Goal: Download file/media

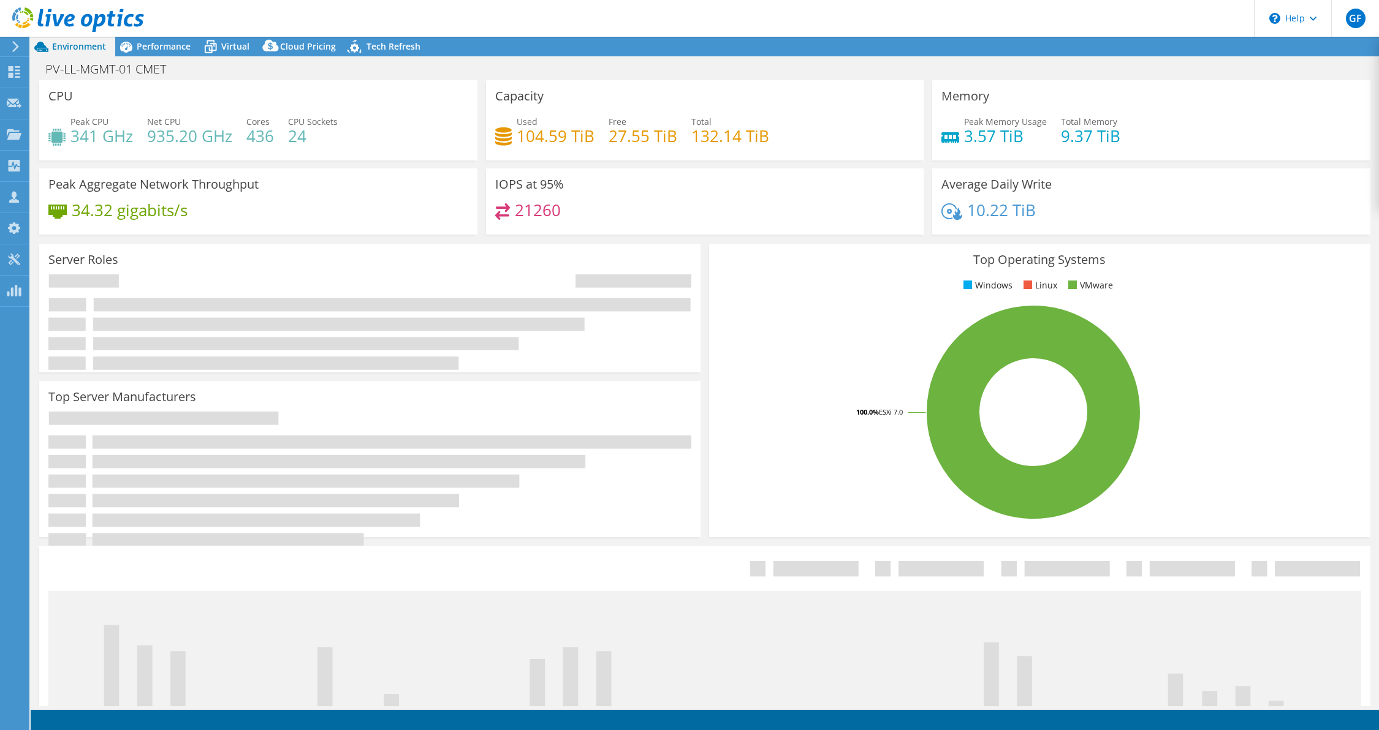
select select "USD"
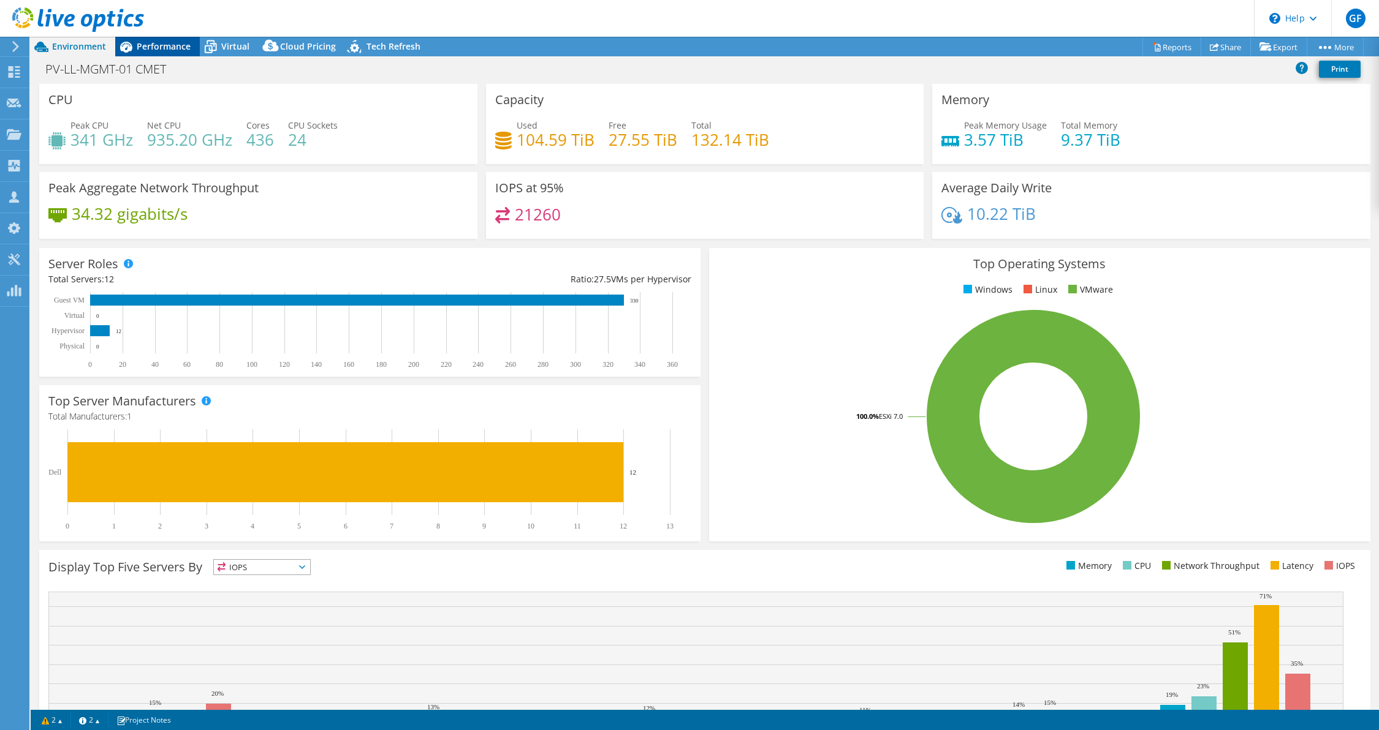
click at [156, 49] on span "Performance" at bounding box center [164, 46] width 54 height 12
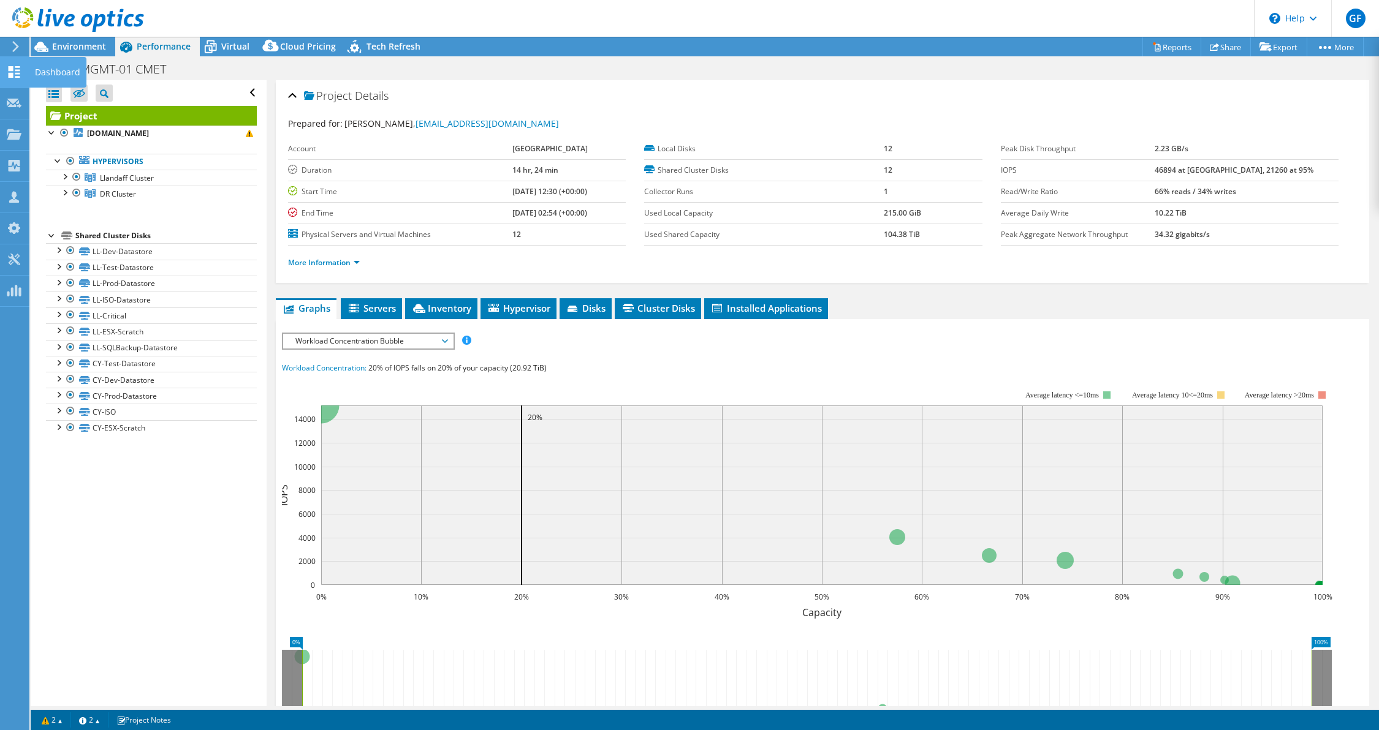
click at [12, 74] on use at bounding box center [15, 72] width 12 height 12
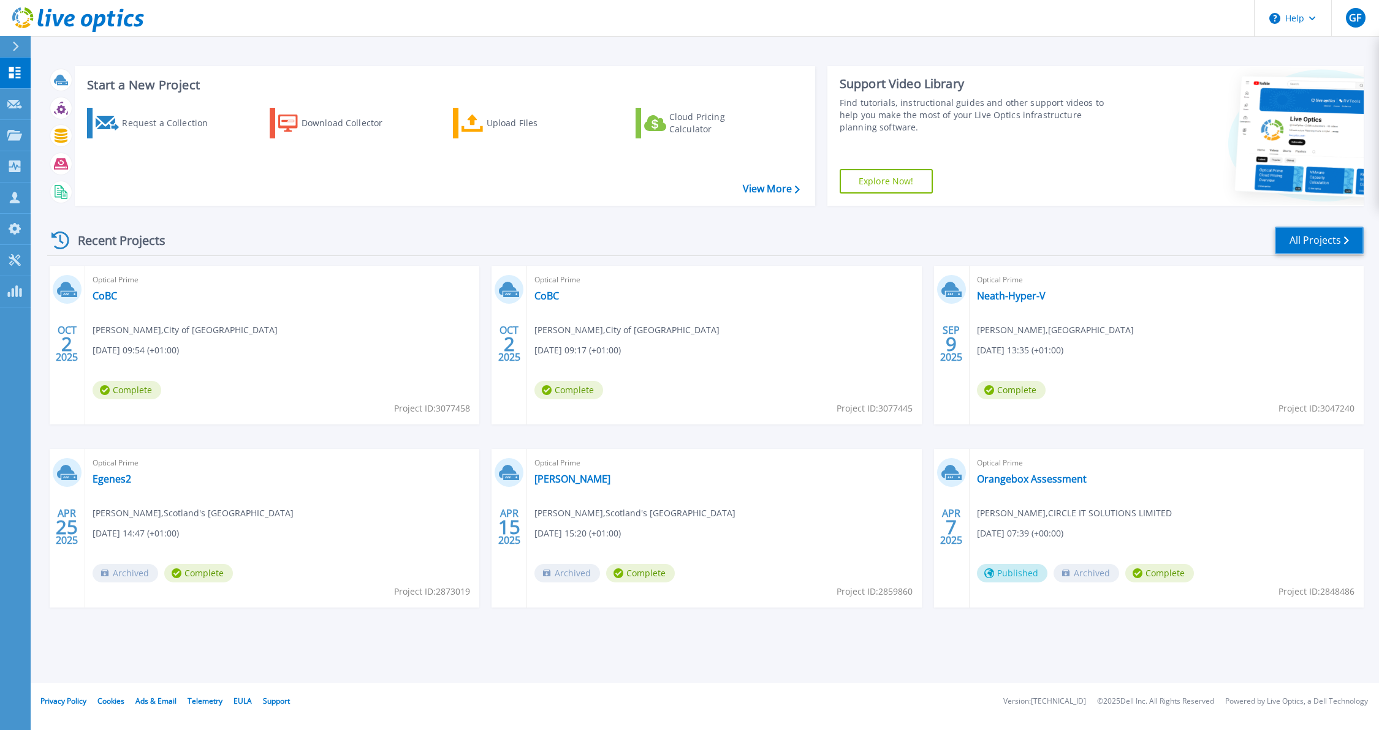
click at [1314, 237] on link "All Projects" at bounding box center [1319, 241] width 89 height 28
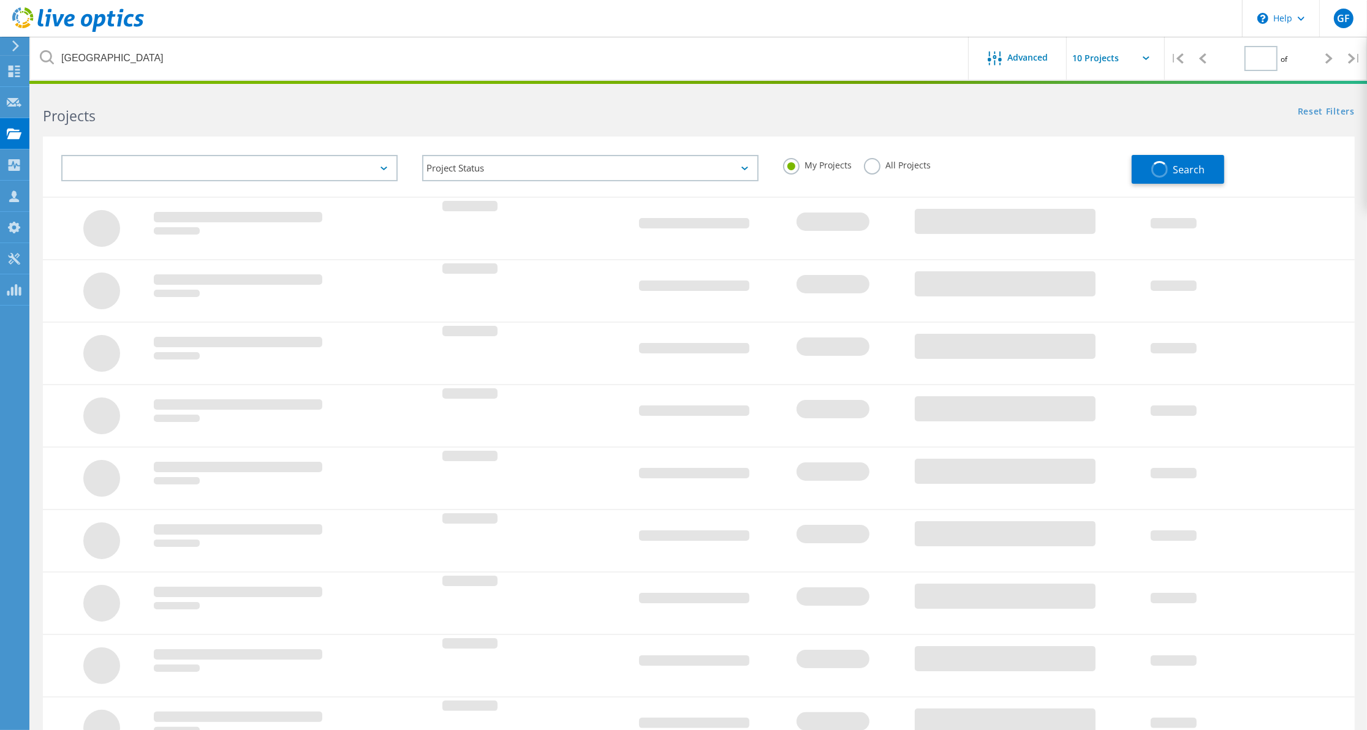
type input "1"
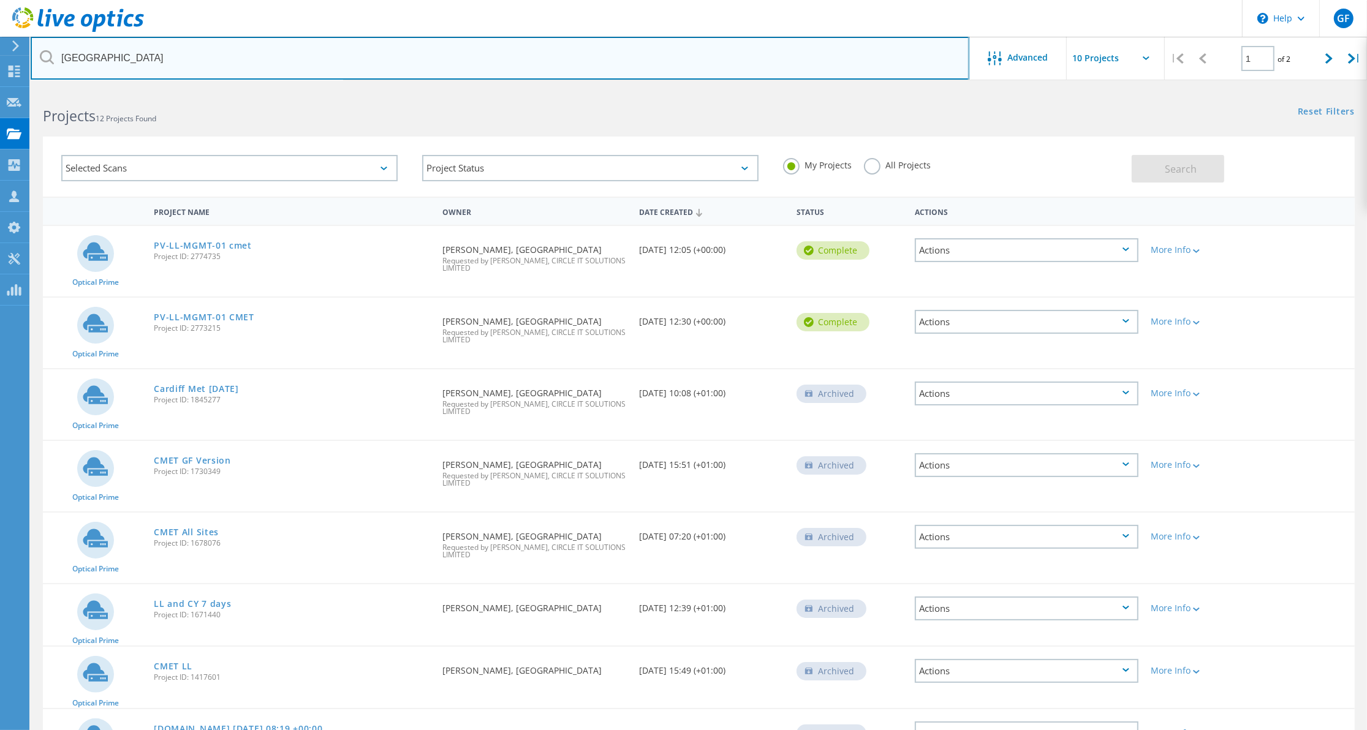
click at [134, 56] on input "cardiff" at bounding box center [500, 58] width 939 height 43
click at [132, 55] on input "cardiff" at bounding box center [500, 58] width 939 height 43
type input "bristol"
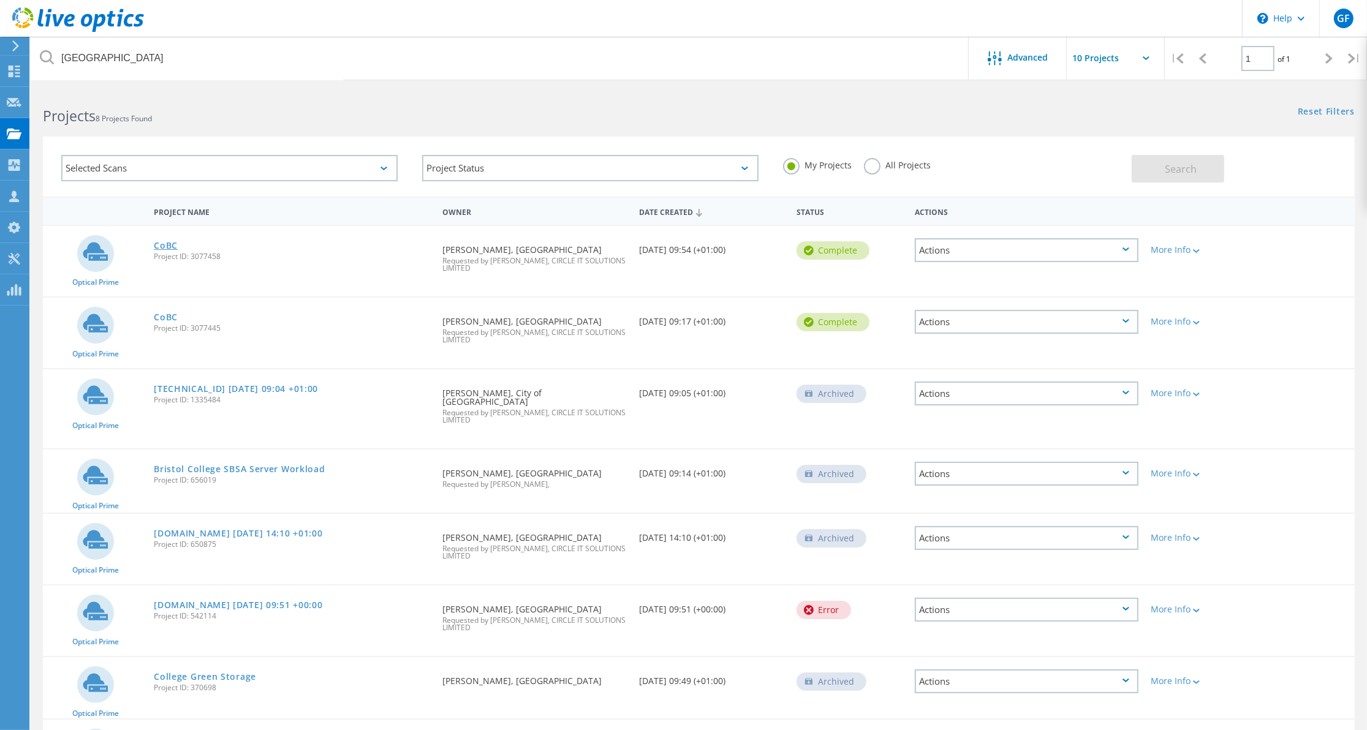
click at [164, 243] on link "CoBC" at bounding box center [166, 245] width 24 height 9
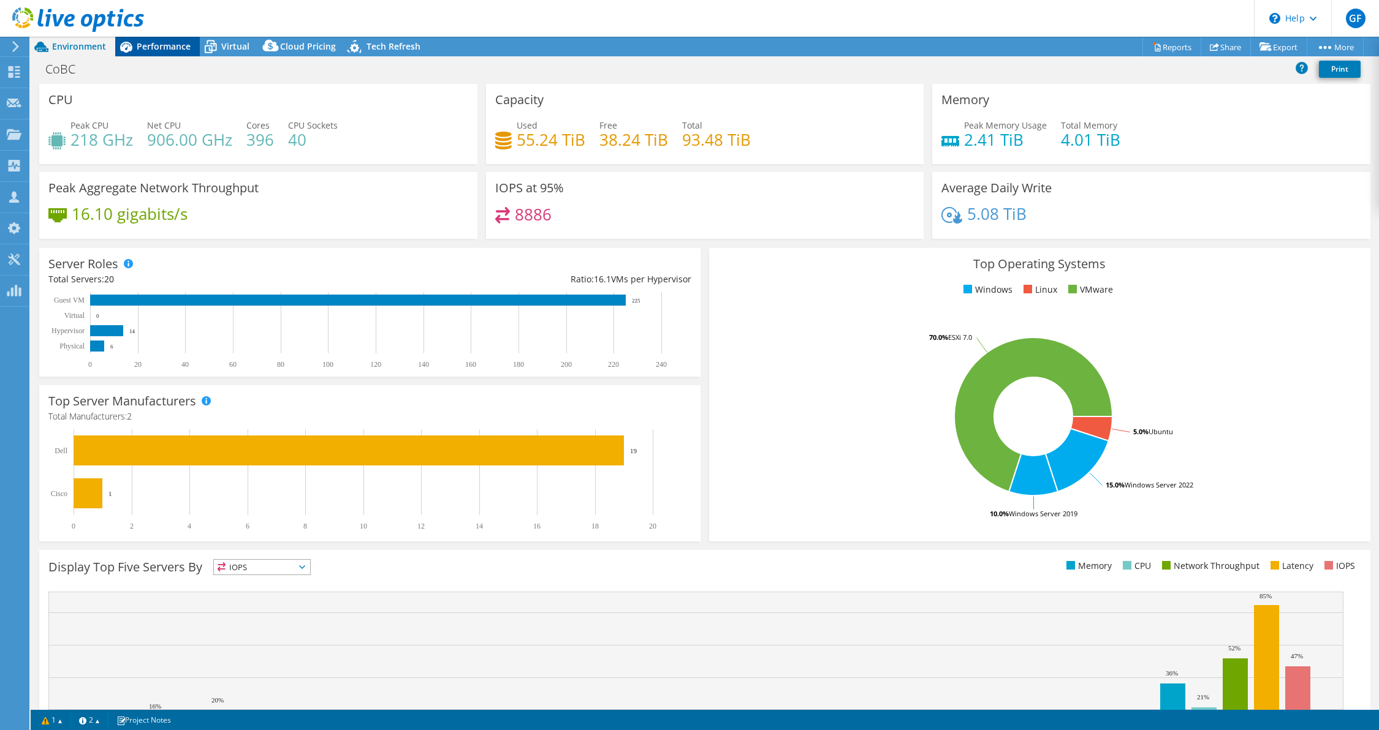
click at [151, 44] on span "Performance" at bounding box center [164, 46] width 54 height 12
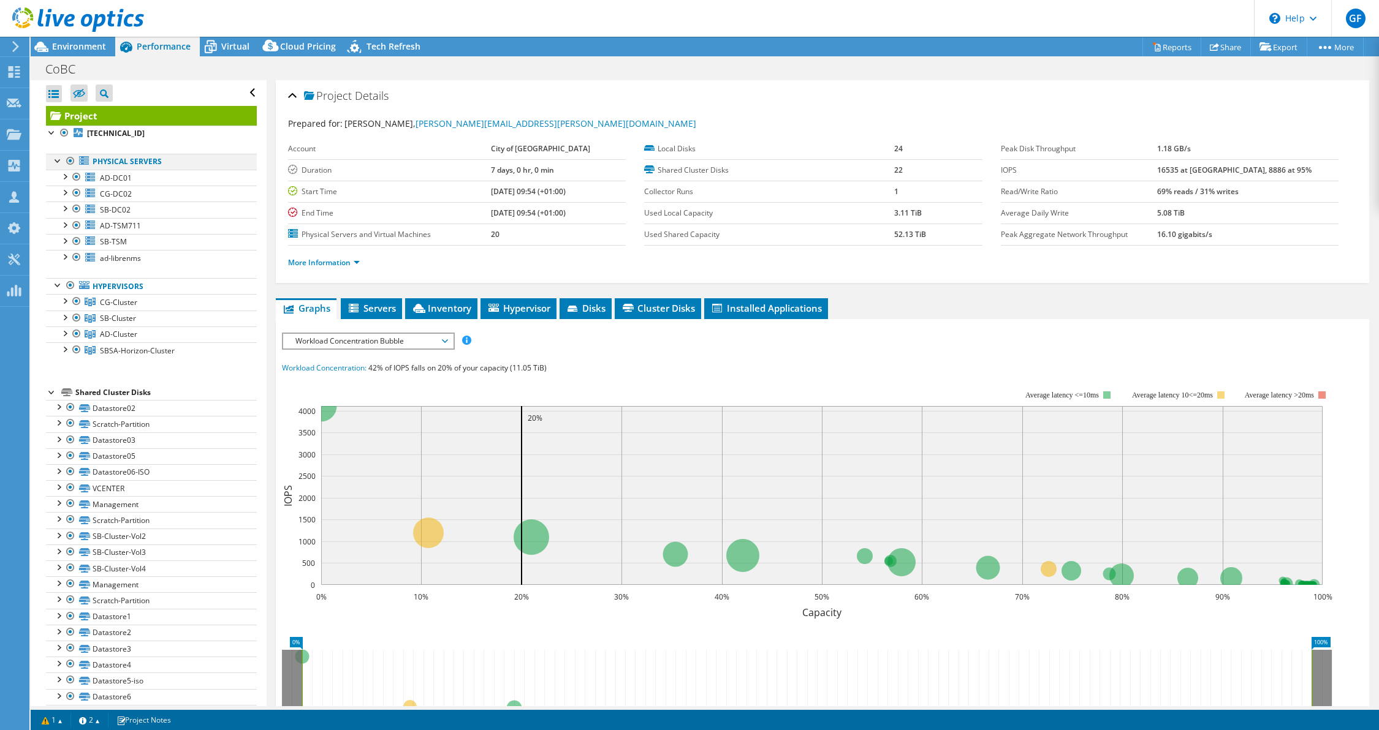
click at [70, 157] on div at bounding box center [70, 161] width 12 height 15
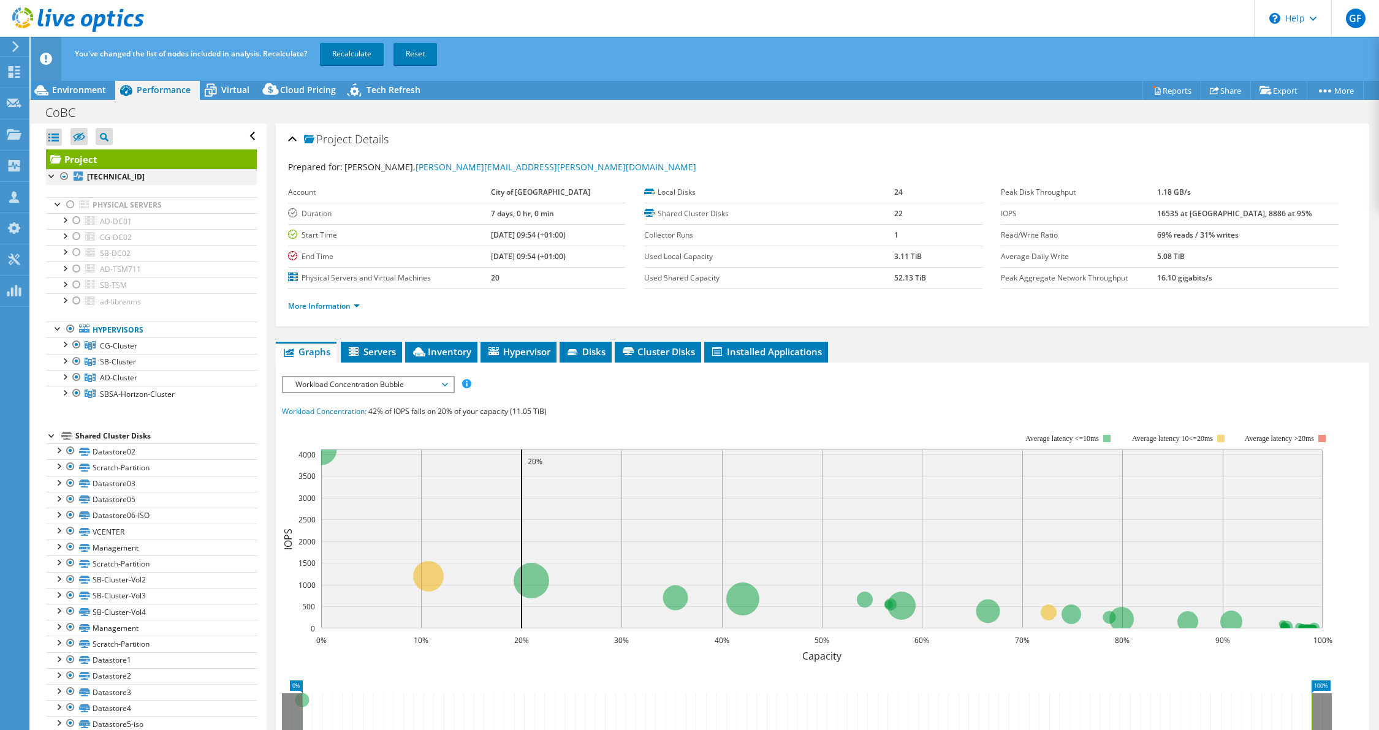
click at [64, 172] on div at bounding box center [64, 176] width 12 height 15
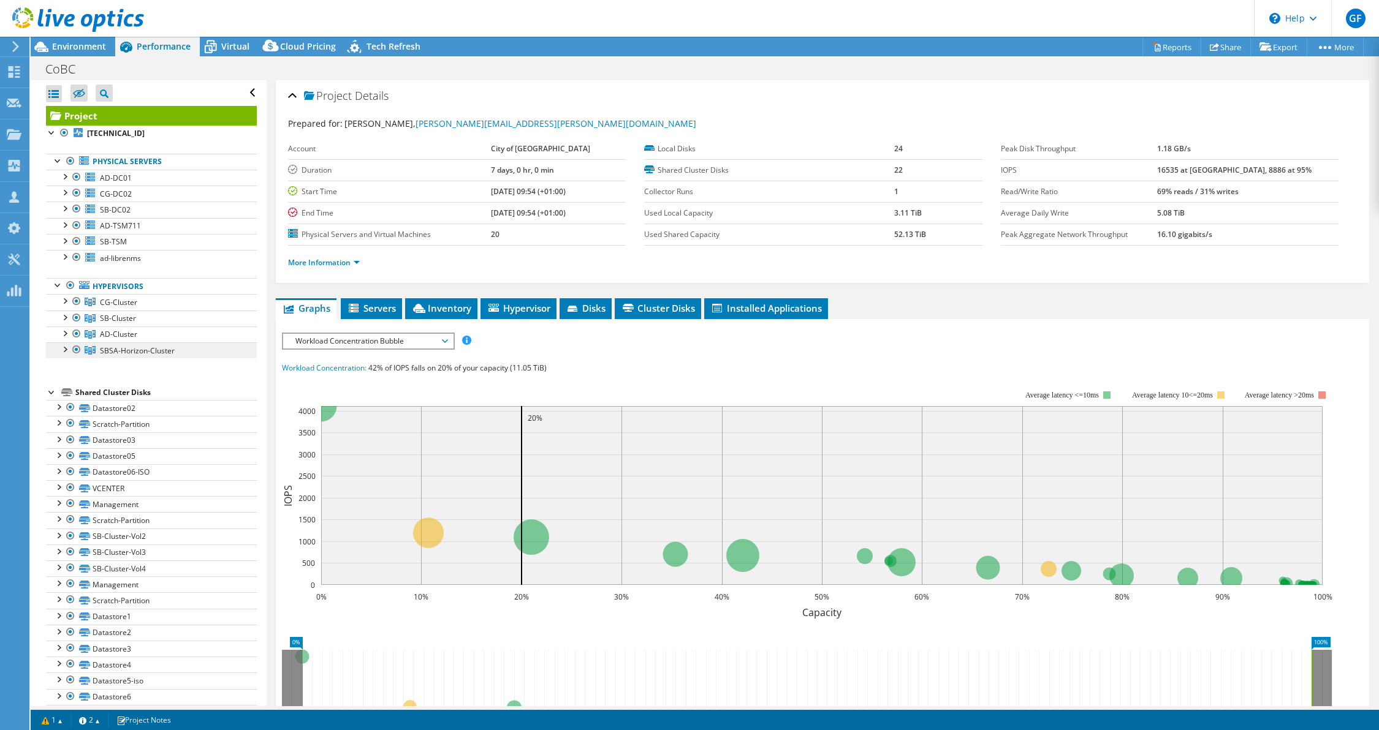
click at [107, 349] on span "SBSA-Horizon-Cluster" at bounding box center [137, 351] width 75 height 10
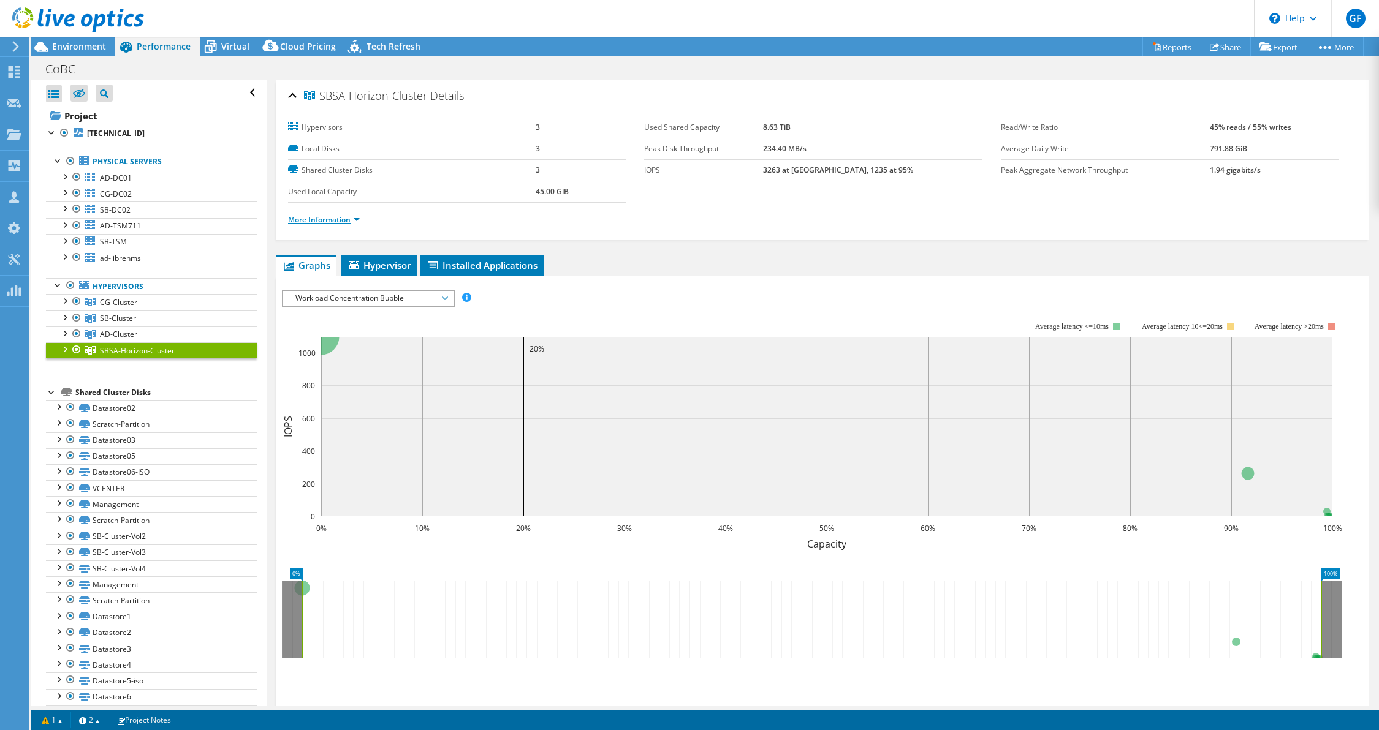
click at [323, 222] on link "More Information" at bounding box center [324, 219] width 72 height 10
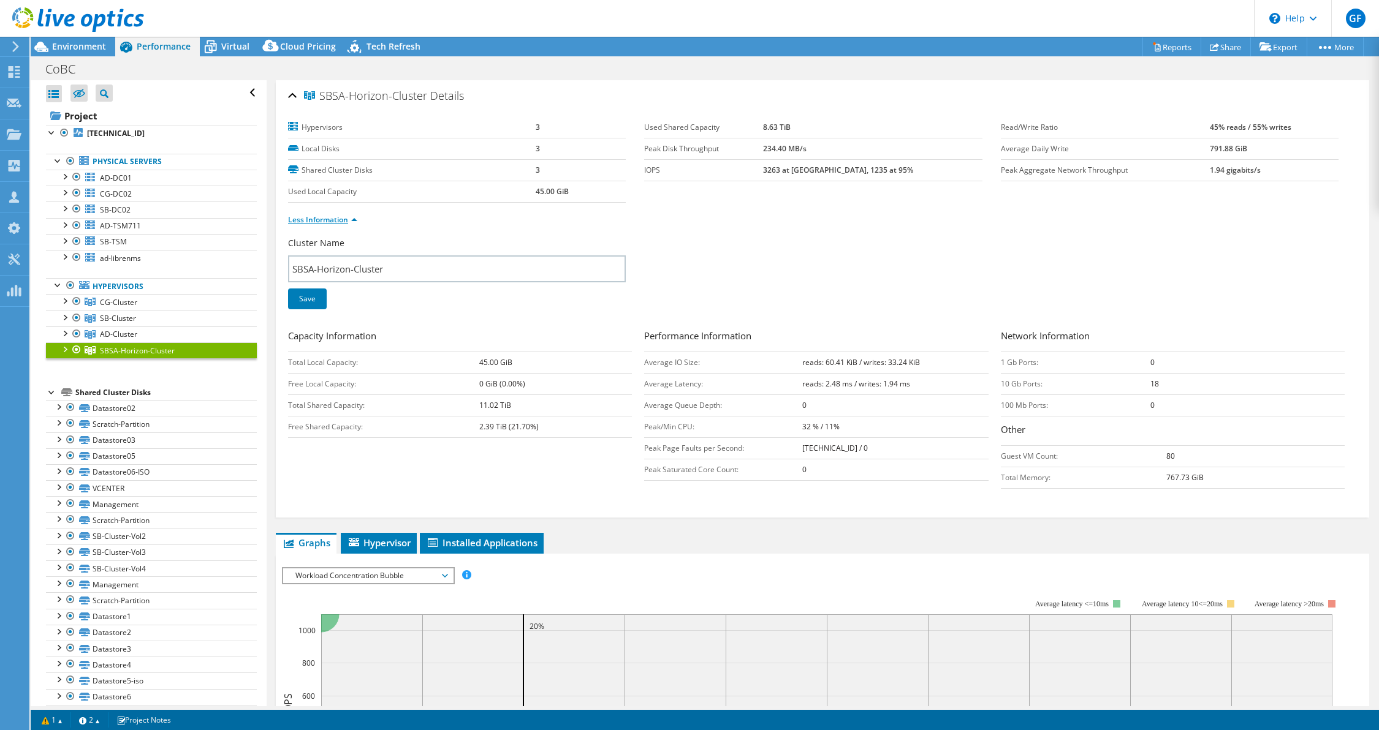
click at [323, 222] on link "Less Information" at bounding box center [322, 219] width 69 height 10
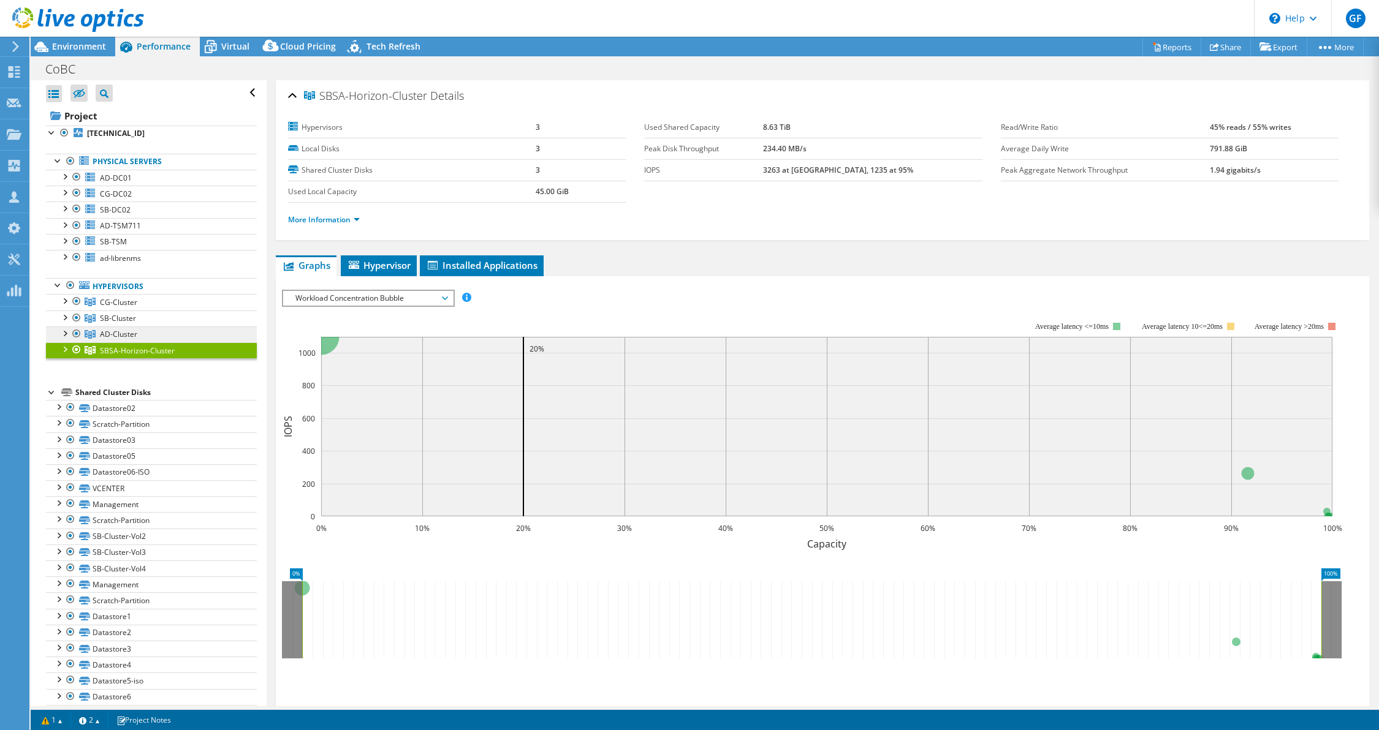
click at [112, 333] on span "AD-Cluster" at bounding box center [118, 334] width 37 height 10
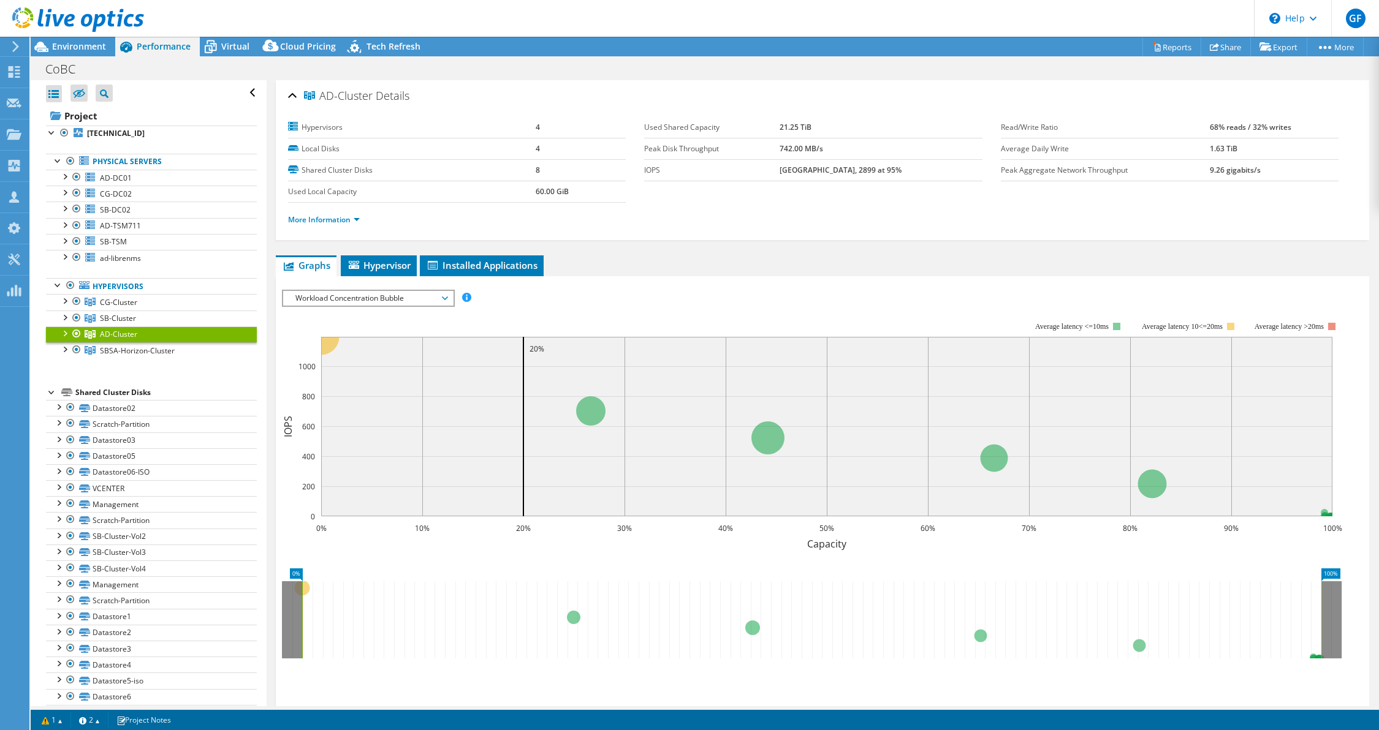
click at [115, 327] on link "AD-Cluster" at bounding box center [151, 335] width 211 height 16
click at [116, 317] on span "SB-Cluster" at bounding box center [118, 318] width 36 height 10
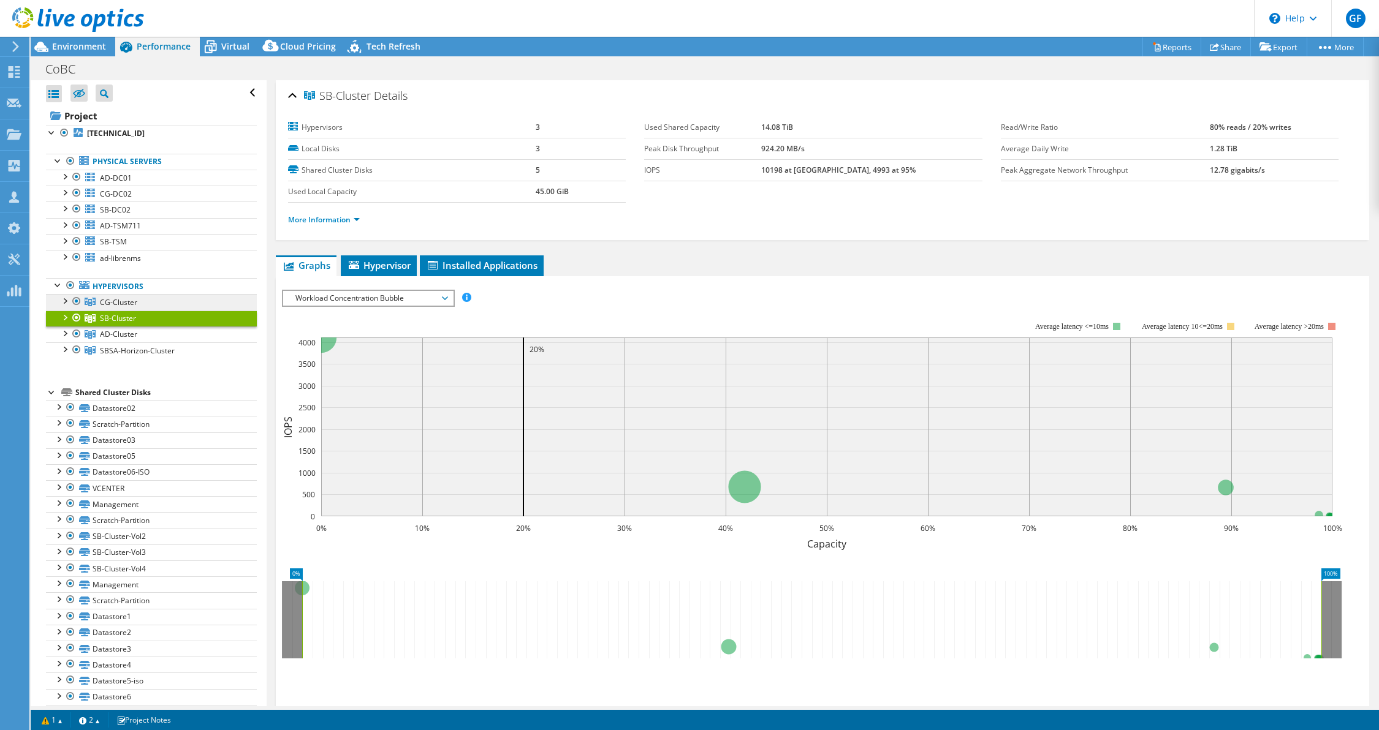
click at [120, 294] on link "CG-Cluster" at bounding box center [151, 302] width 211 height 16
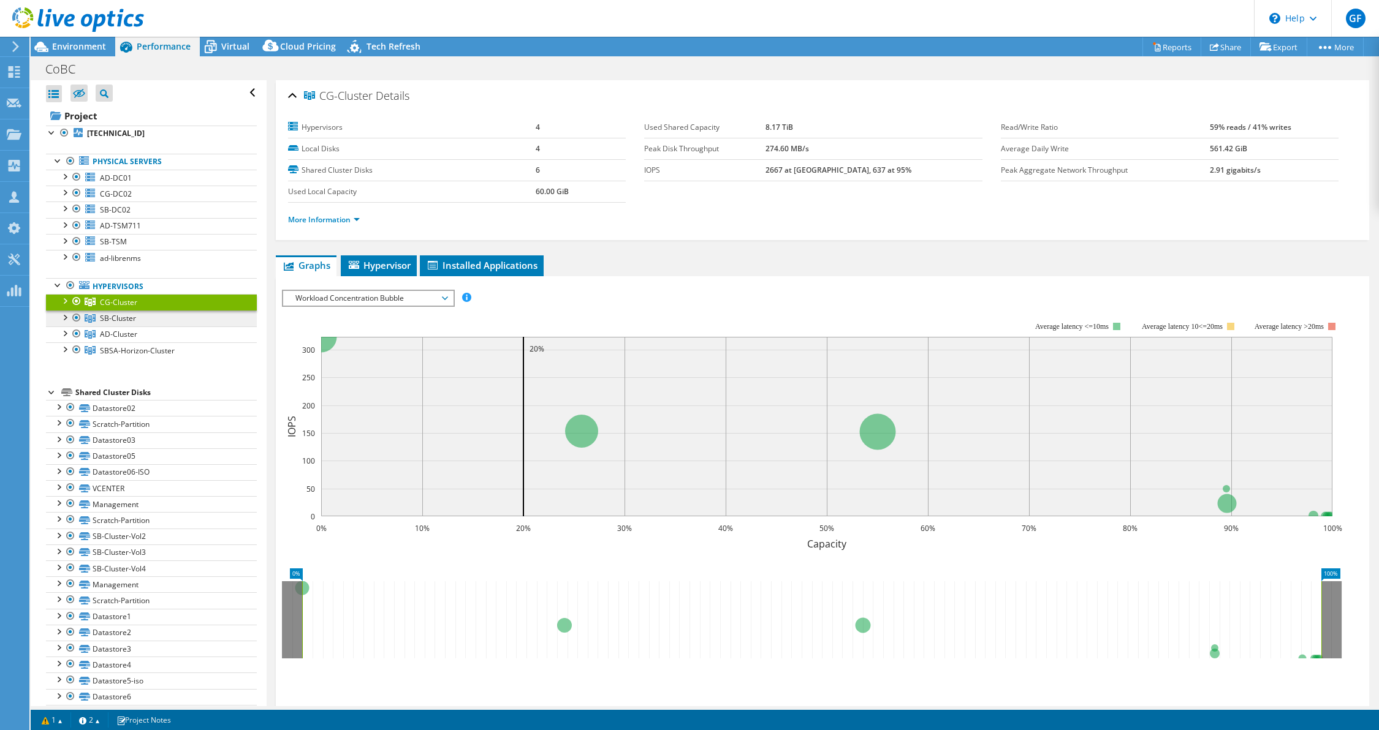
click at [113, 313] on span "SB-Cluster" at bounding box center [118, 318] width 36 height 10
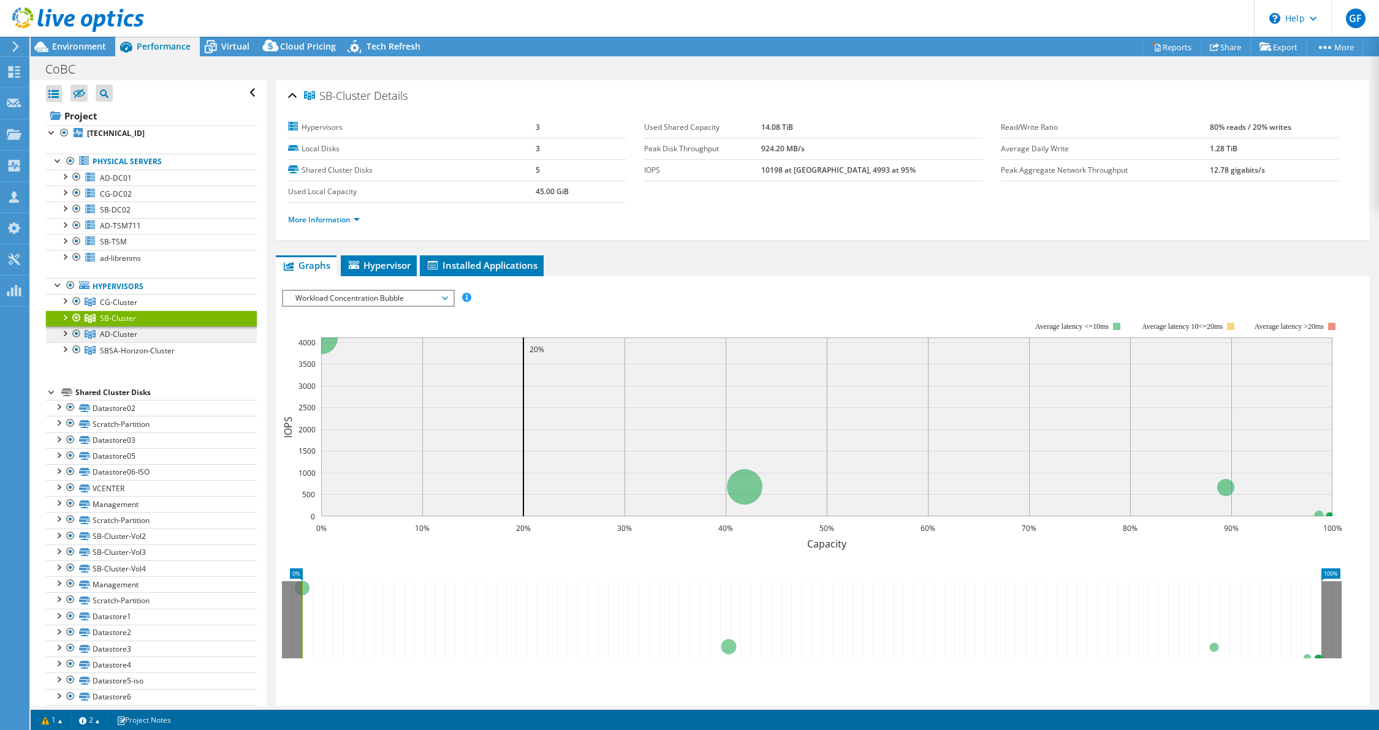
click at [110, 329] on span "AD-Cluster" at bounding box center [118, 334] width 37 height 10
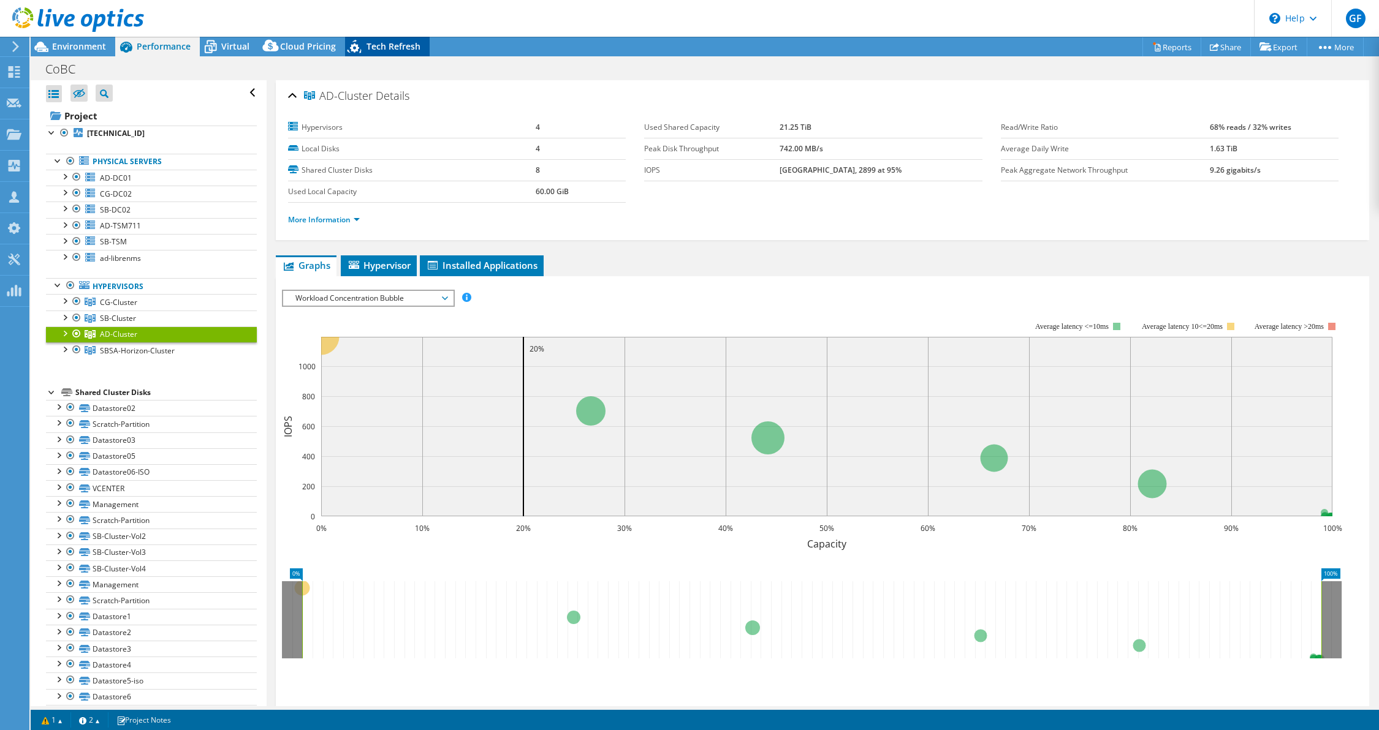
click at [381, 45] on span "Tech Refresh" at bounding box center [393, 46] width 54 height 12
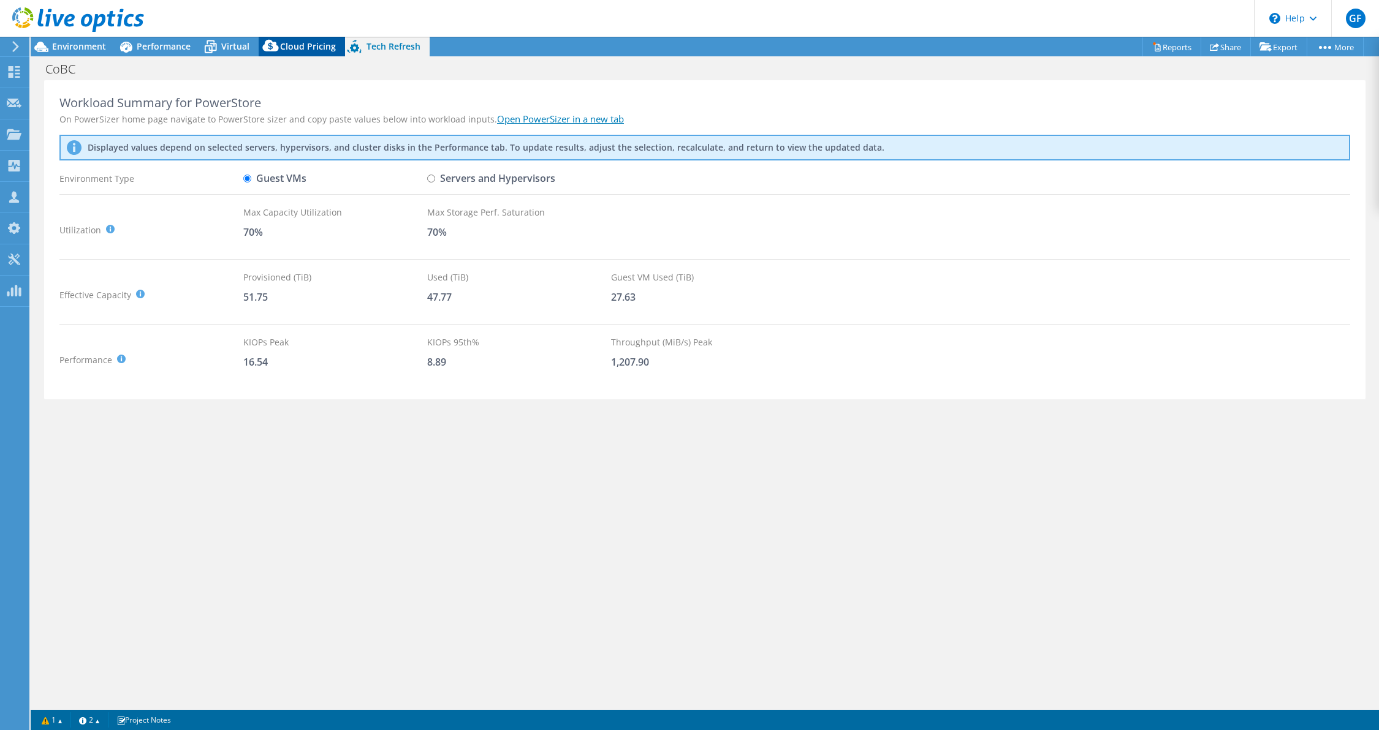
click at [294, 43] on span "Cloud Pricing" at bounding box center [308, 46] width 56 height 12
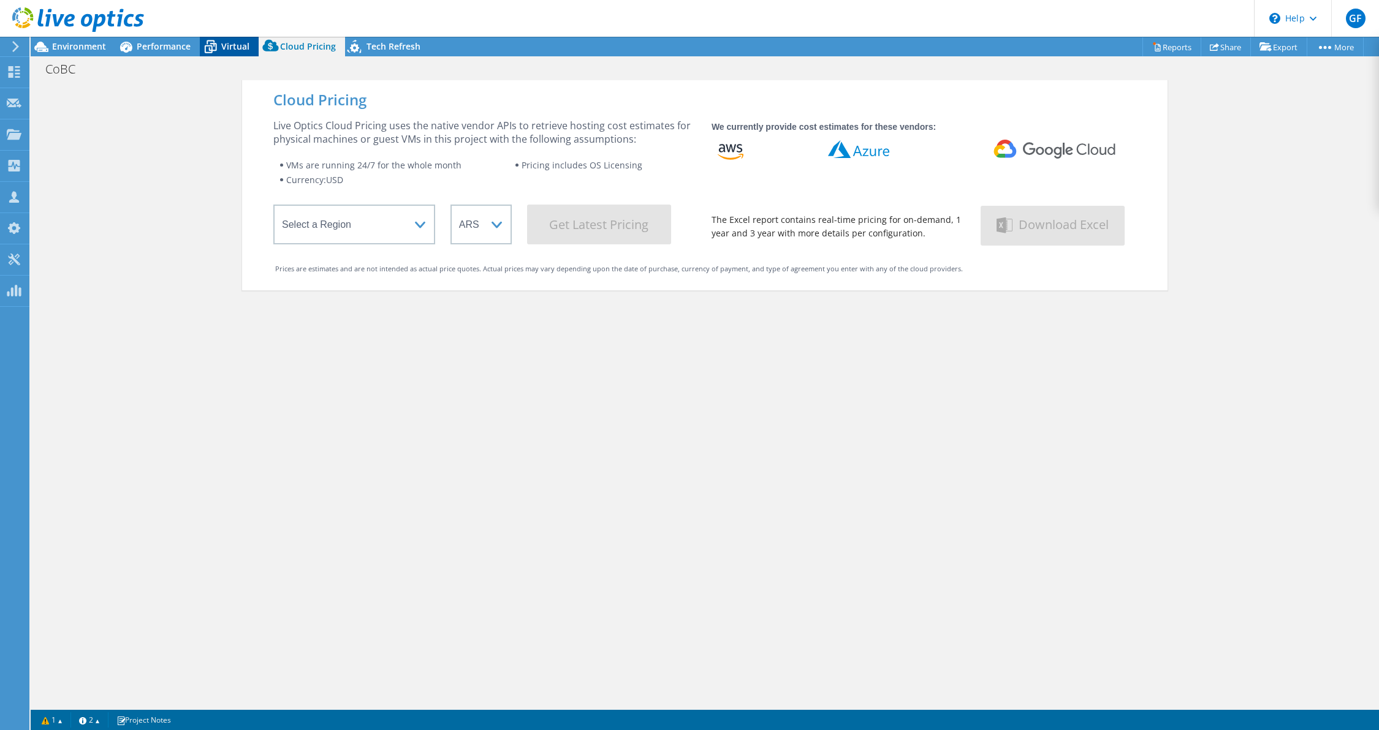
click at [227, 41] on span "Virtual" at bounding box center [235, 46] width 28 height 12
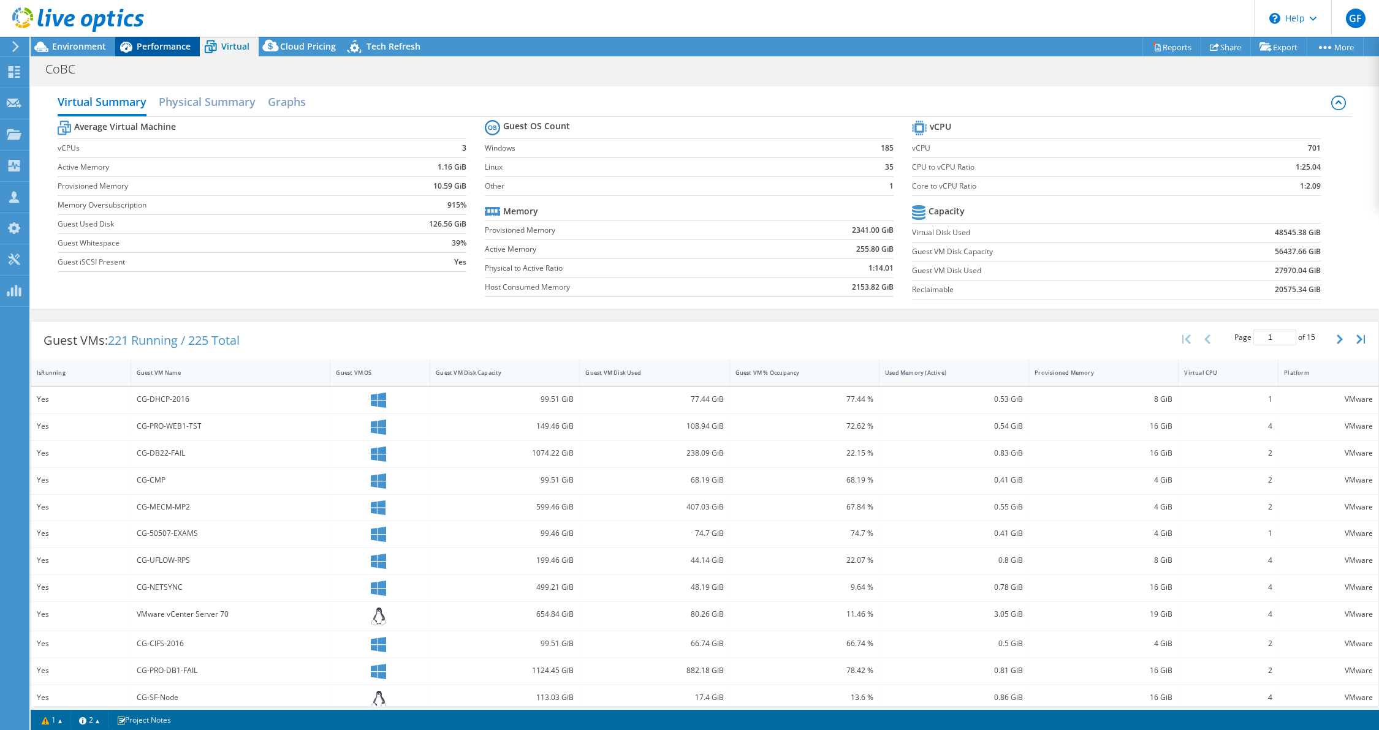
click at [177, 38] on div "Performance" at bounding box center [157, 47] width 85 height 20
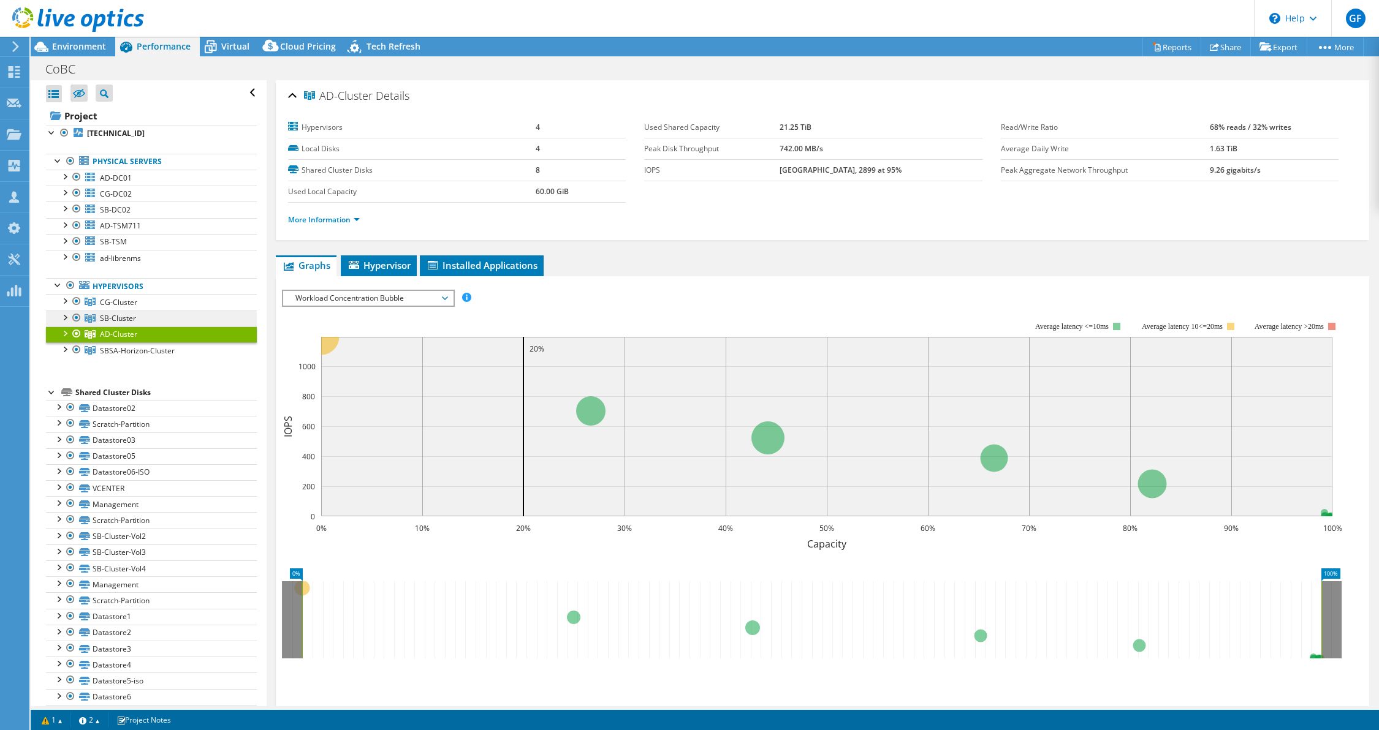
click at [111, 313] on span "SB-Cluster" at bounding box center [118, 318] width 36 height 10
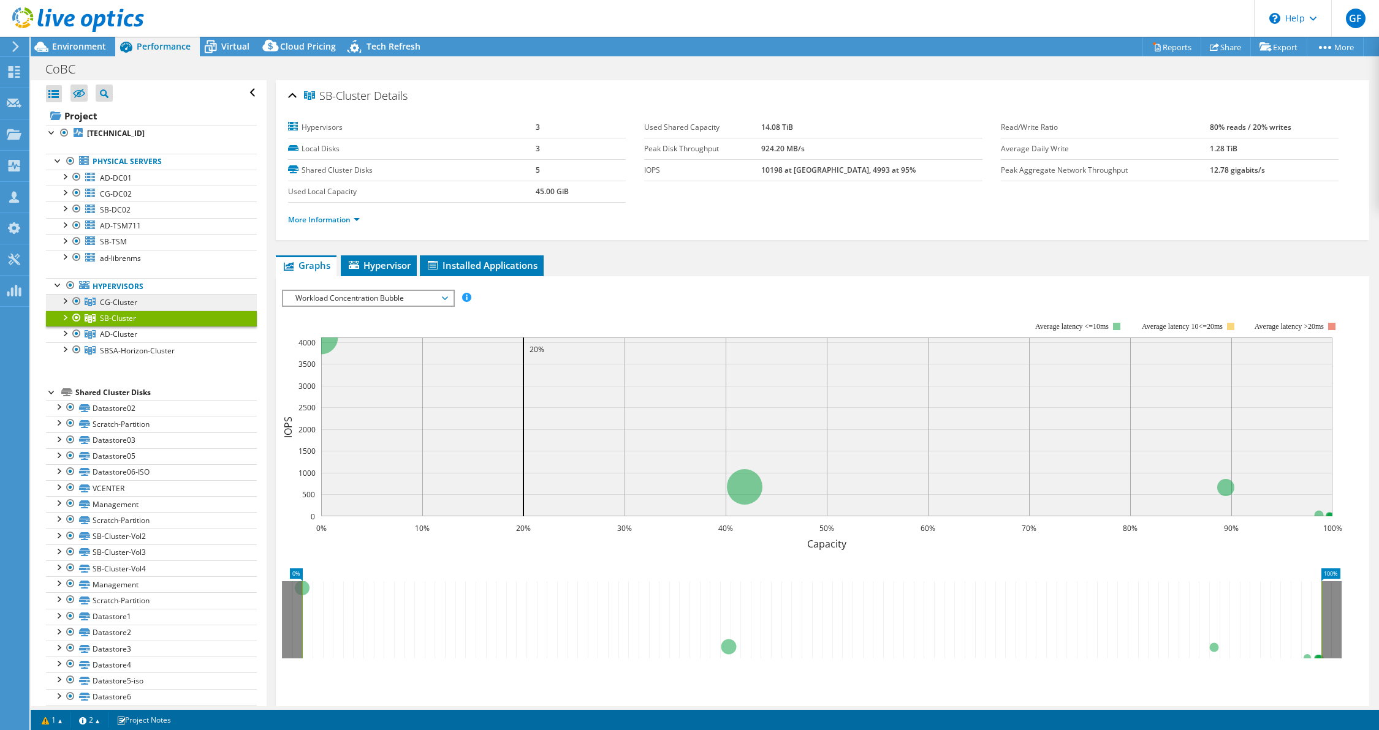
click at [113, 301] on span "CG-Cluster" at bounding box center [118, 302] width 37 height 10
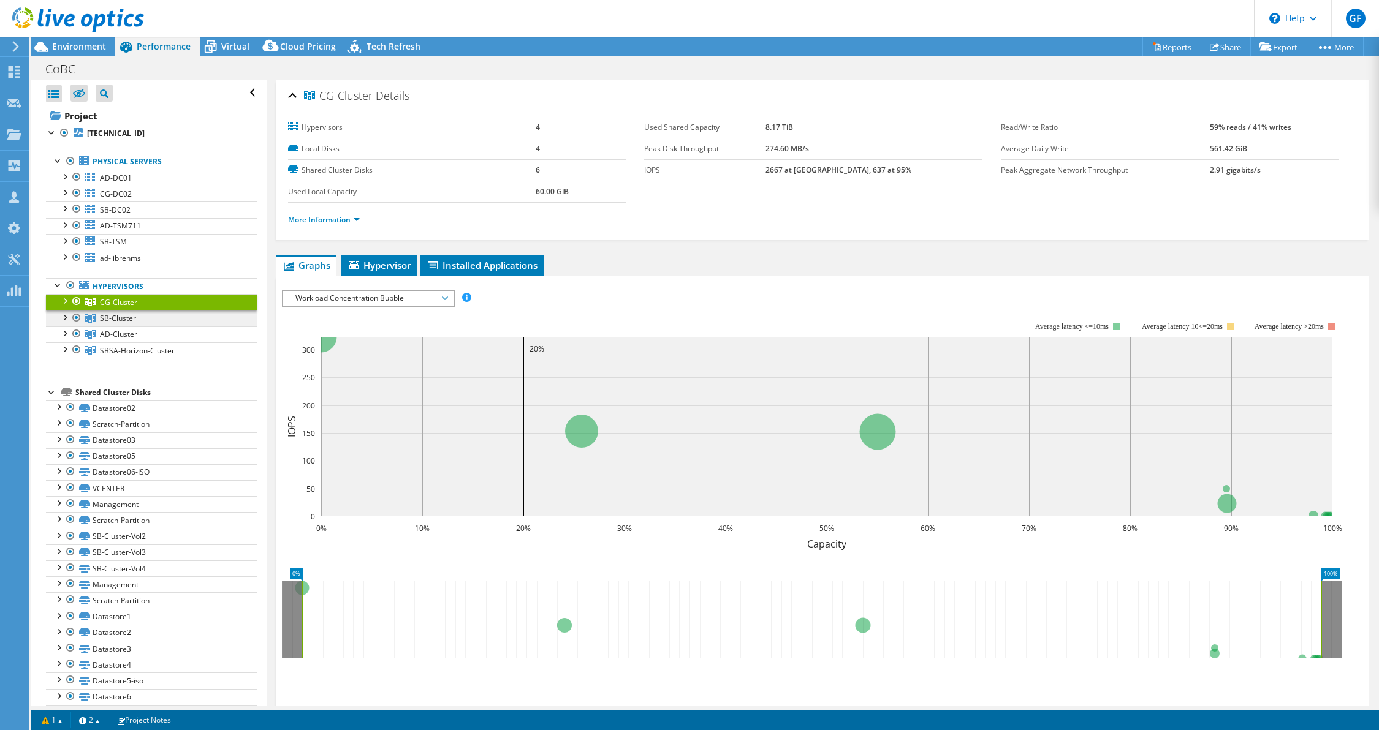
click at [112, 314] on span "SB-Cluster" at bounding box center [118, 318] width 36 height 10
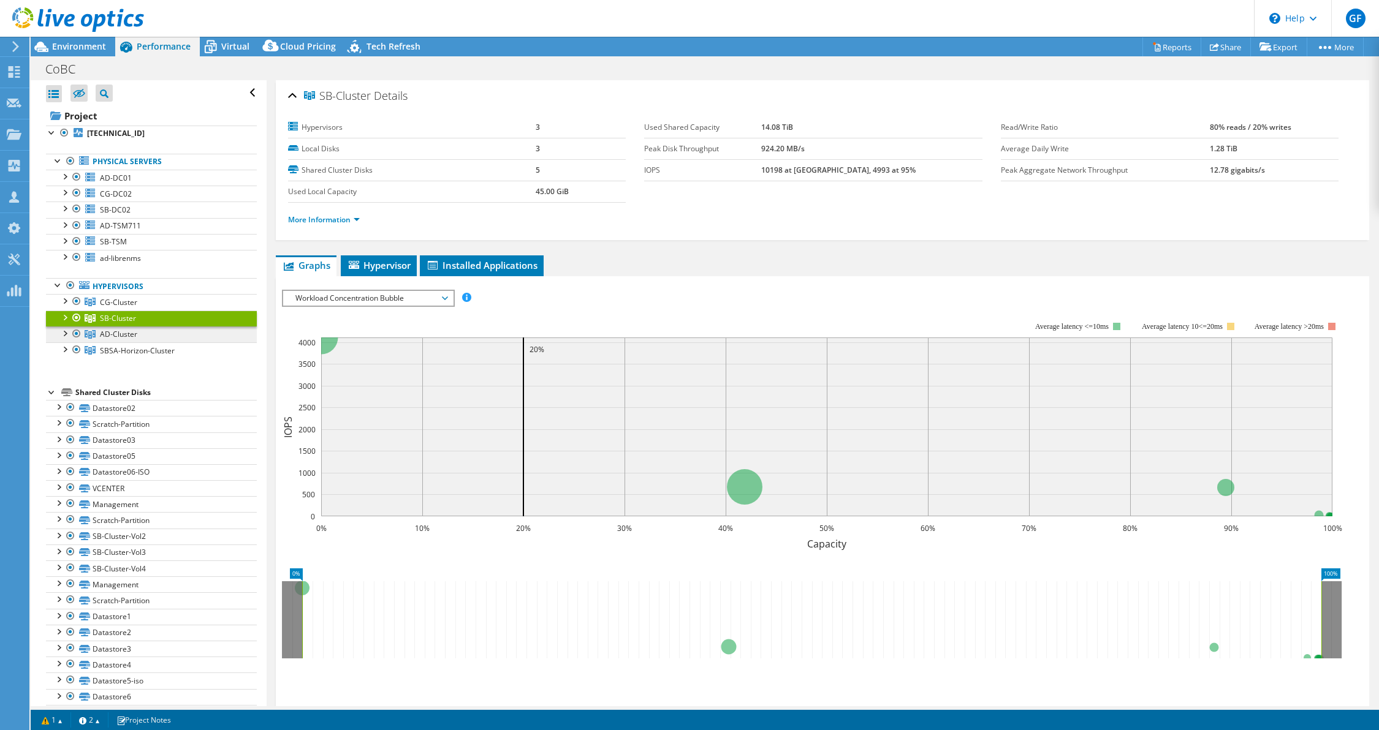
click at [112, 329] on span "AD-Cluster" at bounding box center [118, 334] width 37 height 10
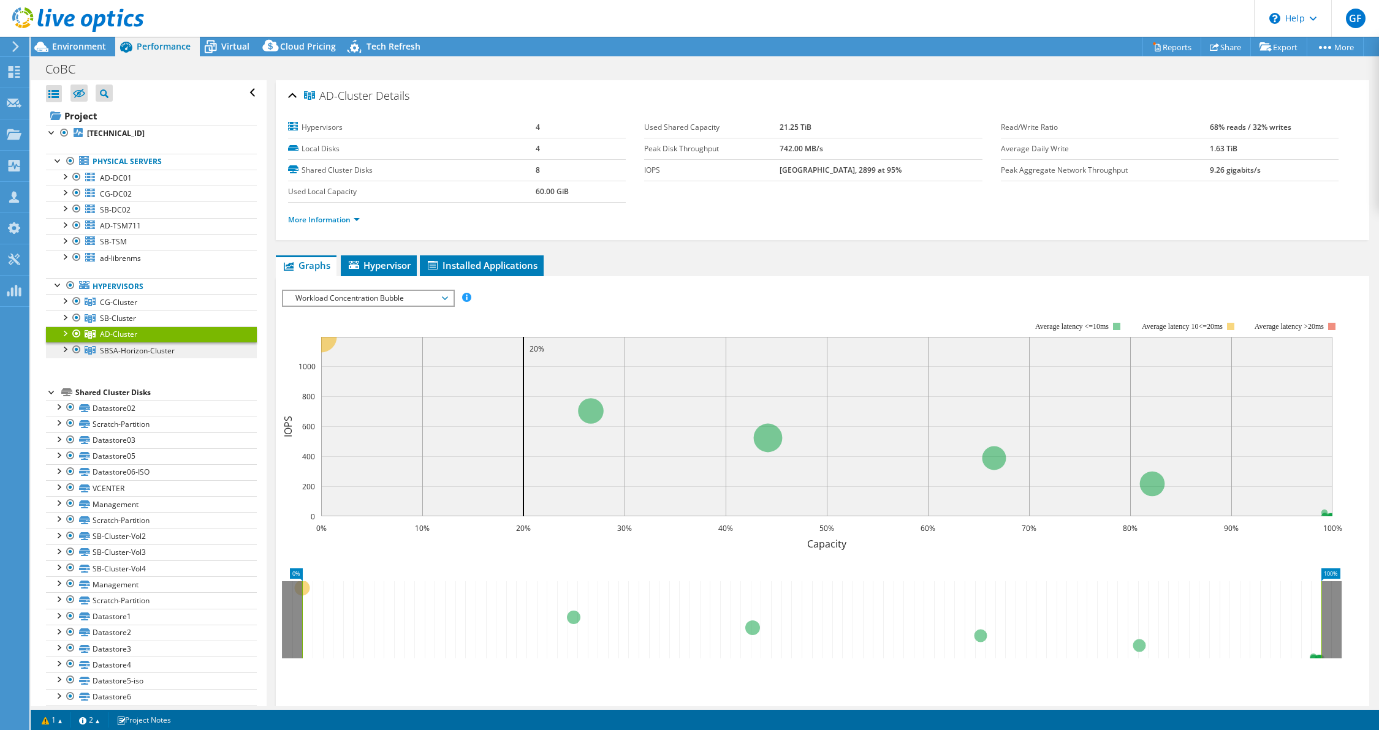
click at [116, 347] on span "SBSA-Horizon-Cluster" at bounding box center [137, 351] width 75 height 10
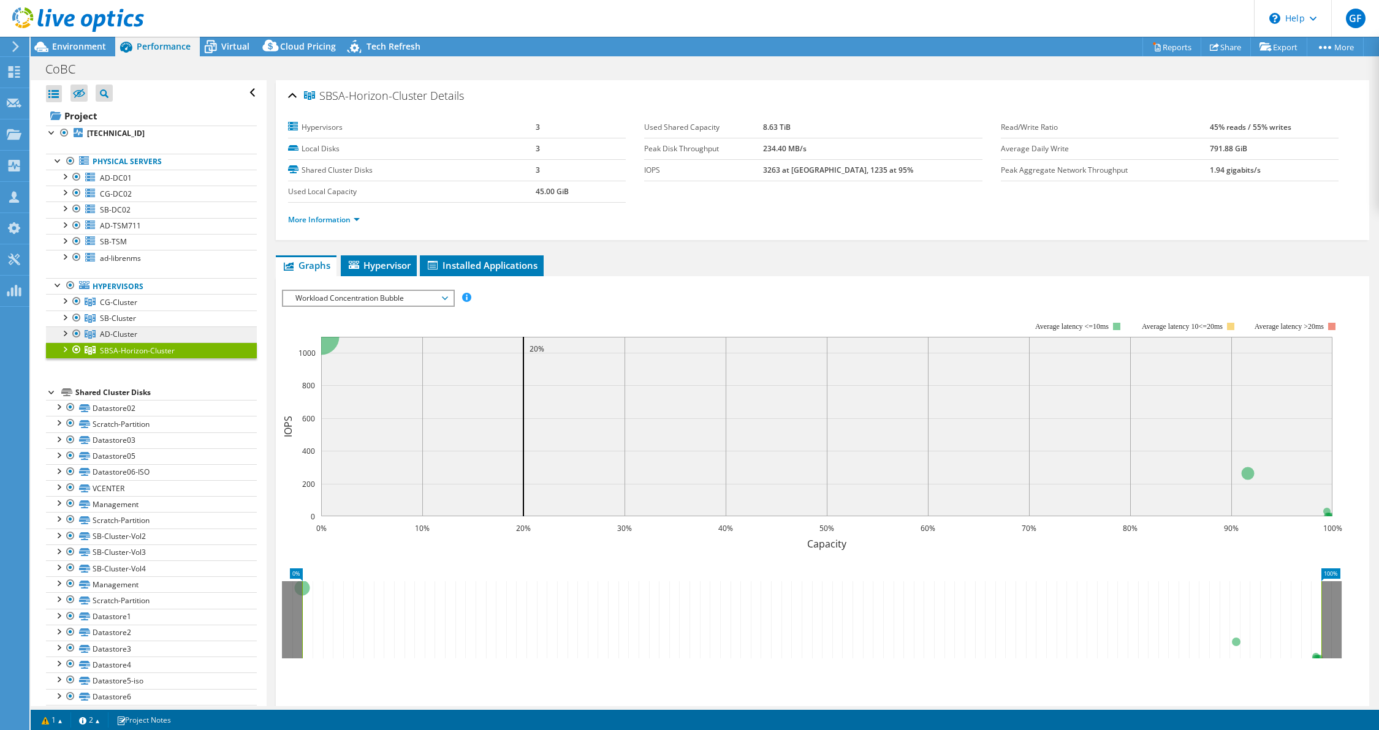
click at [115, 338] on link "AD-Cluster" at bounding box center [151, 335] width 211 height 16
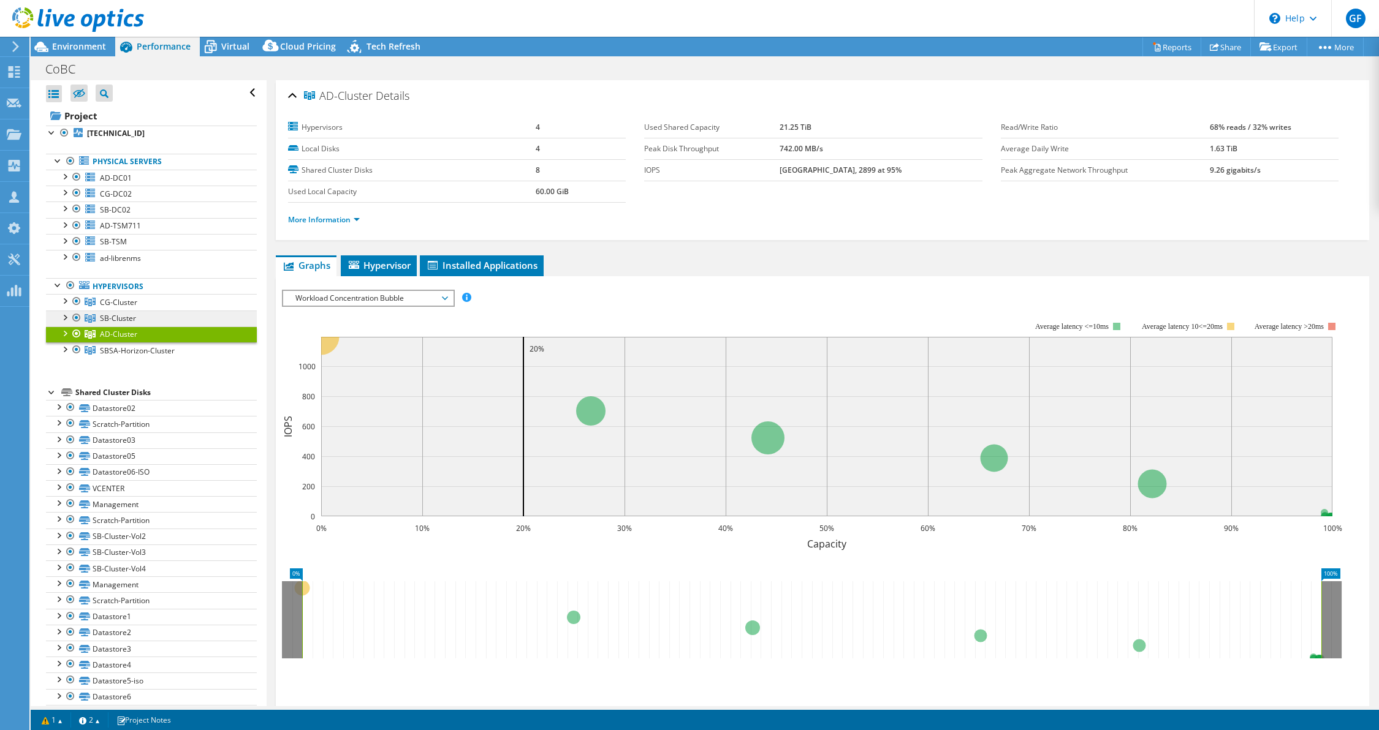
click at [114, 319] on span "SB-Cluster" at bounding box center [118, 318] width 36 height 10
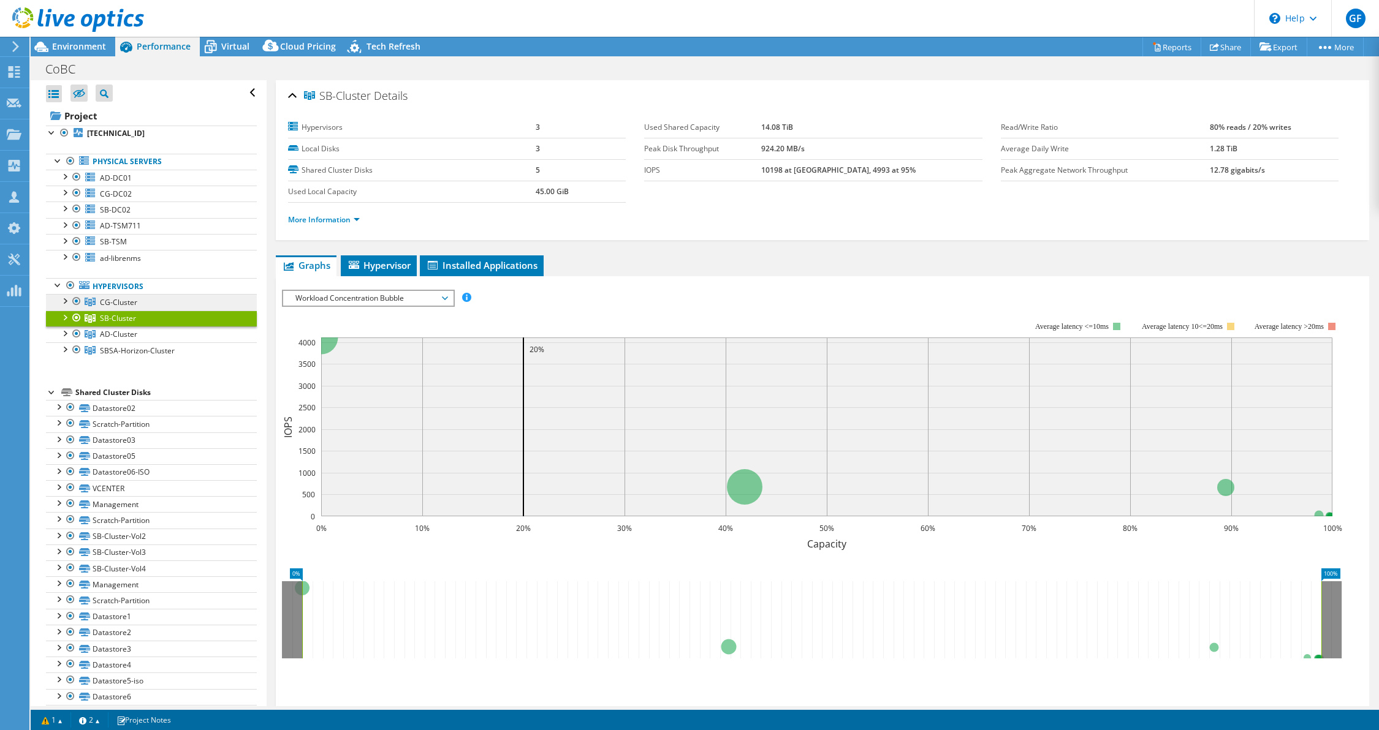
click at [111, 303] on span "CG-Cluster" at bounding box center [118, 302] width 37 height 10
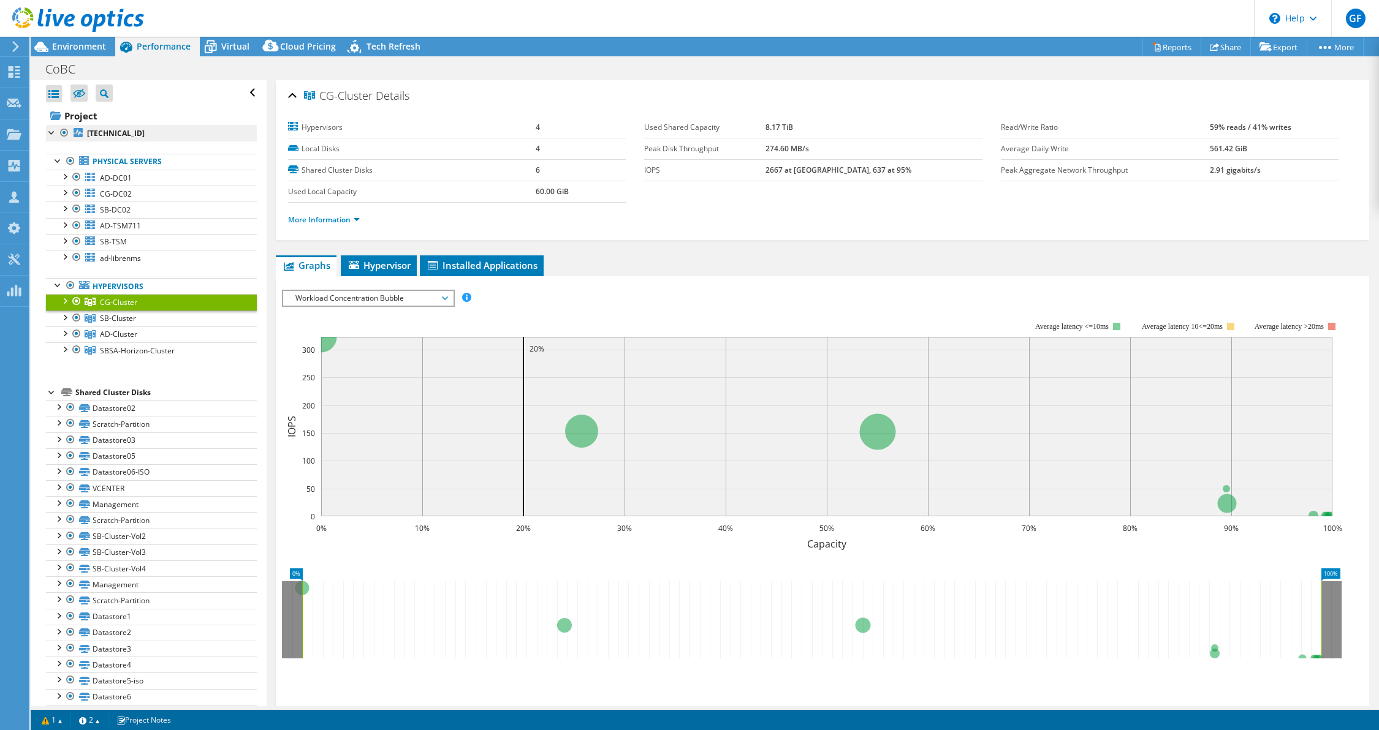
click at [108, 140] on li "[TECHNICAL_ID] Physical Servers AD-DC01 0 C:" at bounding box center [151, 248] width 211 height 245
click at [109, 132] on b "[TECHNICAL_ID]" at bounding box center [116, 133] width 58 height 10
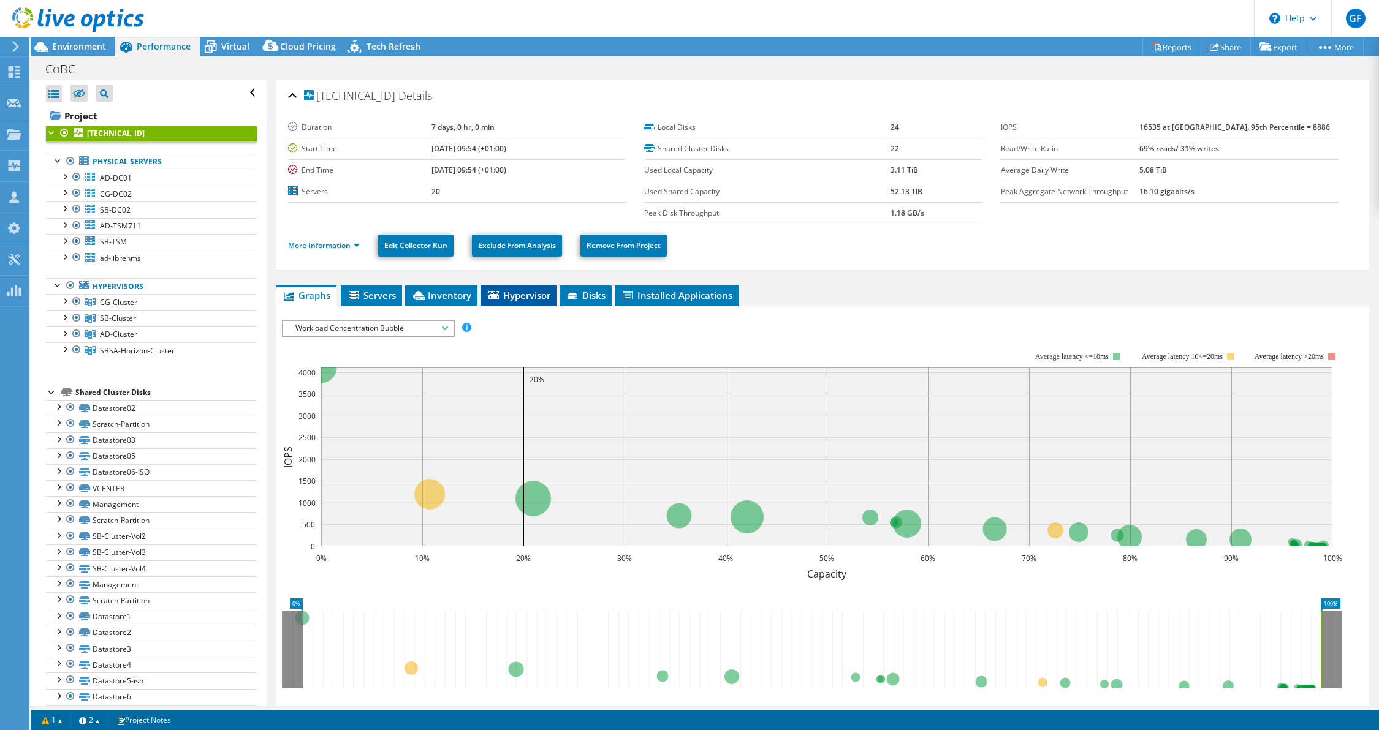
click at [499, 289] on span "Hypervisor" at bounding box center [519, 295] width 64 height 12
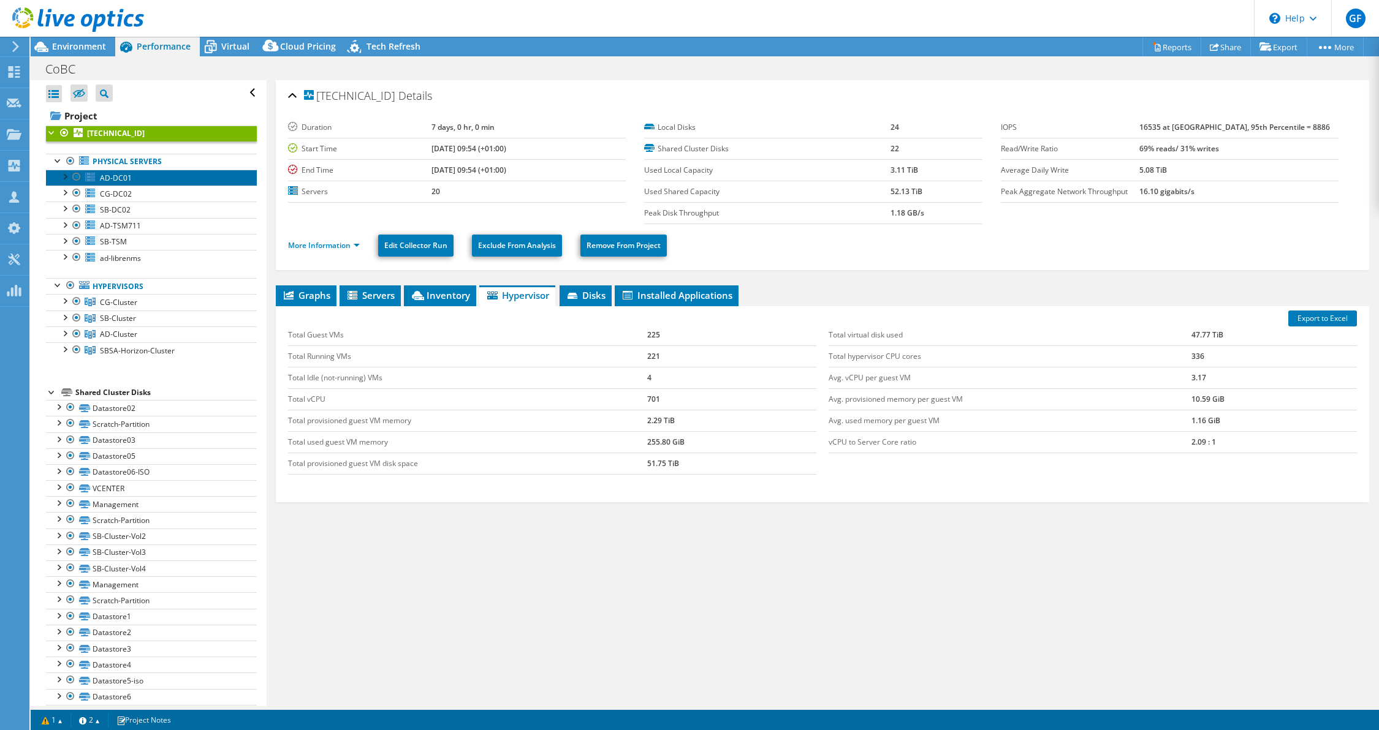
click at [129, 178] on span "AD-DC01" at bounding box center [116, 178] width 32 height 10
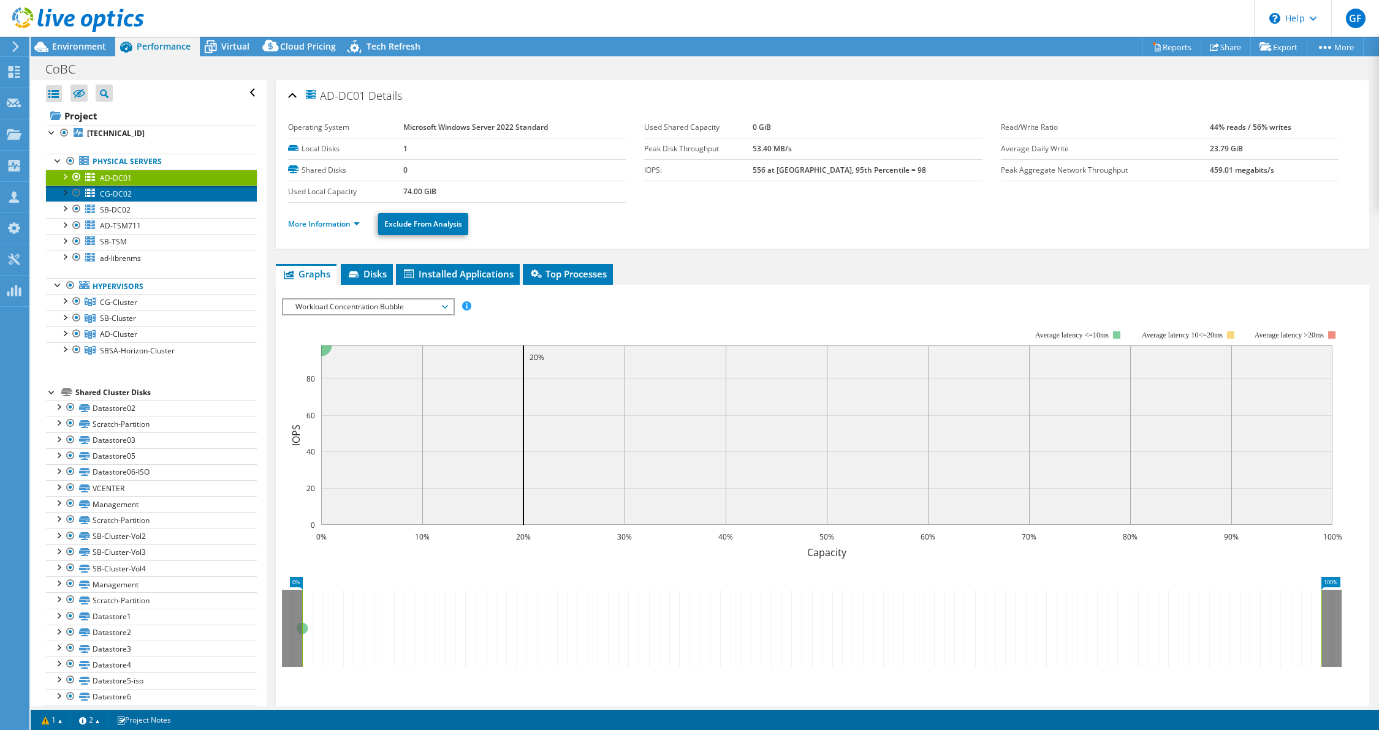
click at [124, 192] on span "CG-DC02" at bounding box center [116, 194] width 32 height 10
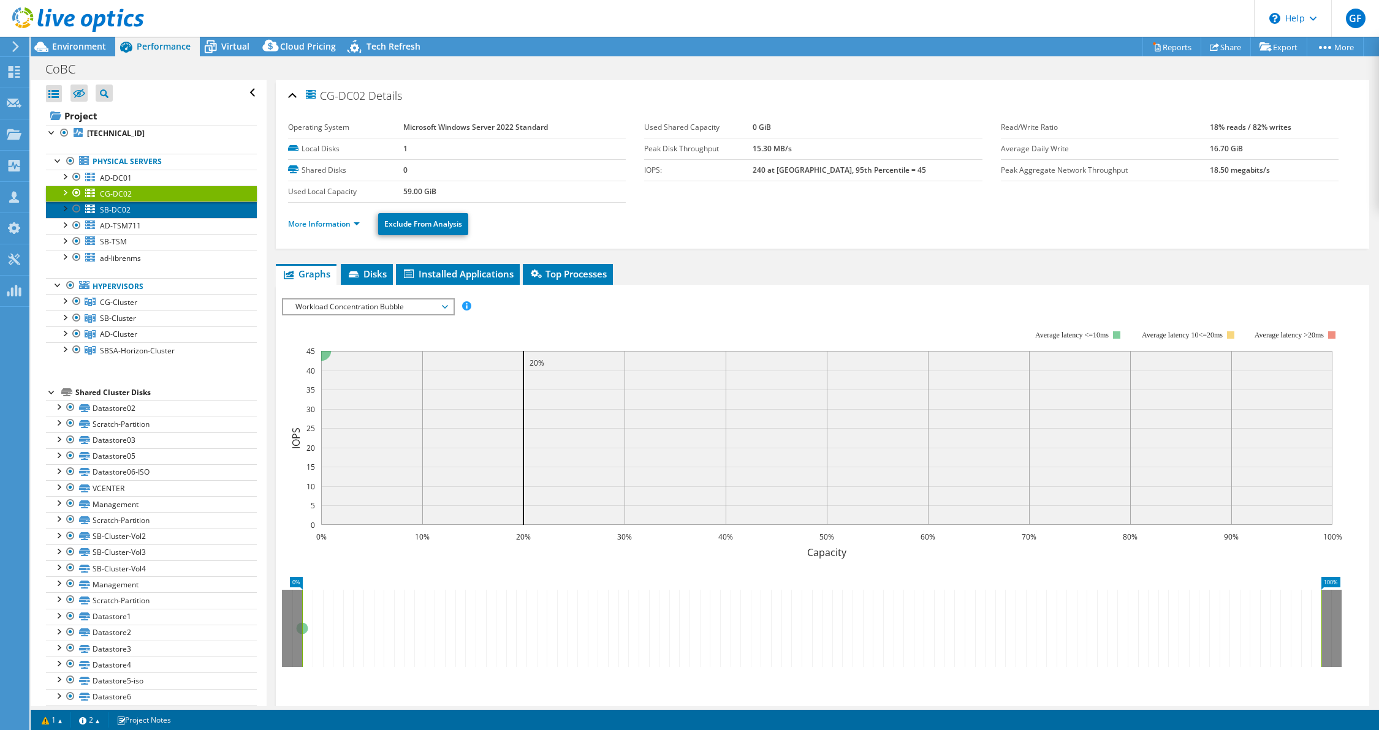
click at [116, 211] on span "SB-DC02" at bounding box center [115, 210] width 31 height 10
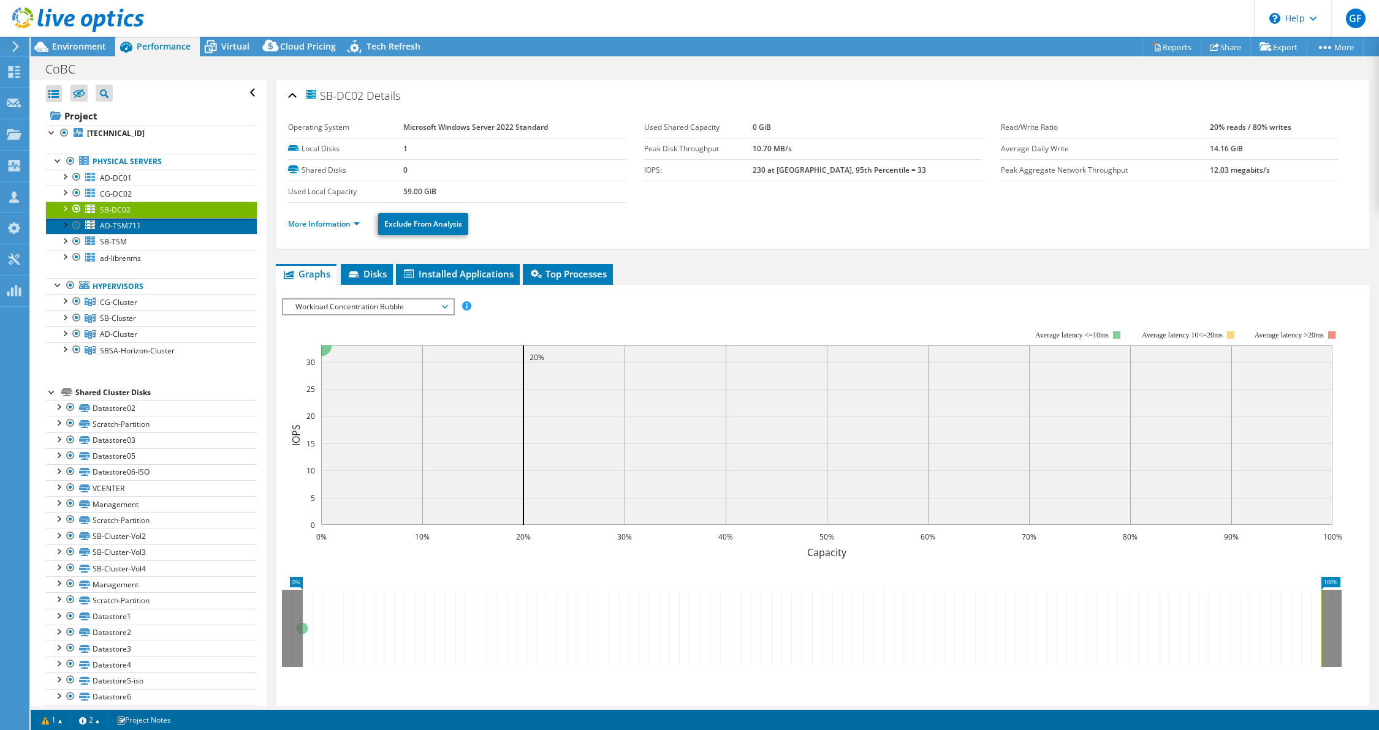
click at [115, 222] on span "AD-TSM711" at bounding box center [120, 226] width 41 height 10
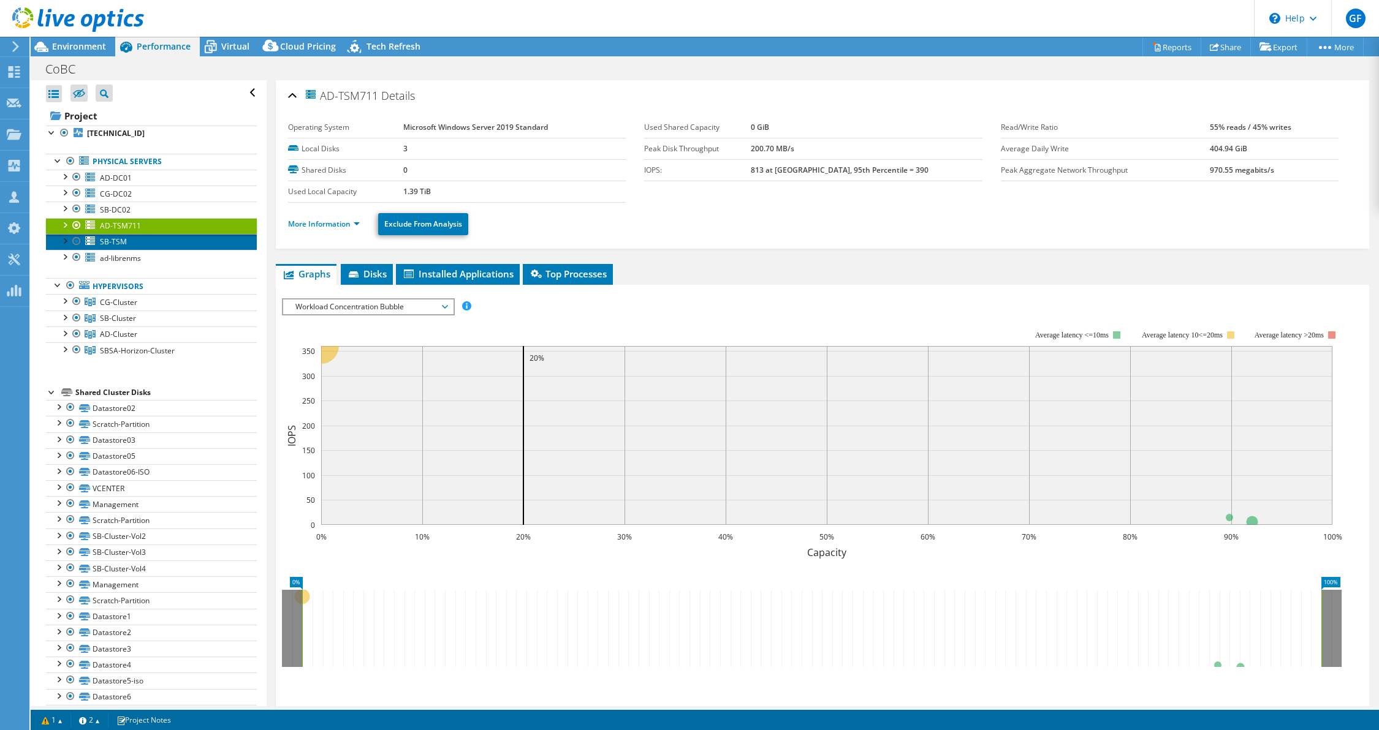
click at [114, 234] on link "SB-TSM" at bounding box center [151, 242] width 211 height 16
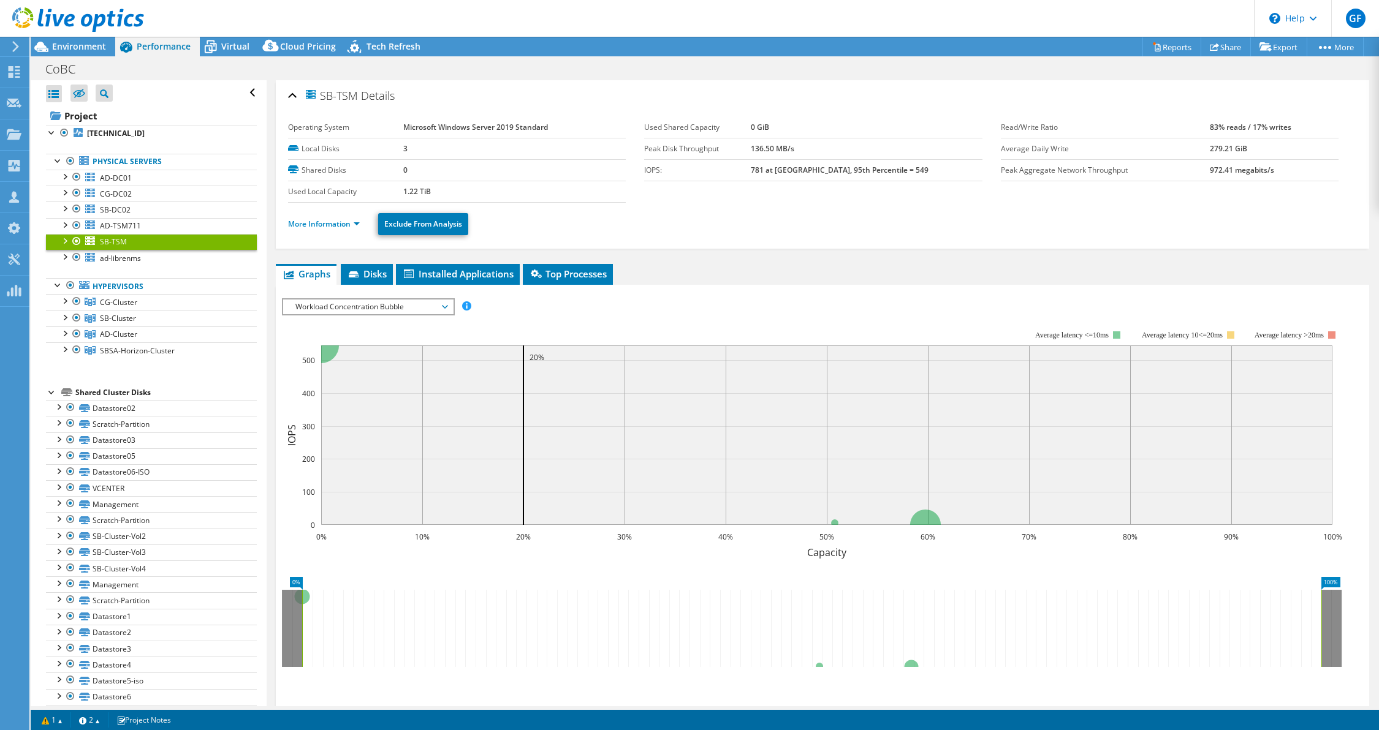
click at [113, 246] on link "SB-TSM" at bounding box center [151, 242] width 211 height 16
click at [113, 253] on span "ad-librenms" at bounding box center [120, 258] width 41 height 10
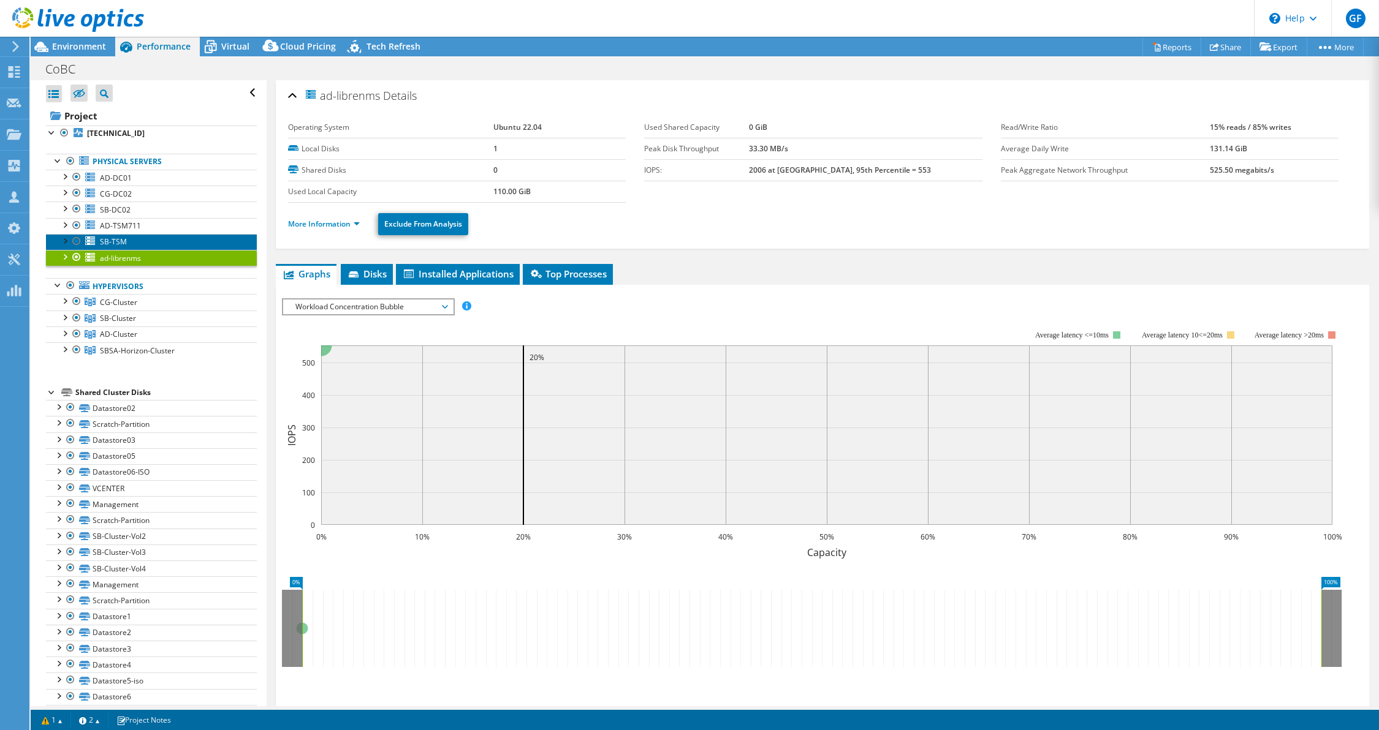
click at [113, 241] on span "SB-TSM" at bounding box center [113, 242] width 27 height 10
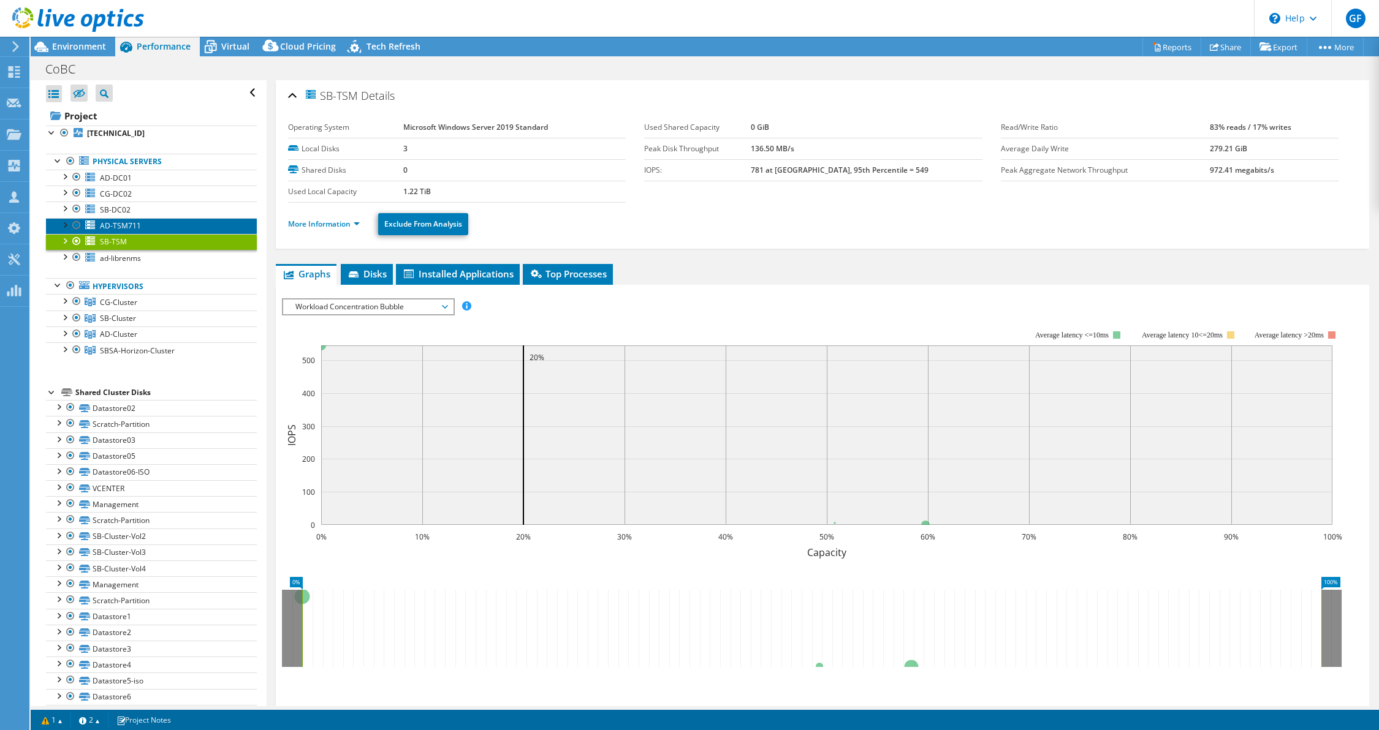
click at [116, 229] on span "AD-TSM711" at bounding box center [120, 226] width 41 height 10
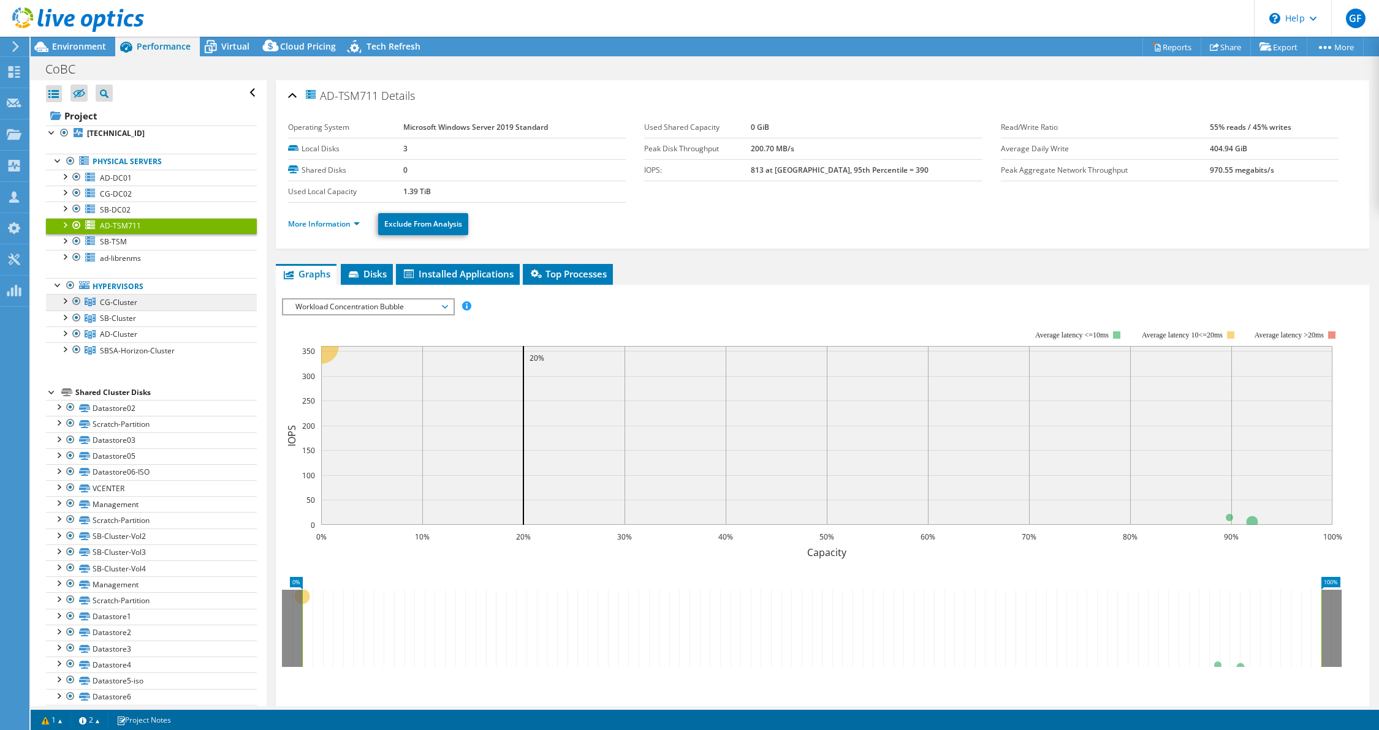
click at [122, 301] on span "CG-Cluster" at bounding box center [118, 302] width 37 height 10
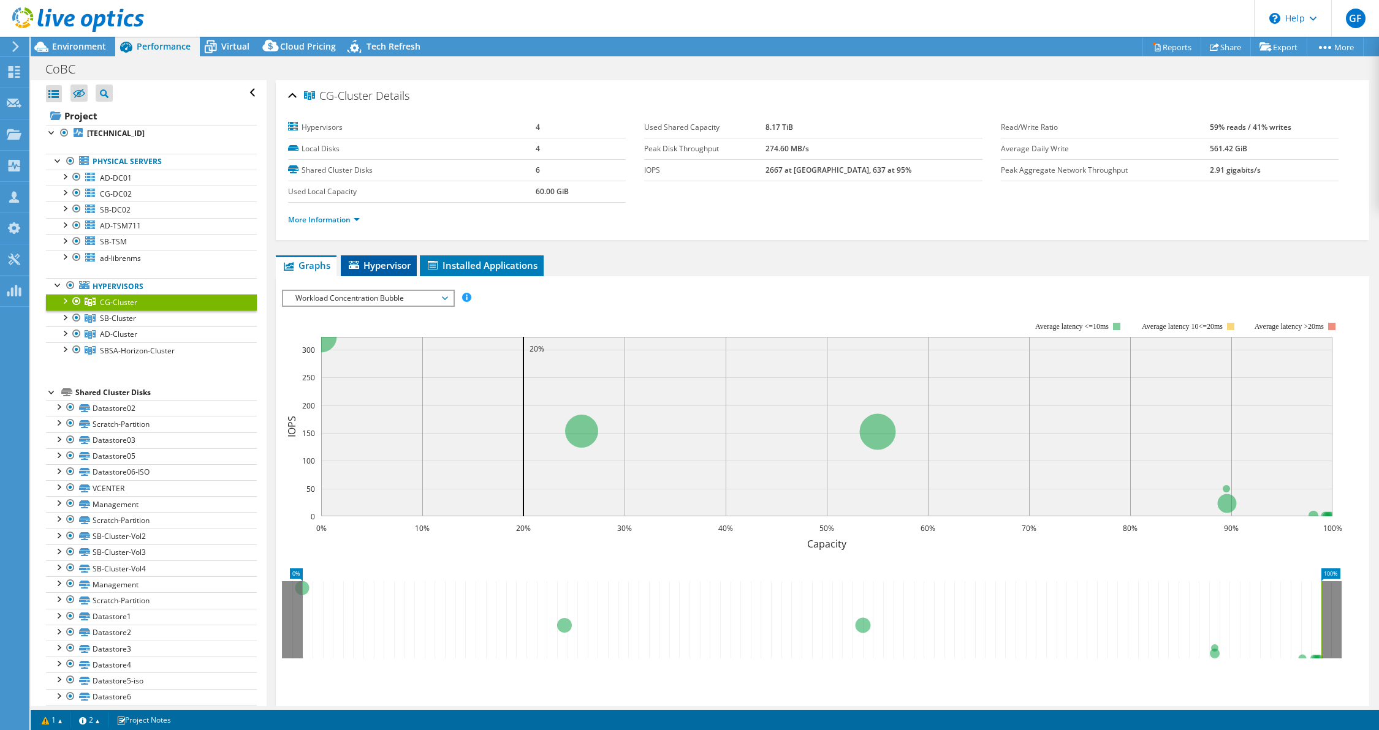
click at [376, 265] on span "Hypervisor" at bounding box center [379, 265] width 64 height 12
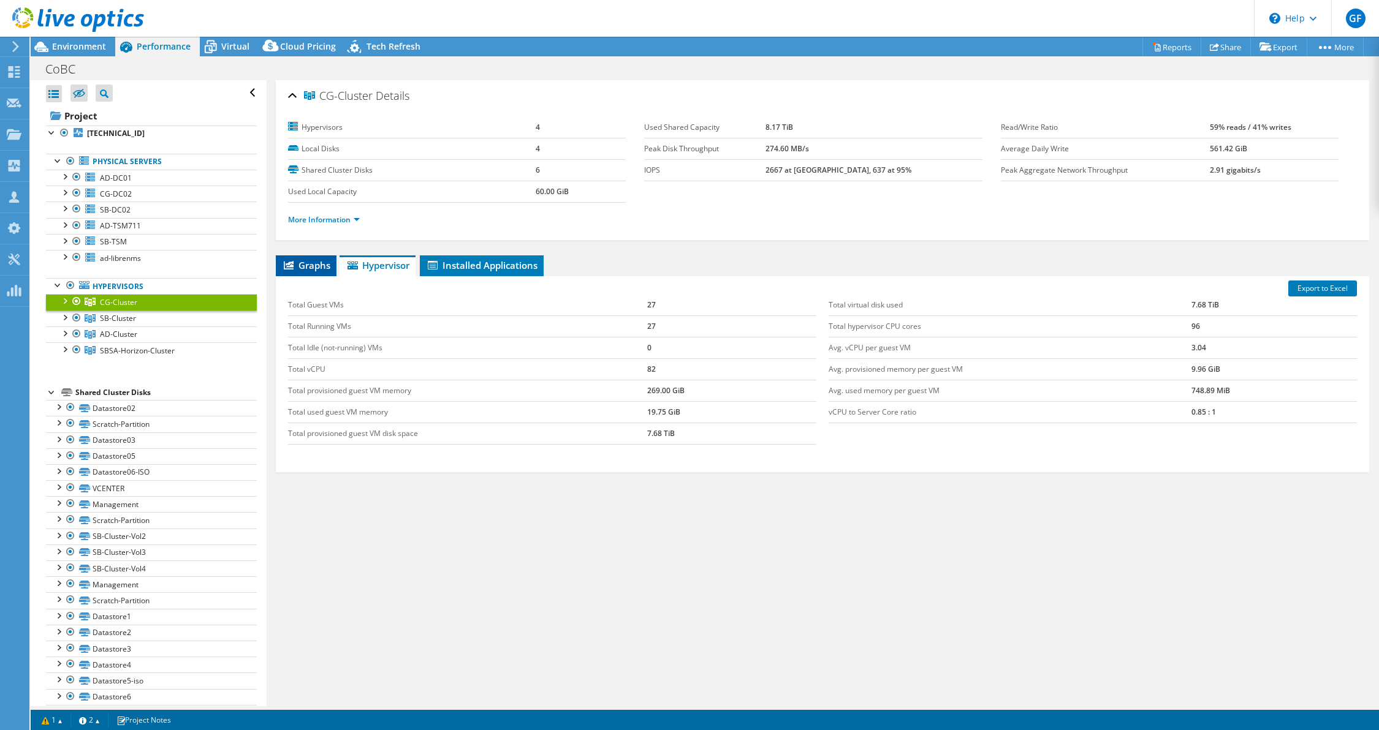
click at [306, 259] on span "Graphs" at bounding box center [306, 265] width 48 height 12
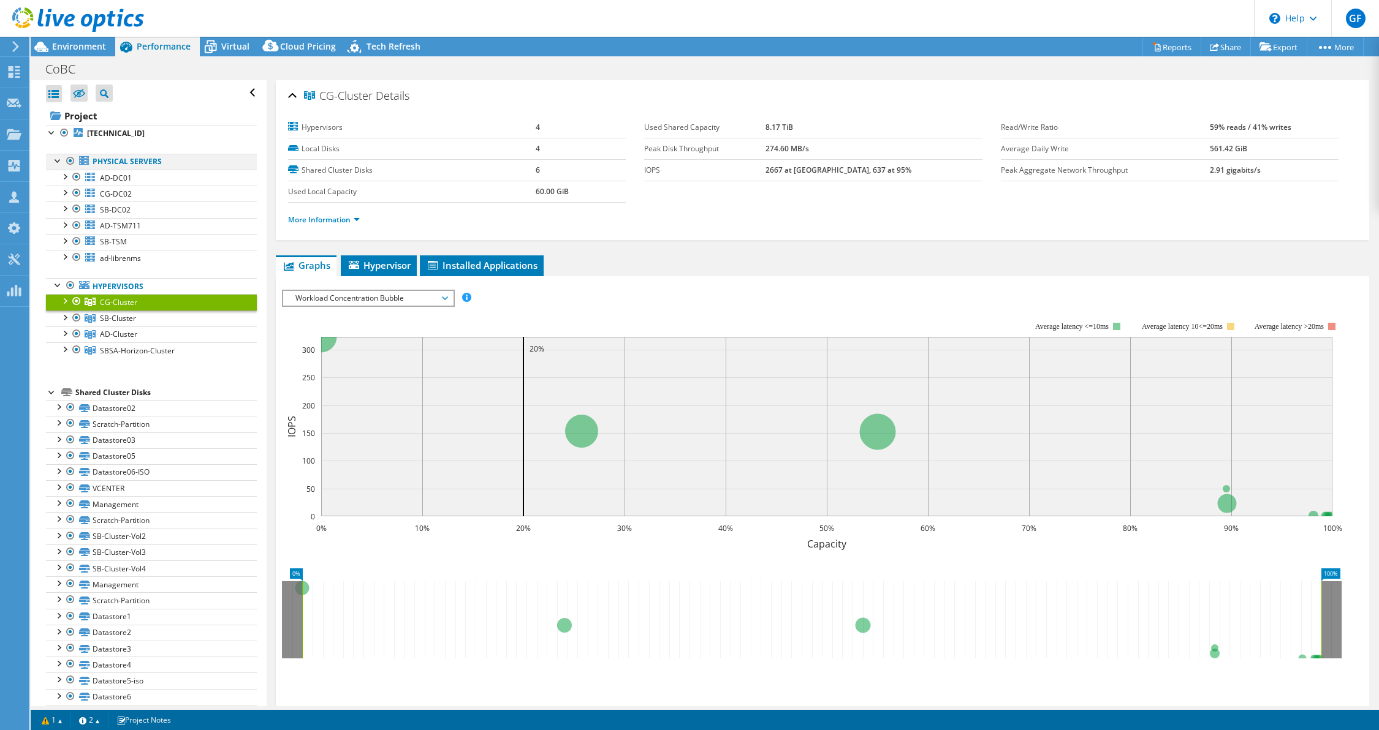
click at [72, 161] on div at bounding box center [70, 161] width 12 height 15
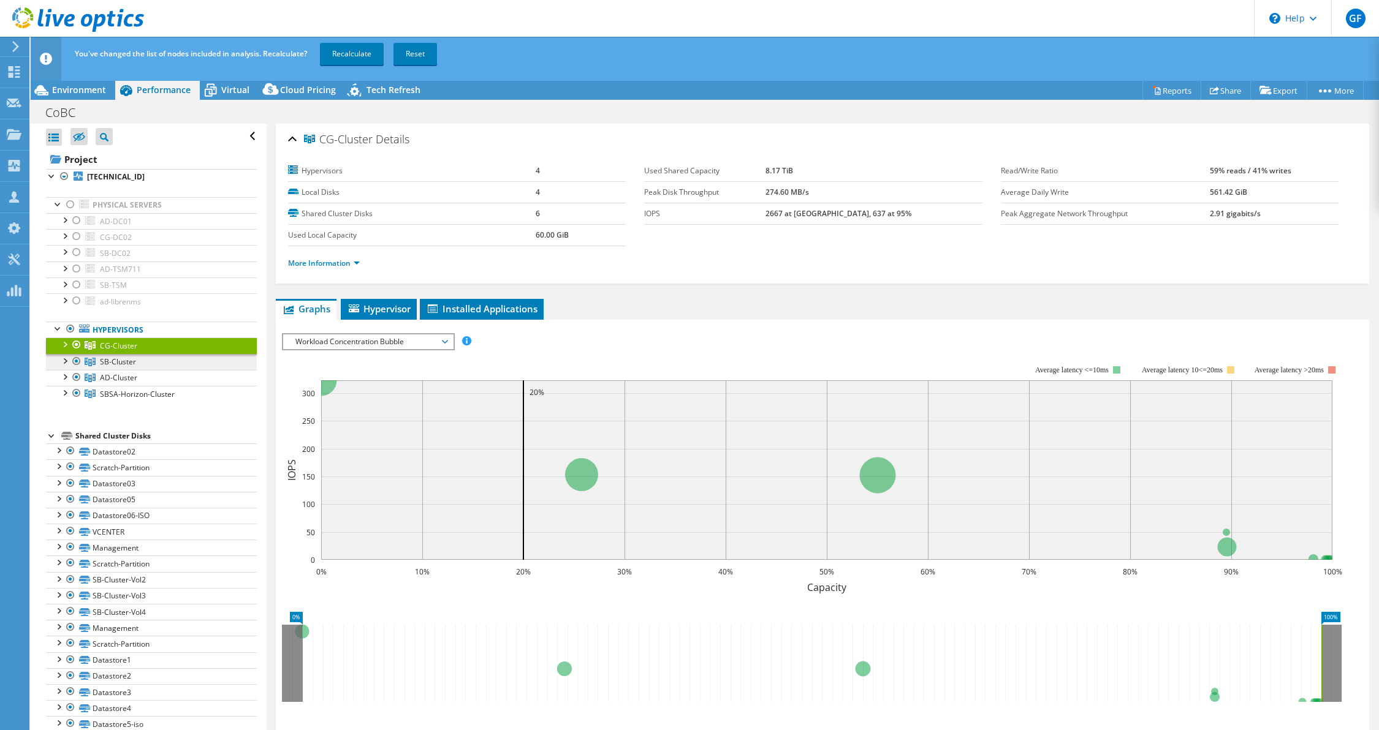
click at [124, 360] on span "SB-Cluster" at bounding box center [118, 362] width 36 height 10
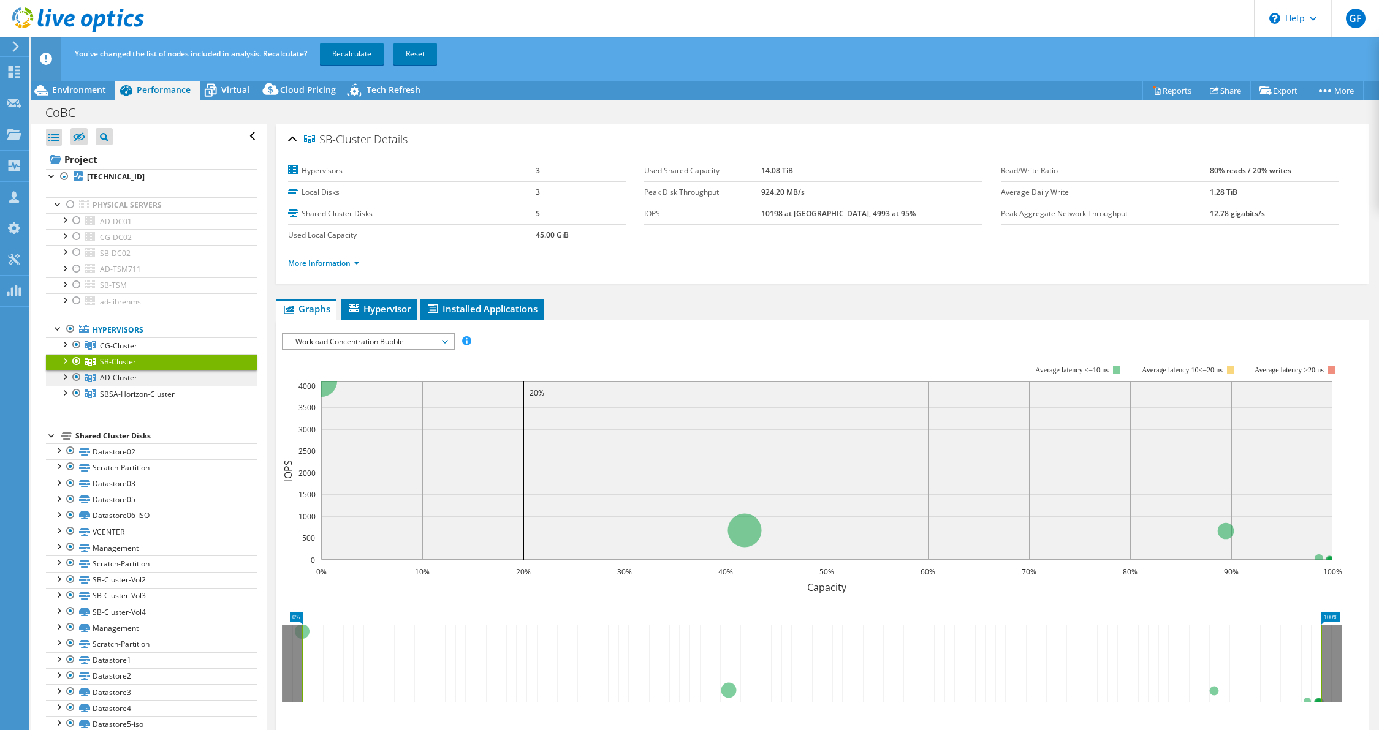
click at [124, 373] on span "AD-Cluster" at bounding box center [118, 378] width 37 height 10
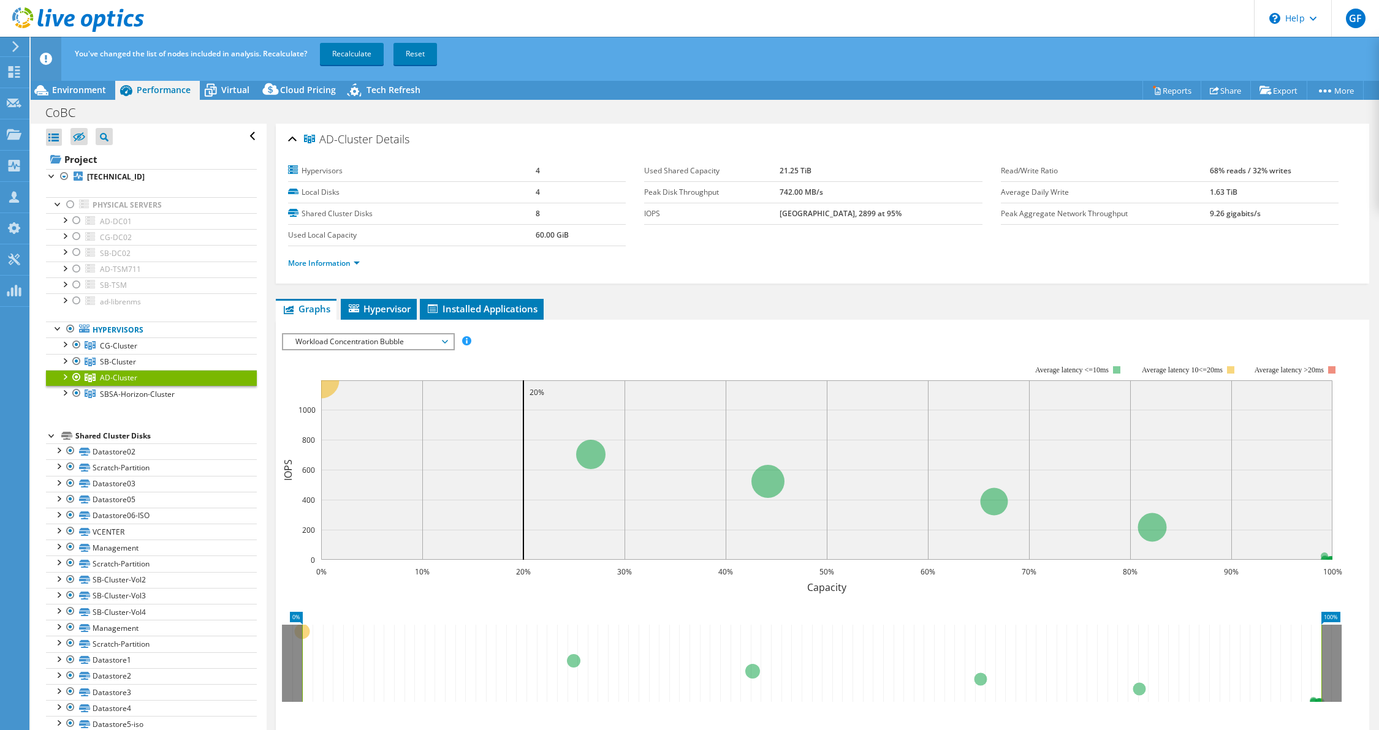
click at [77, 375] on div at bounding box center [76, 377] width 12 height 15
click at [423, 51] on link "Reset" at bounding box center [415, 54] width 44 height 22
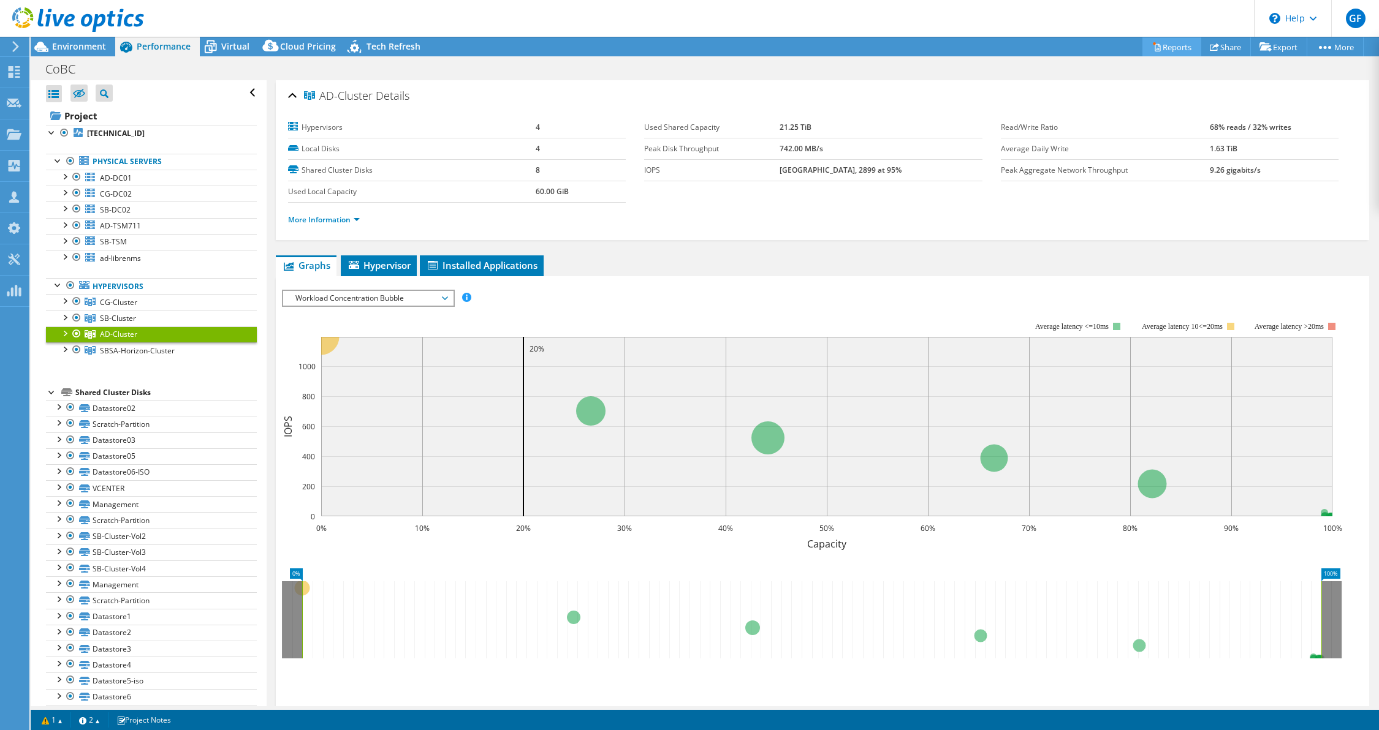
click at [1165, 47] on link "Reports" at bounding box center [1171, 46] width 59 height 19
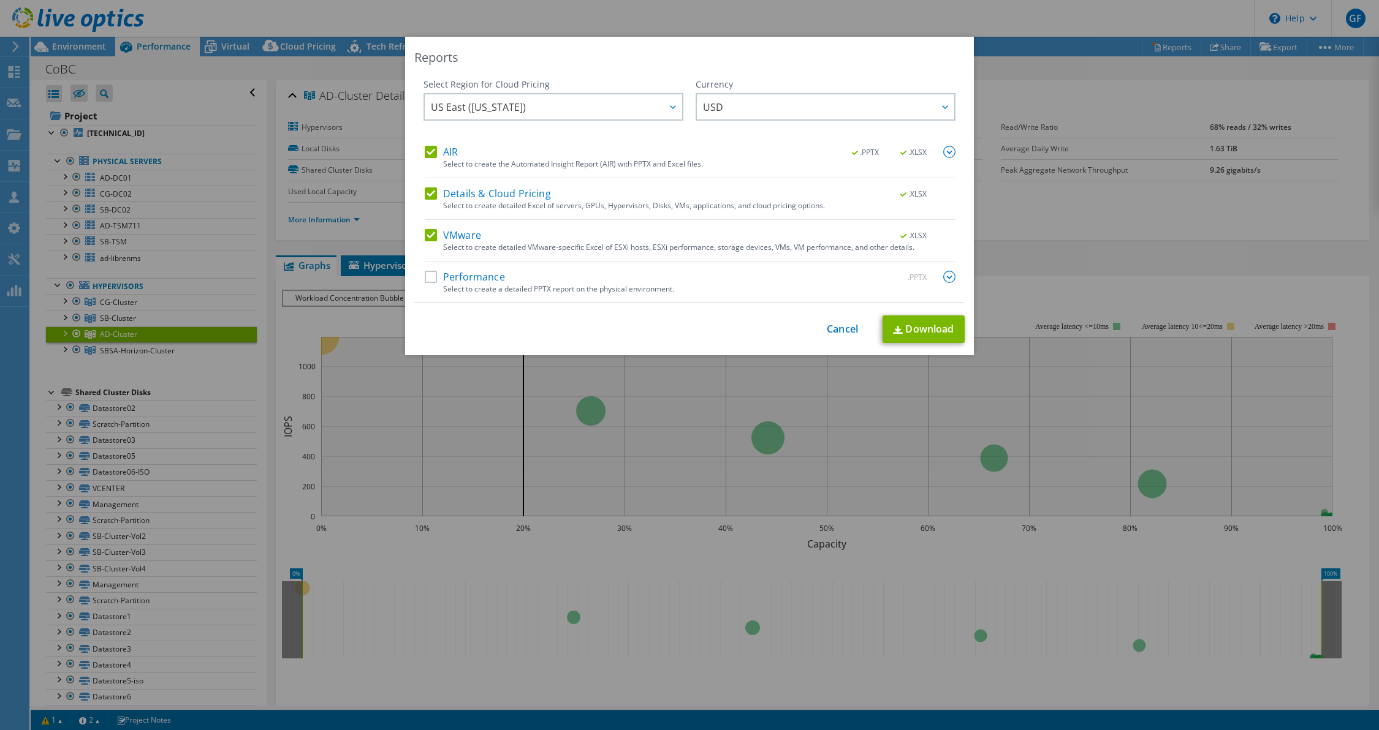
click at [427, 193] on label "Details & Cloud Pricing" at bounding box center [488, 194] width 126 height 12
click at [0, 0] on input "Details & Cloud Pricing" at bounding box center [0, 0] width 0 height 0
click at [430, 158] on div "AIR .PPTX .XLSX" at bounding box center [690, 153] width 531 height 14
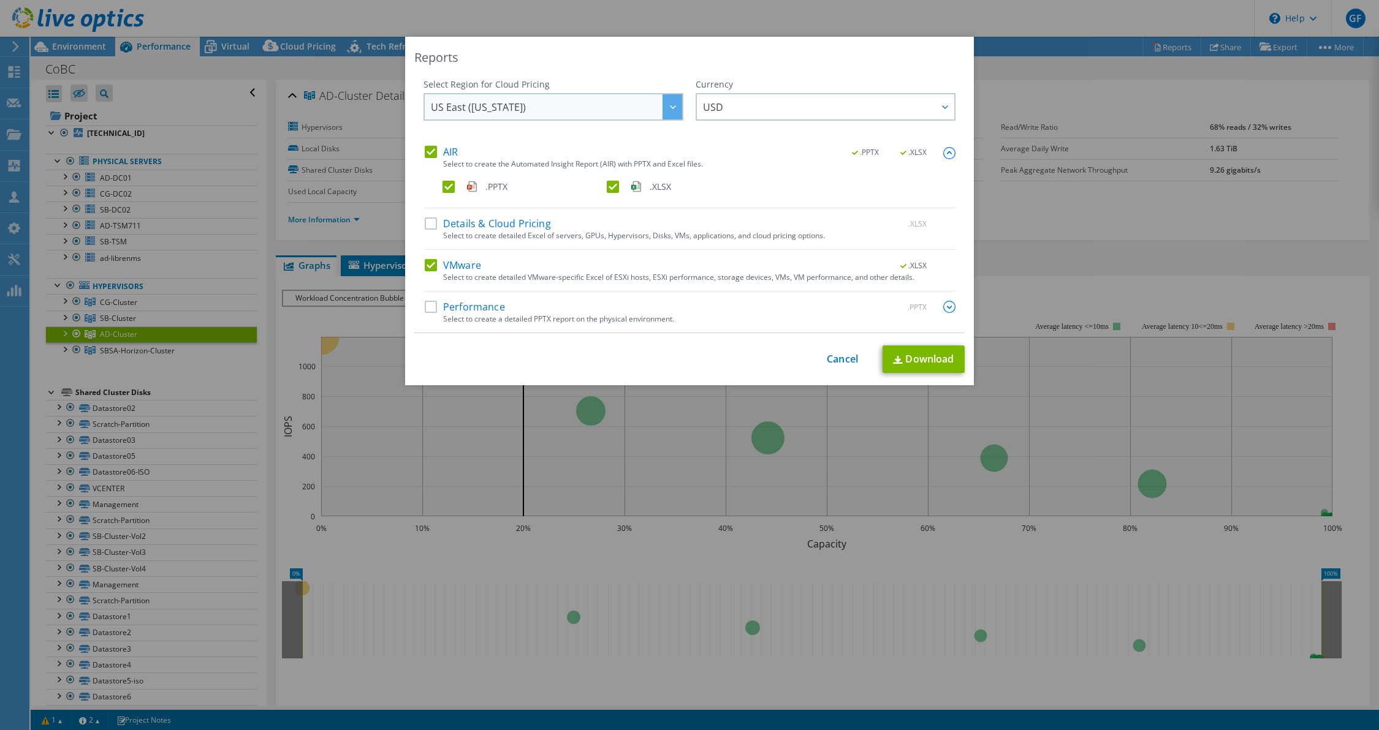
click at [475, 100] on span "US East ([US_STATE])" at bounding box center [478, 109] width 95 height 19
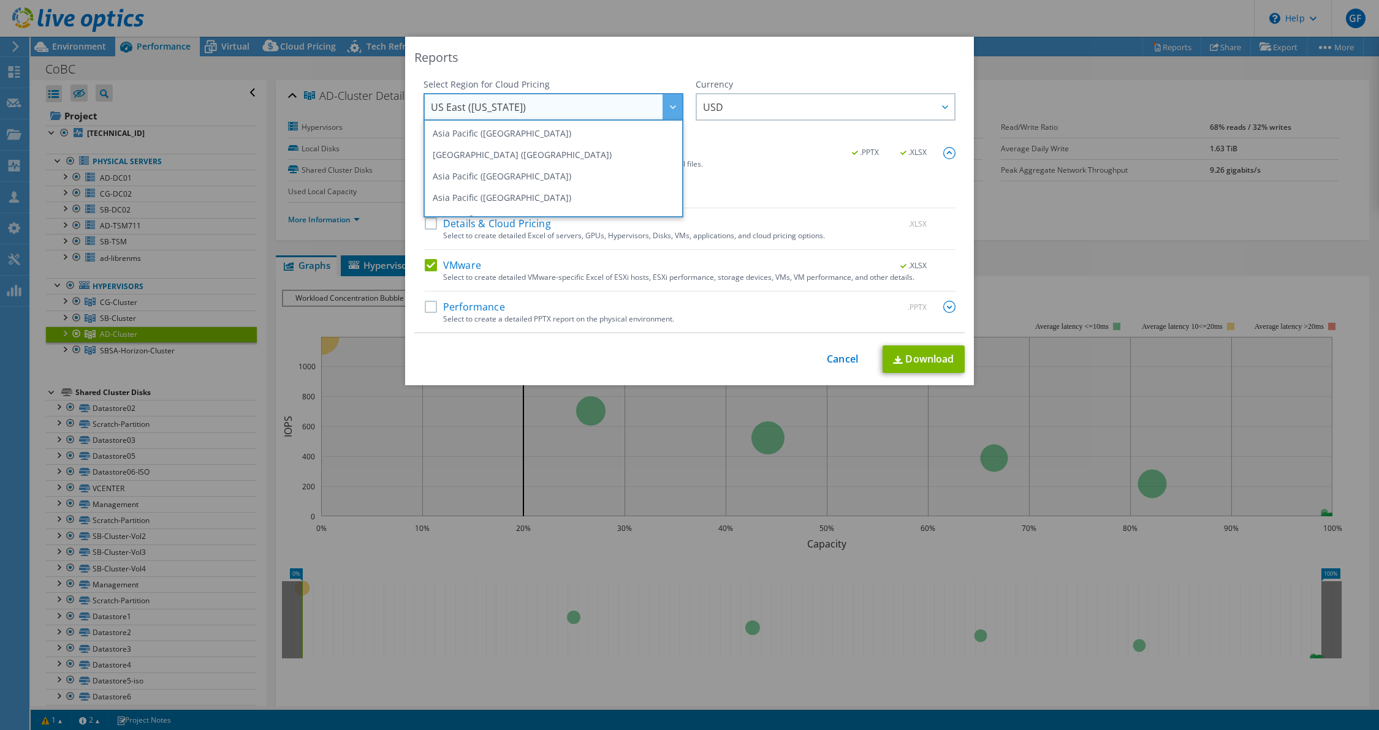
click at [552, 60] on div "Reports" at bounding box center [689, 57] width 550 height 17
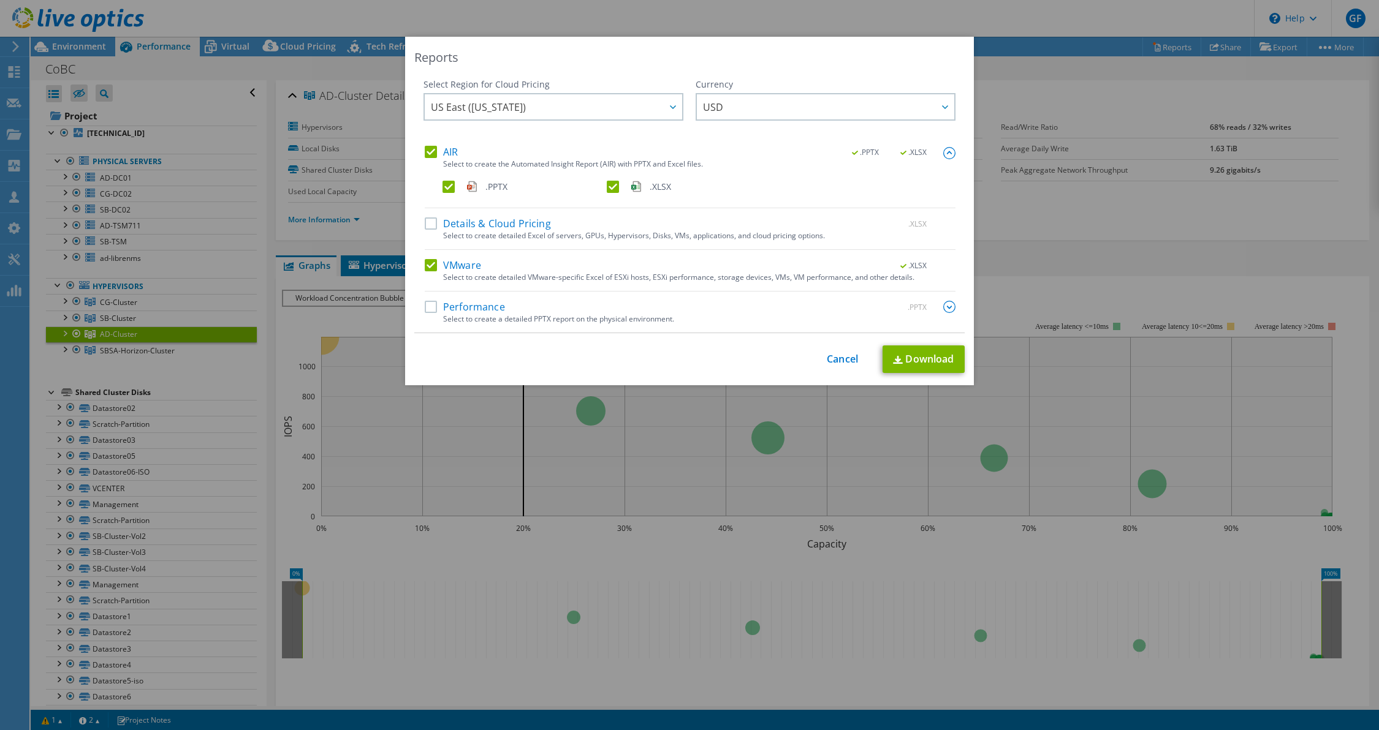
click at [426, 152] on label "AIR" at bounding box center [441, 152] width 33 height 12
click at [0, 0] on input "AIR" at bounding box center [0, 0] width 0 height 0
click at [425, 307] on label "Performance" at bounding box center [465, 307] width 80 height 12
click at [0, 0] on input "Performance" at bounding box center [0, 0] width 0 height 0
click at [428, 221] on label "Details & Cloud Pricing" at bounding box center [488, 224] width 126 height 12
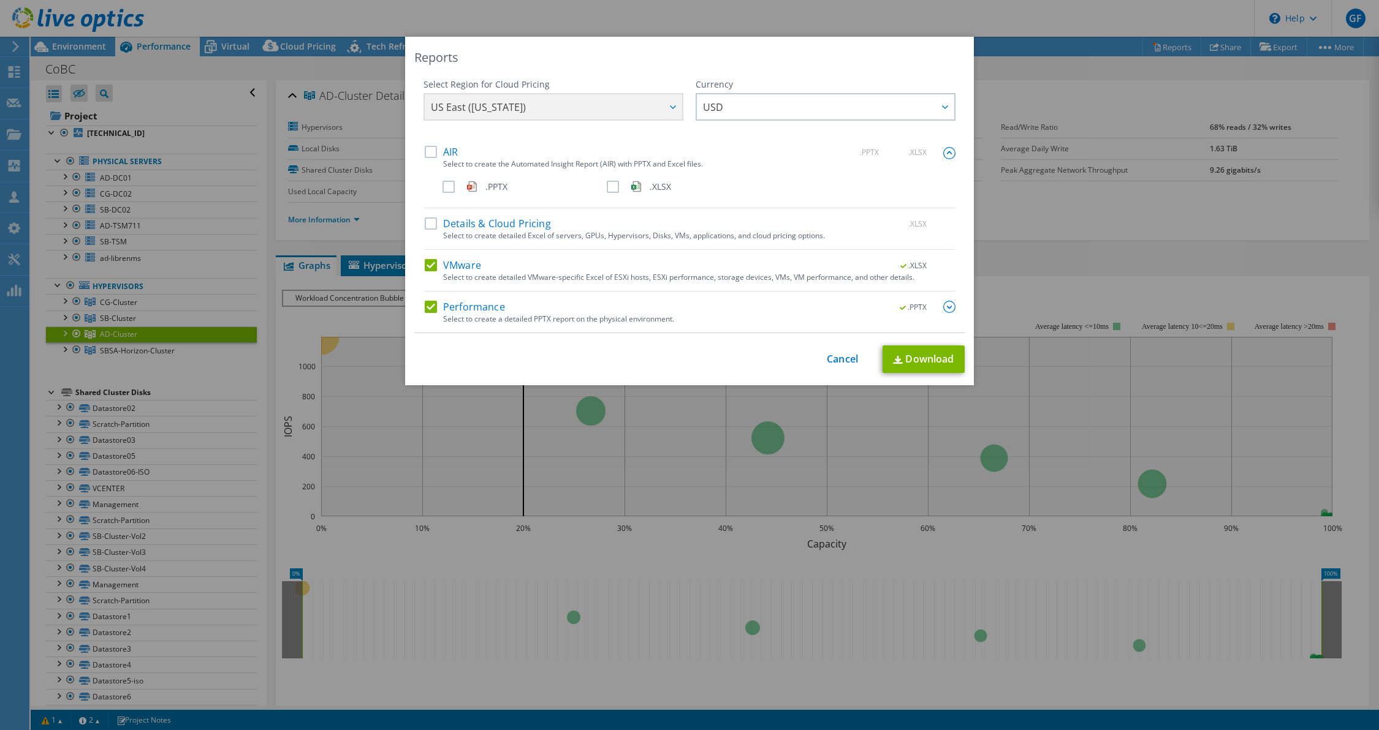
click at [0, 0] on input "Details & Cloud Pricing" at bounding box center [0, 0] width 0 height 0
click at [425, 152] on label "AIR" at bounding box center [441, 152] width 33 height 12
click at [0, 0] on input "AIR" at bounding box center [0, 0] width 0 height 0
click at [425, 223] on label "Details & Cloud Pricing" at bounding box center [488, 224] width 126 height 12
click at [0, 0] on input "Details & Cloud Pricing" at bounding box center [0, 0] width 0 height 0
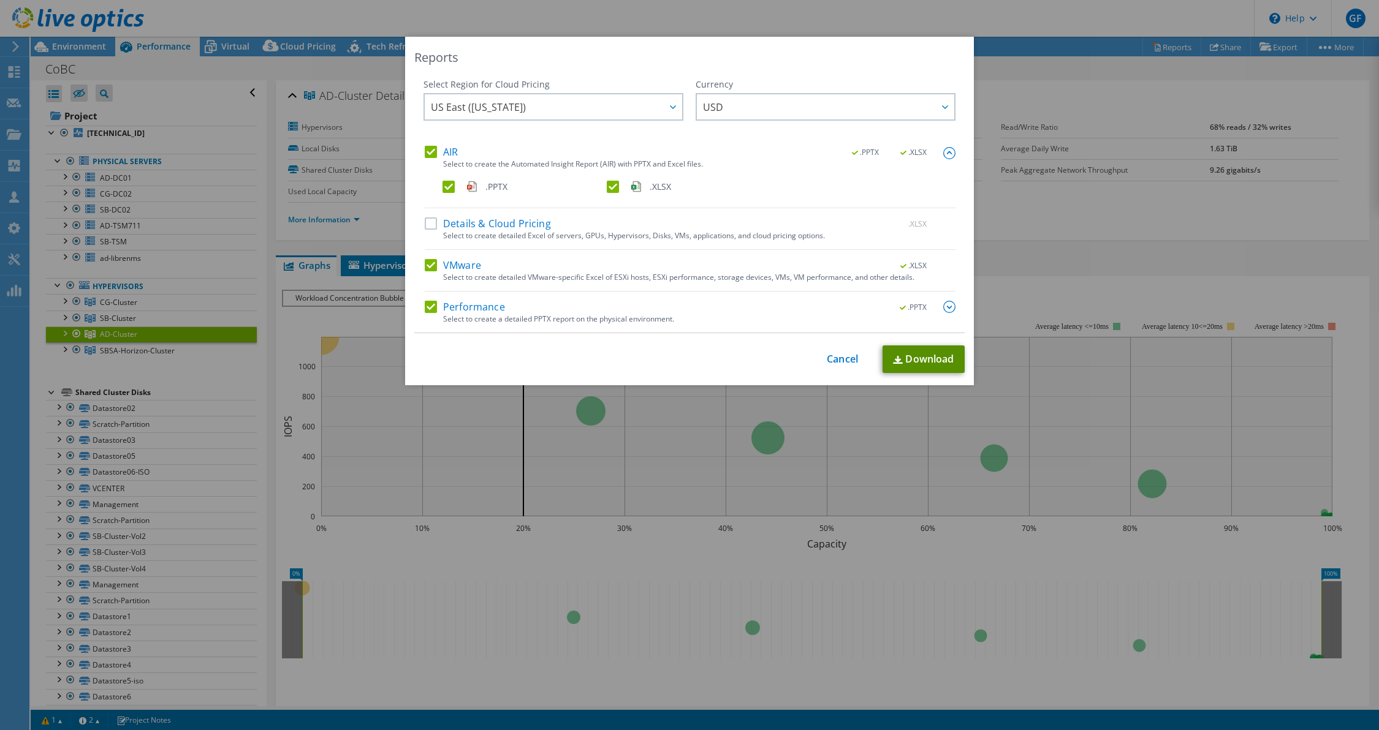
click at [914, 362] on link "Download" at bounding box center [923, 360] width 82 height 28
click at [827, 356] on link "Cancel" at bounding box center [842, 360] width 31 height 12
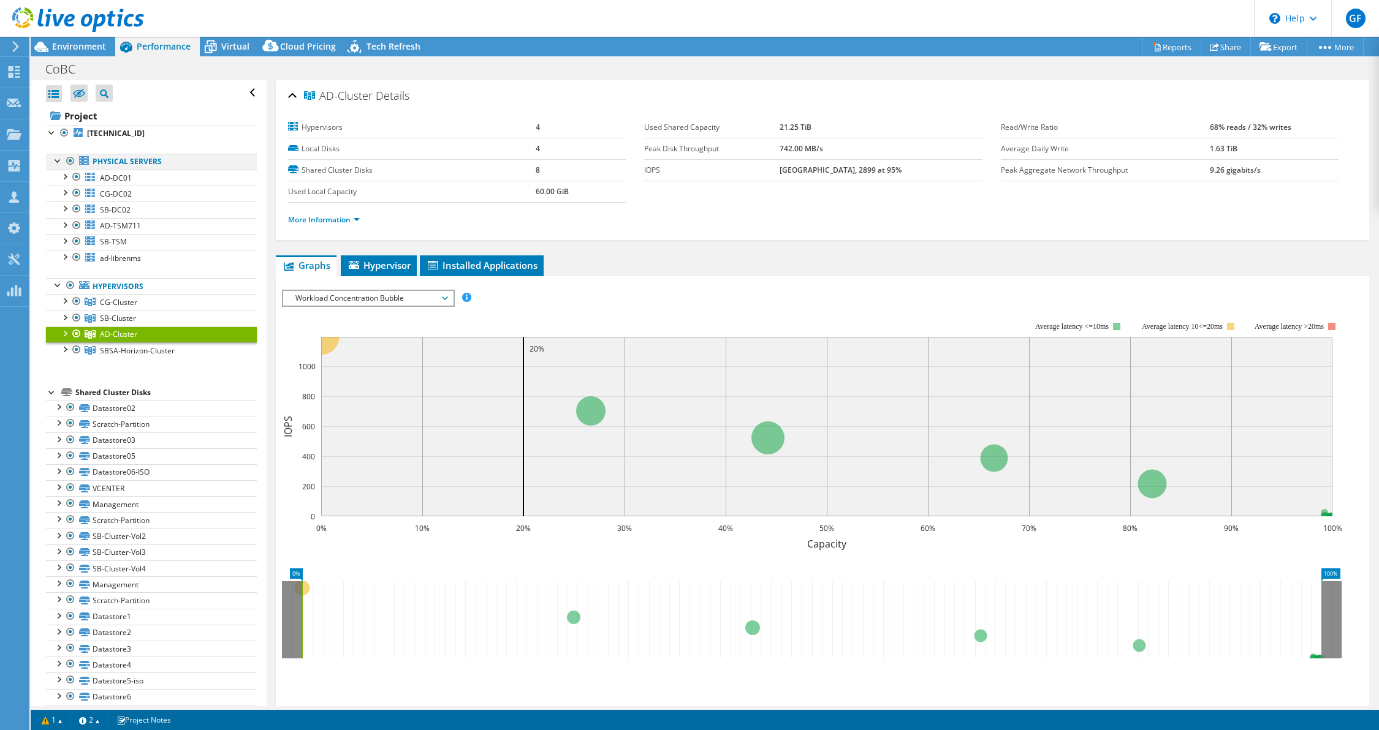
click at [69, 159] on div at bounding box center [70, 161] width 12 height 15
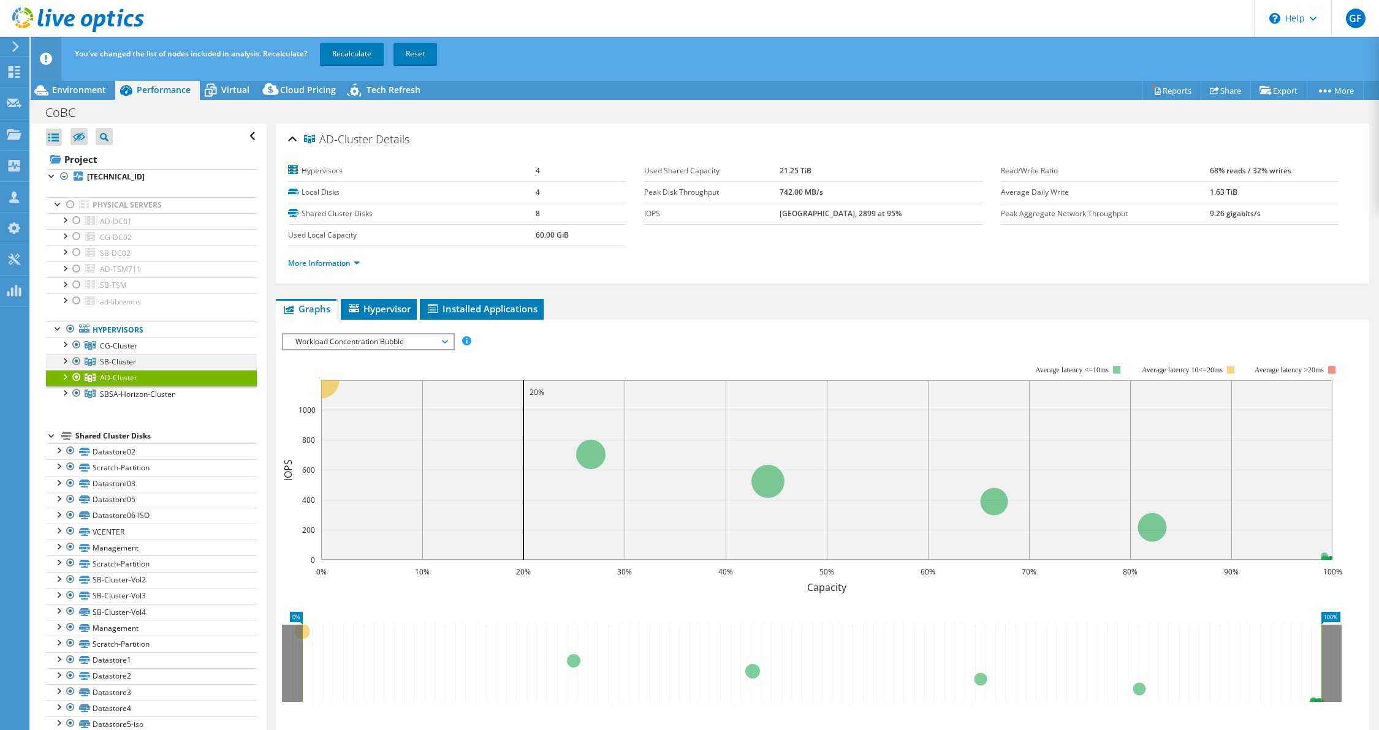
click at [76, 359] on div at bounding box center [76, 361] width 12 height 15
click at [78, 377] on div at bounding box center [76, 377] width 12 height 15
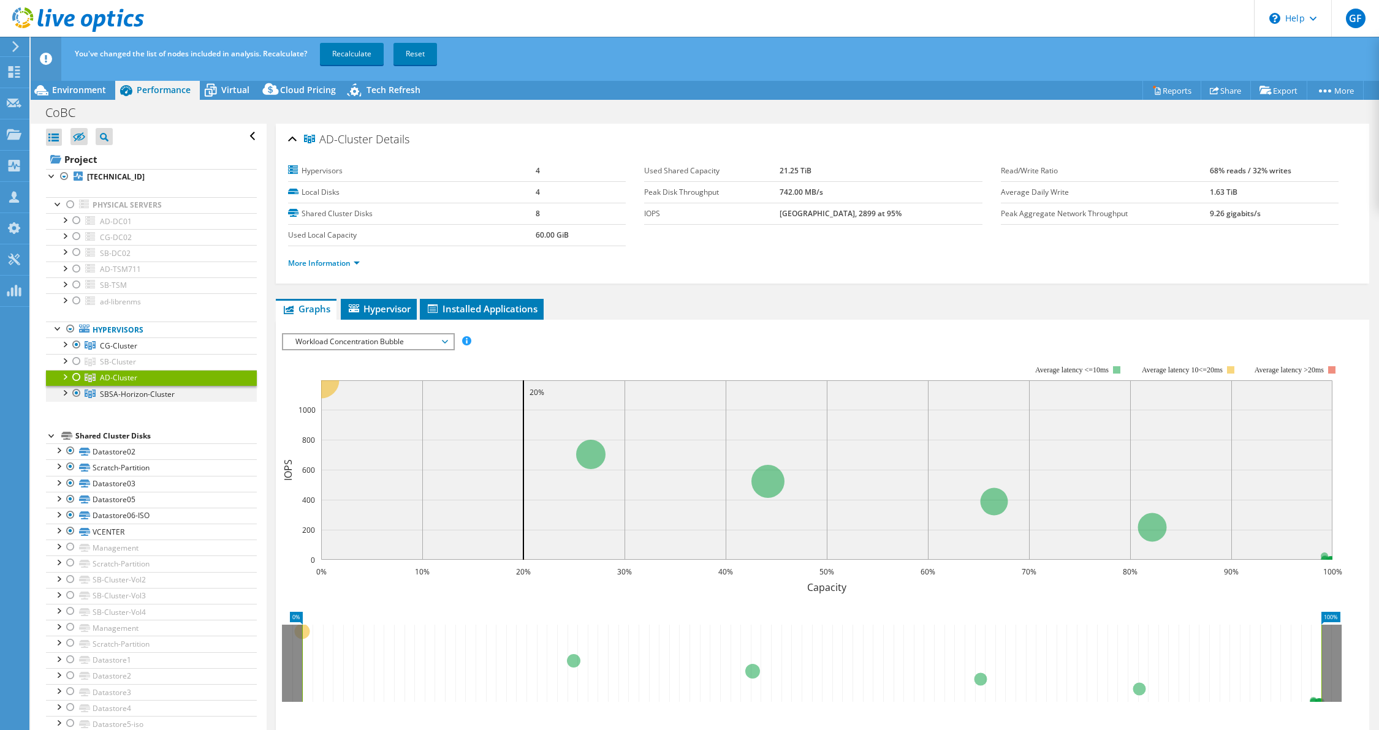
click at [80, 391] on div at bounding box center [76, 393] width 12 height 15
click at [344, 50] on link "Recalculate" at bounding box center [352, 54] width 64 height 22
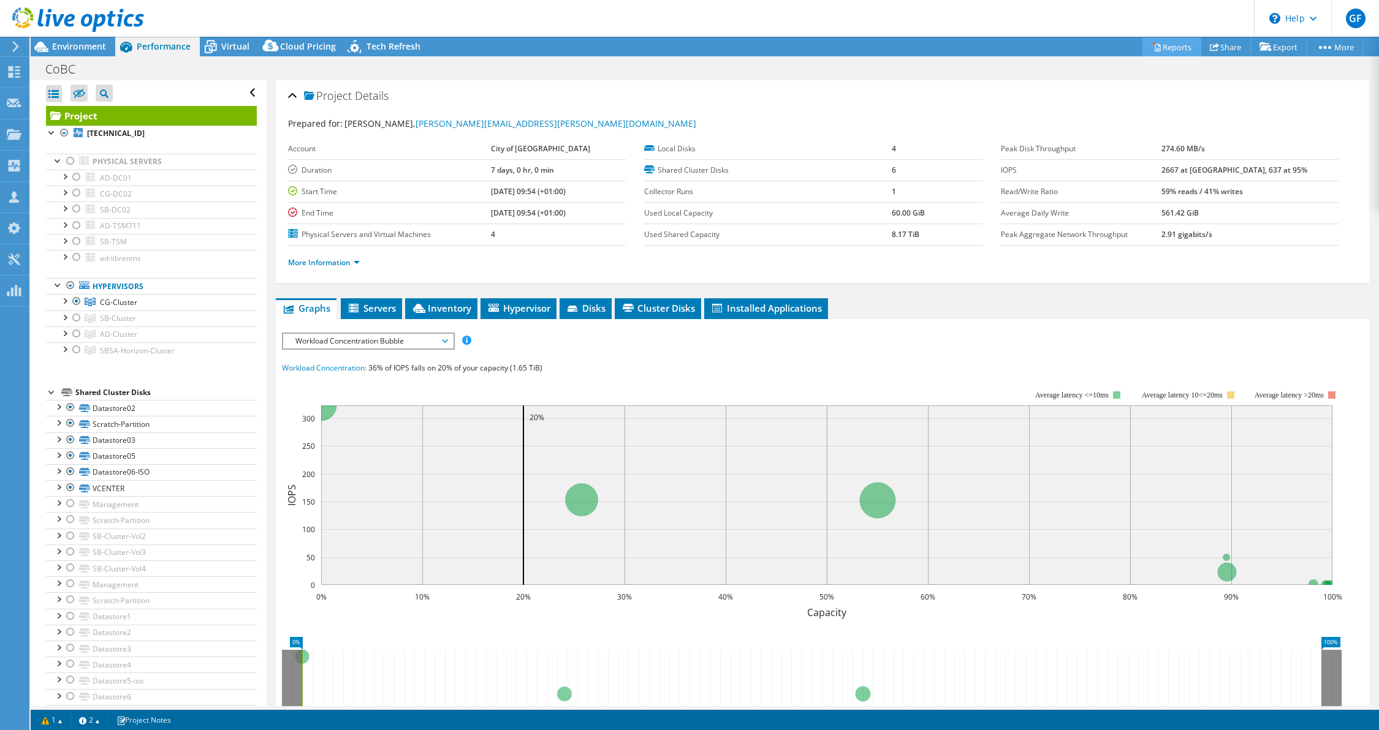
click at [1164, 45] on link "Reports" at bounding box center [1171, 46] width 59 height 19
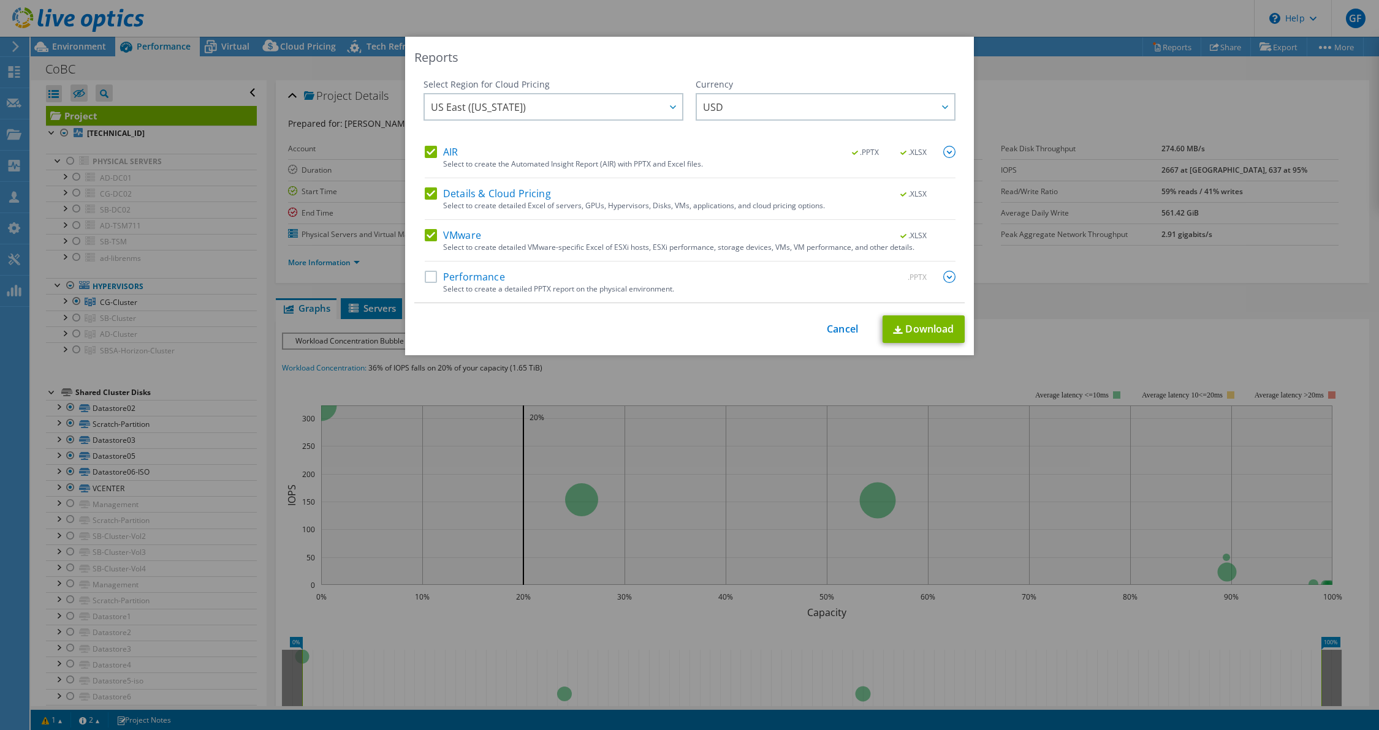
click at [425, 195] on label "Details & Cloud Pricing" at bounding box center [488, 194] width 126 height 12
click at [0, 0] on input "Details & Cloud Pricing" at bounding box center [0, 0] width 0 height 0
click at [425, 241] on div "VMware .XLSX" at bounding box center [690, 236] width 531 height 14
click at [943, 148] on img at bounding box center [949, 152] width 12 height 12
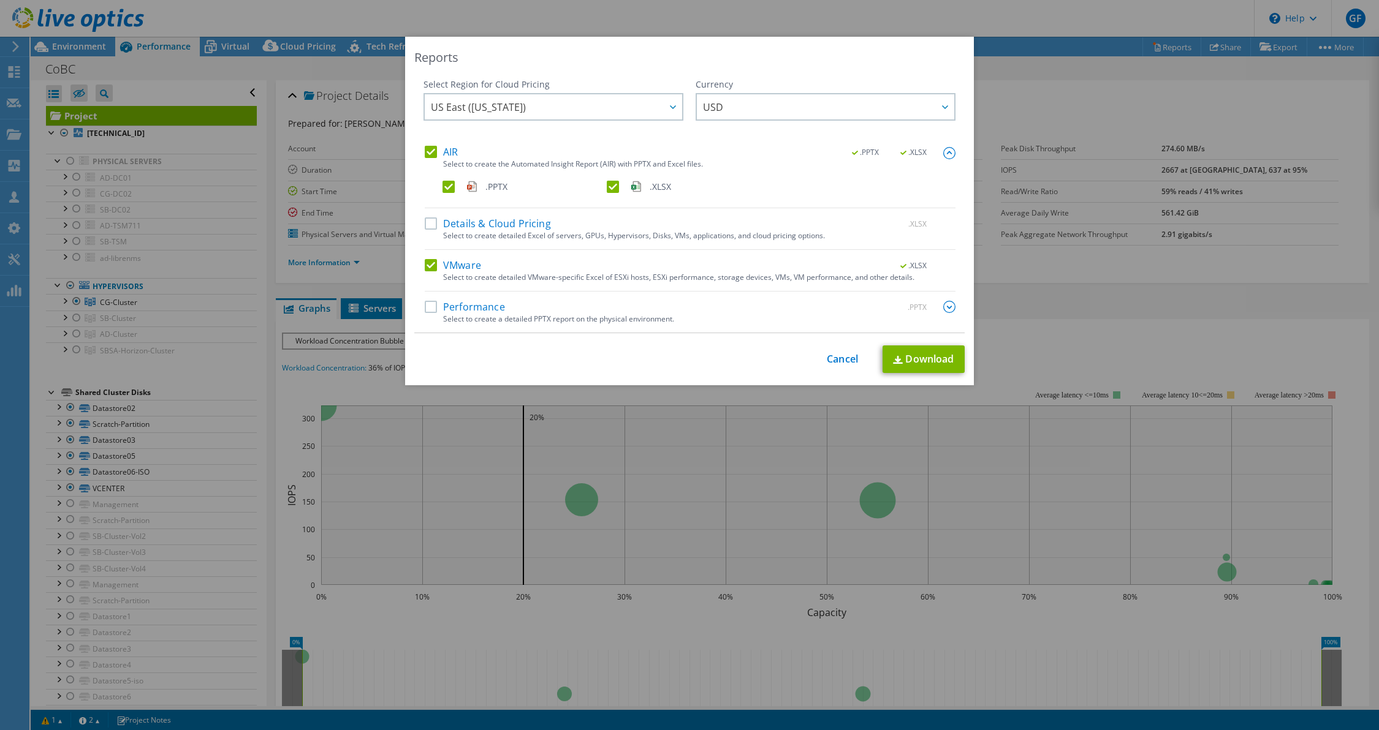
click at [607, 187] on label ".XLSX" at bounding box center [688, 187] width 162 height 12
click at [0, 0] on input ".XLSX" at bounding box center [0, 0] width 0 height 0
click at [936, 355] on link "Download" at bounding box center [923, 360] width 82 height 28
click at [842, 355] on link "Cancel" at bounding box center [842, 360] width 31 height 12
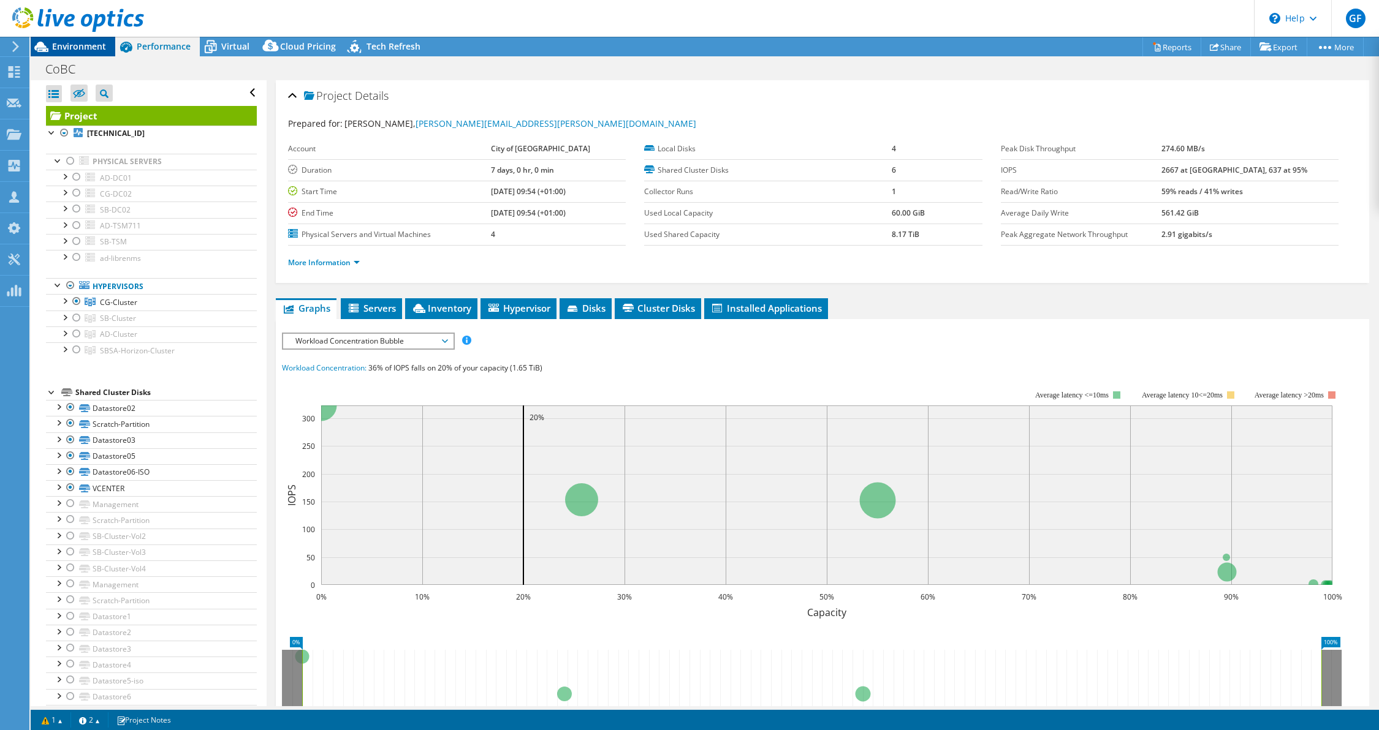
click at [81, 43] on span "Environment" at bounding box center [79, 46] width 54 height 12
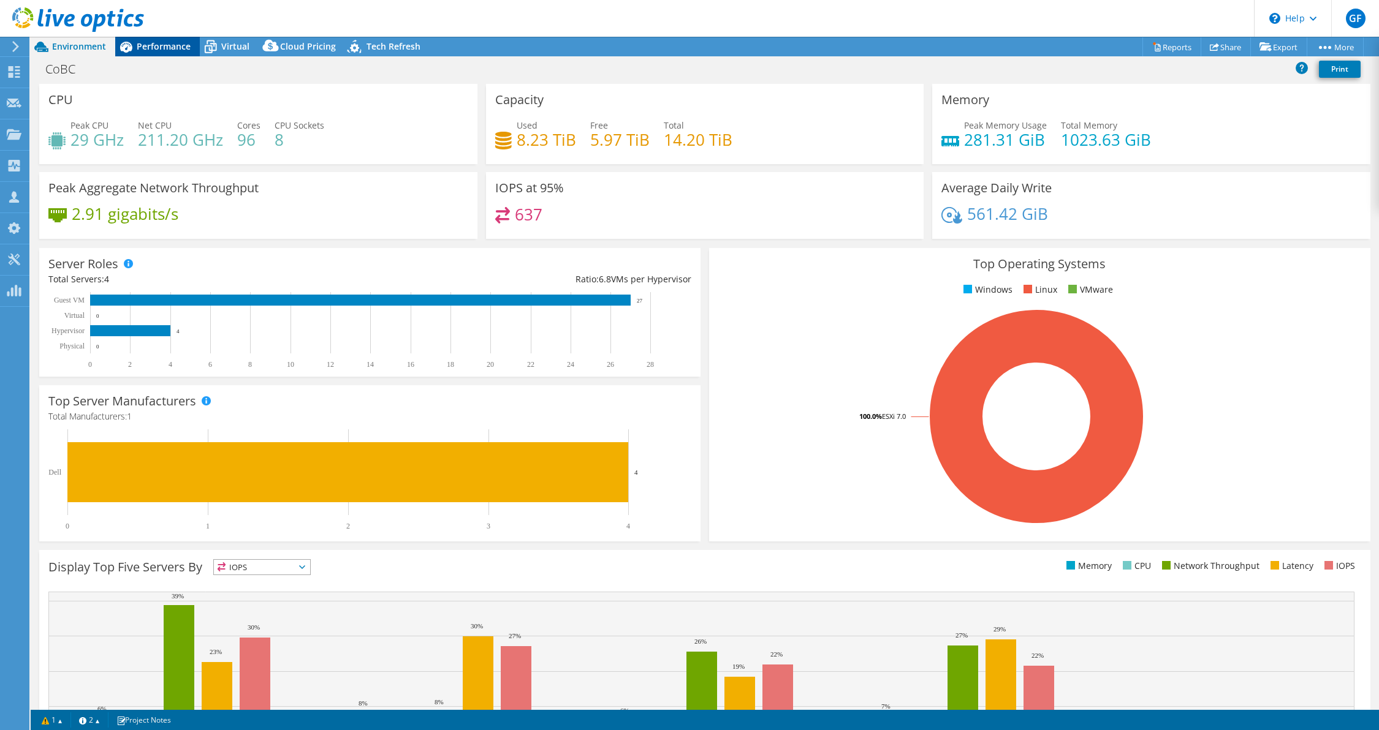
click at [138, 44] on span "Performance" at bounding box center [164, 46] width 54 height 12
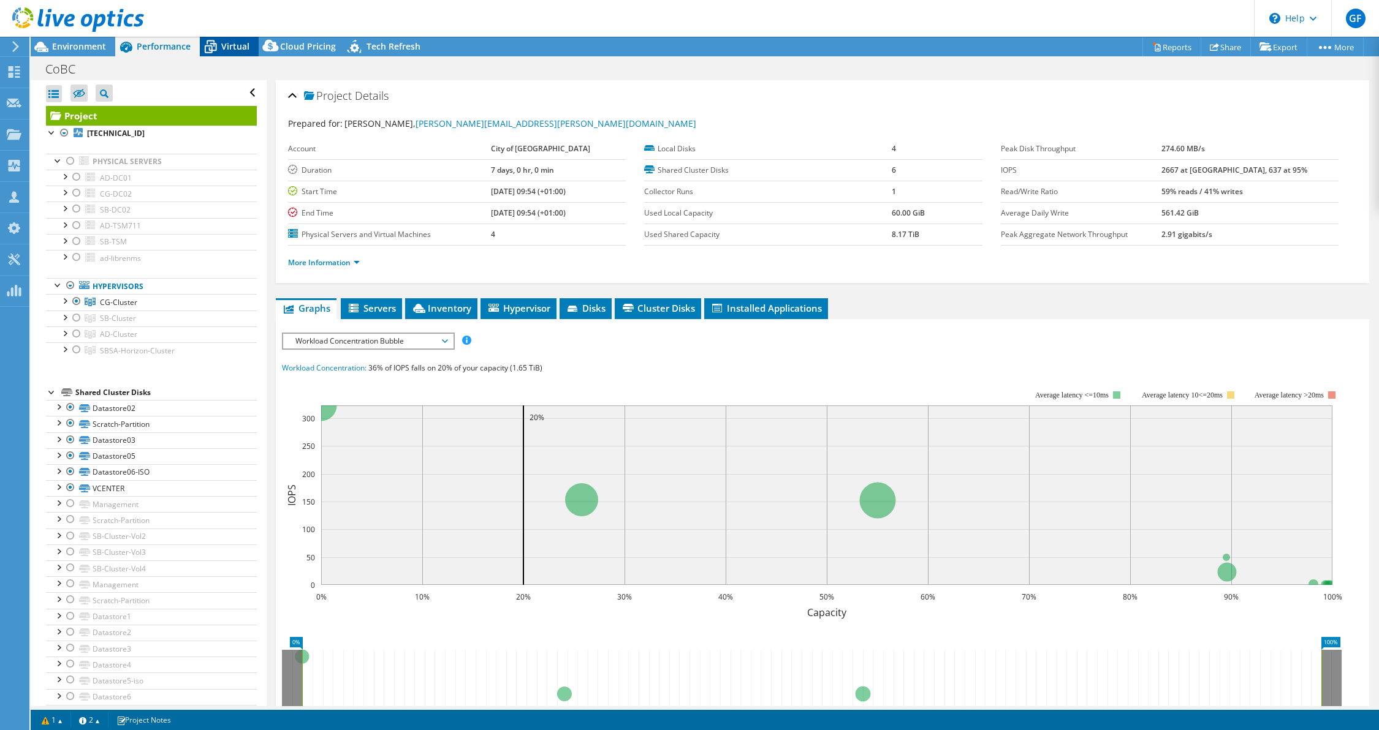
click at [219, 49] on icon at bounding box center [210, 46] width 21 height 21
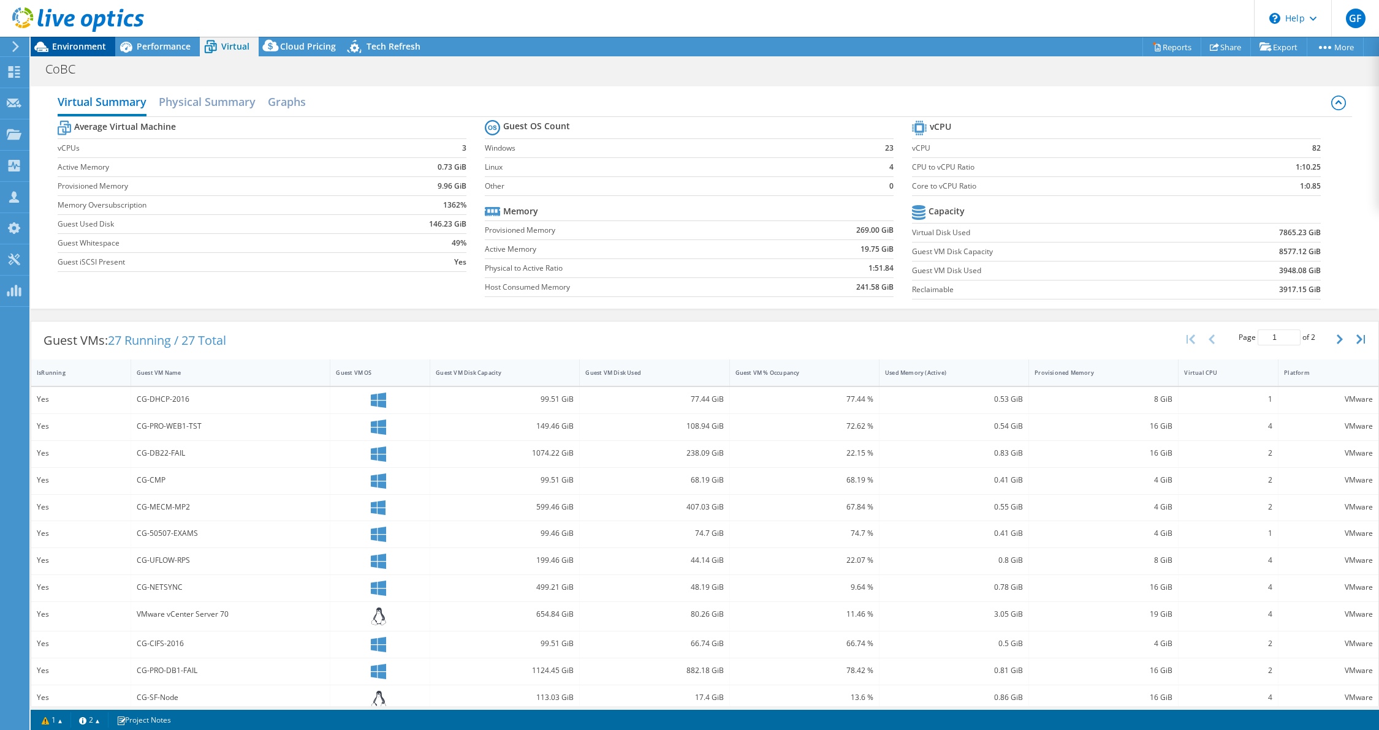
click at [83, 53] on div "Environment" at bounding box center [73, 47] width 85 height 20
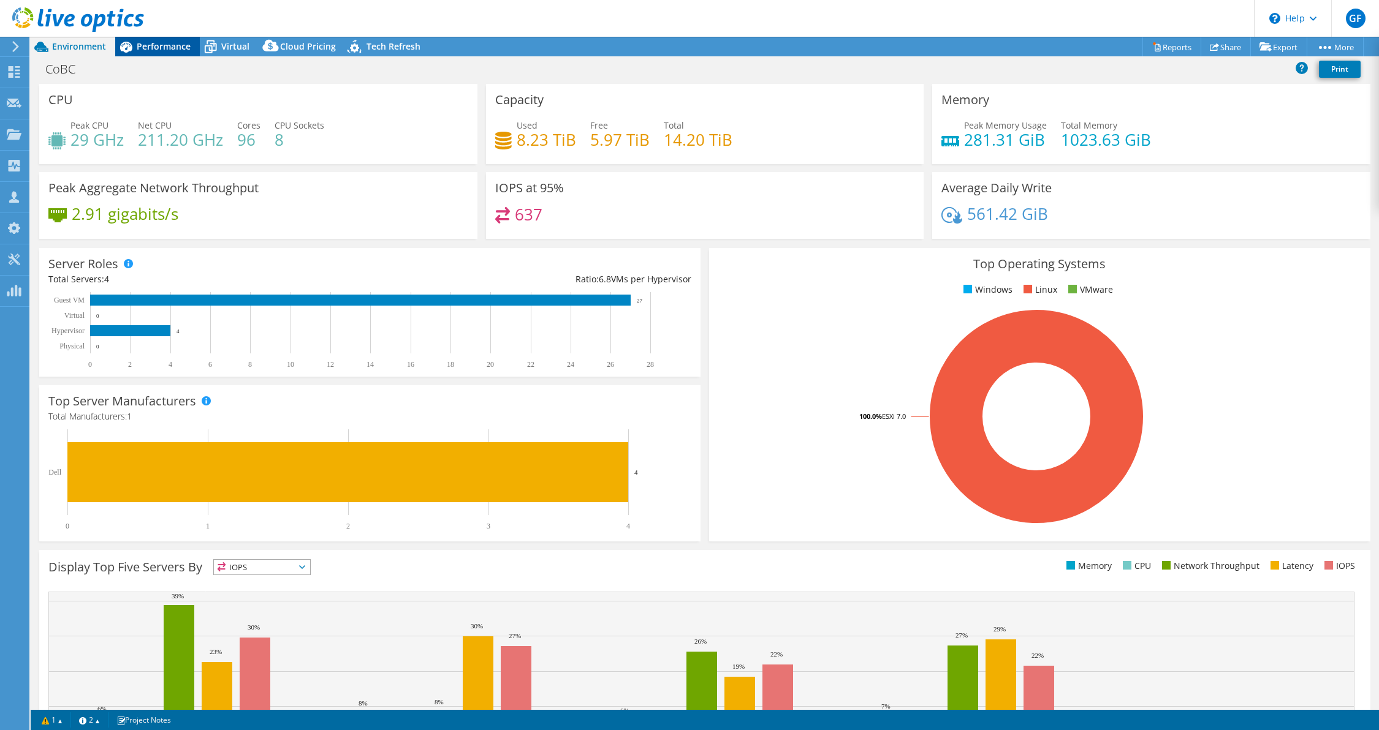
click at [134, 54] on icon at bounding box center [125, 46] width 21 height 21
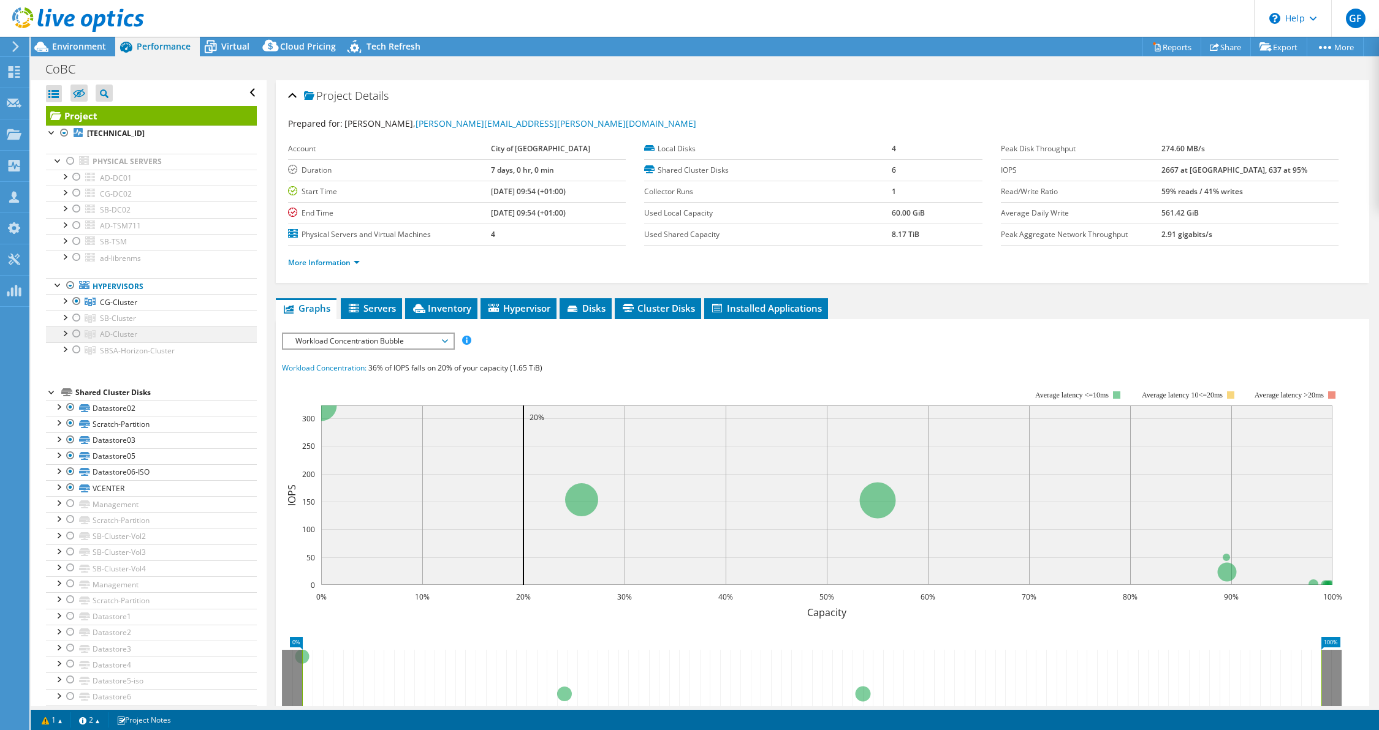
click at [77, 333] on div at bounding box center [76, 334] width 12 height 15
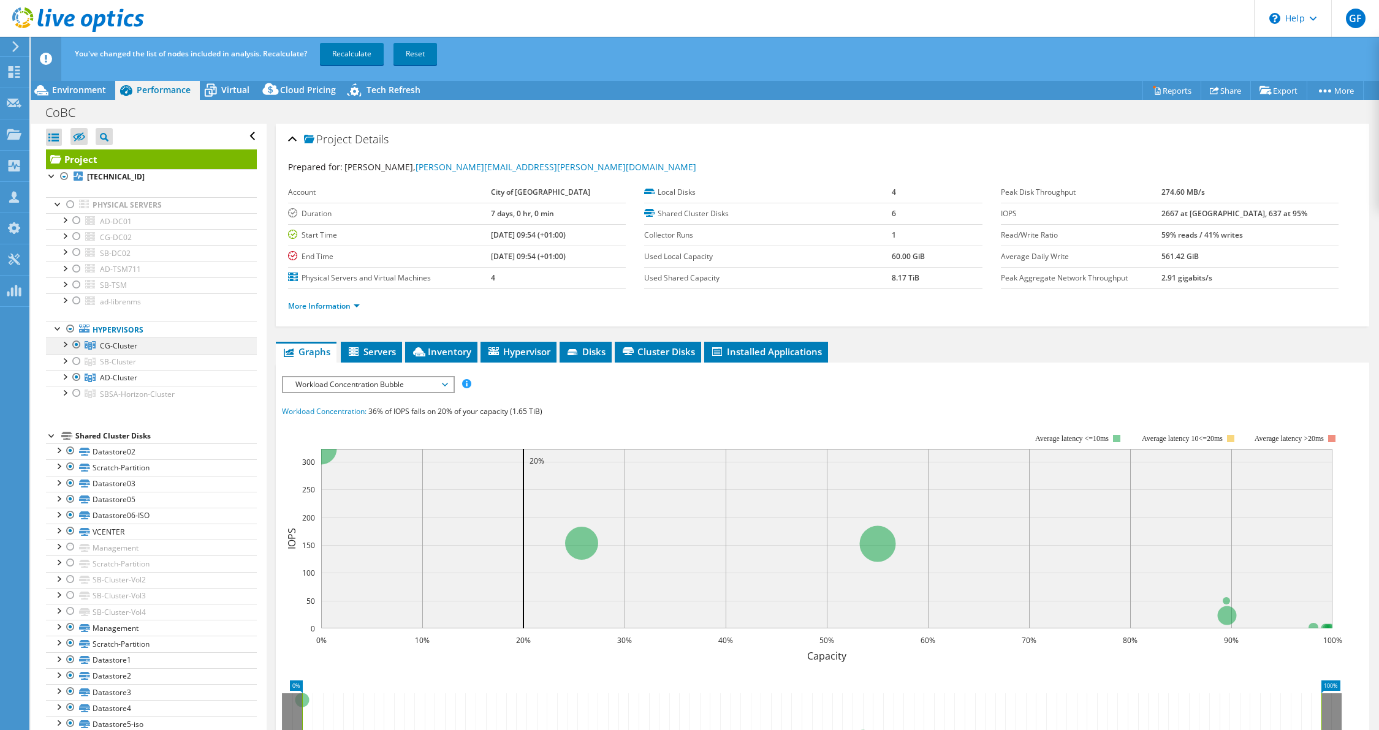
click at [75, 343] on div at bounding box center [76, 345] width 12 height 15
click at [341, 50] on link "Recalculate" at bounding box center [352, 54] width 64 height 22
click at [1211, 93] on icon at bounding box center [1214, 90] width 9 height 9
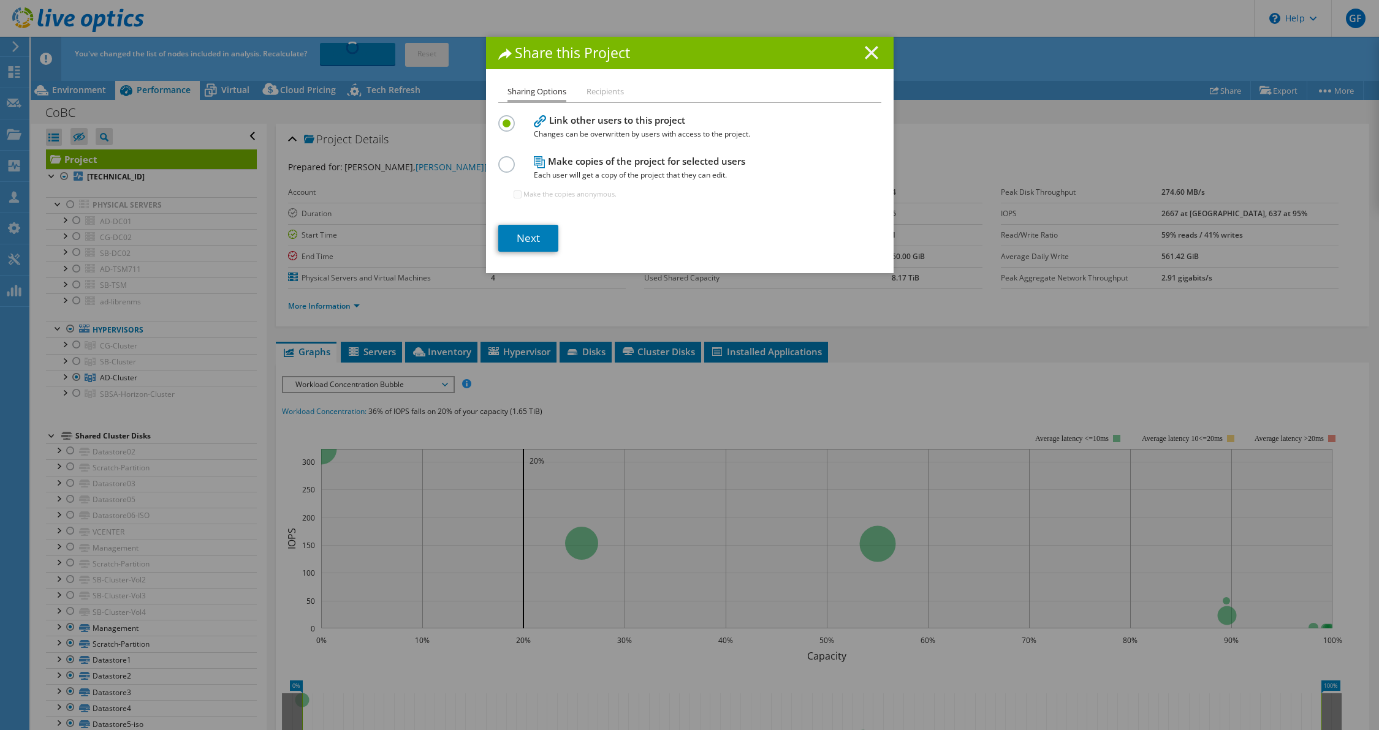
click at [866, 56] on icon at bounding box center [871, 52] width 13 height 13
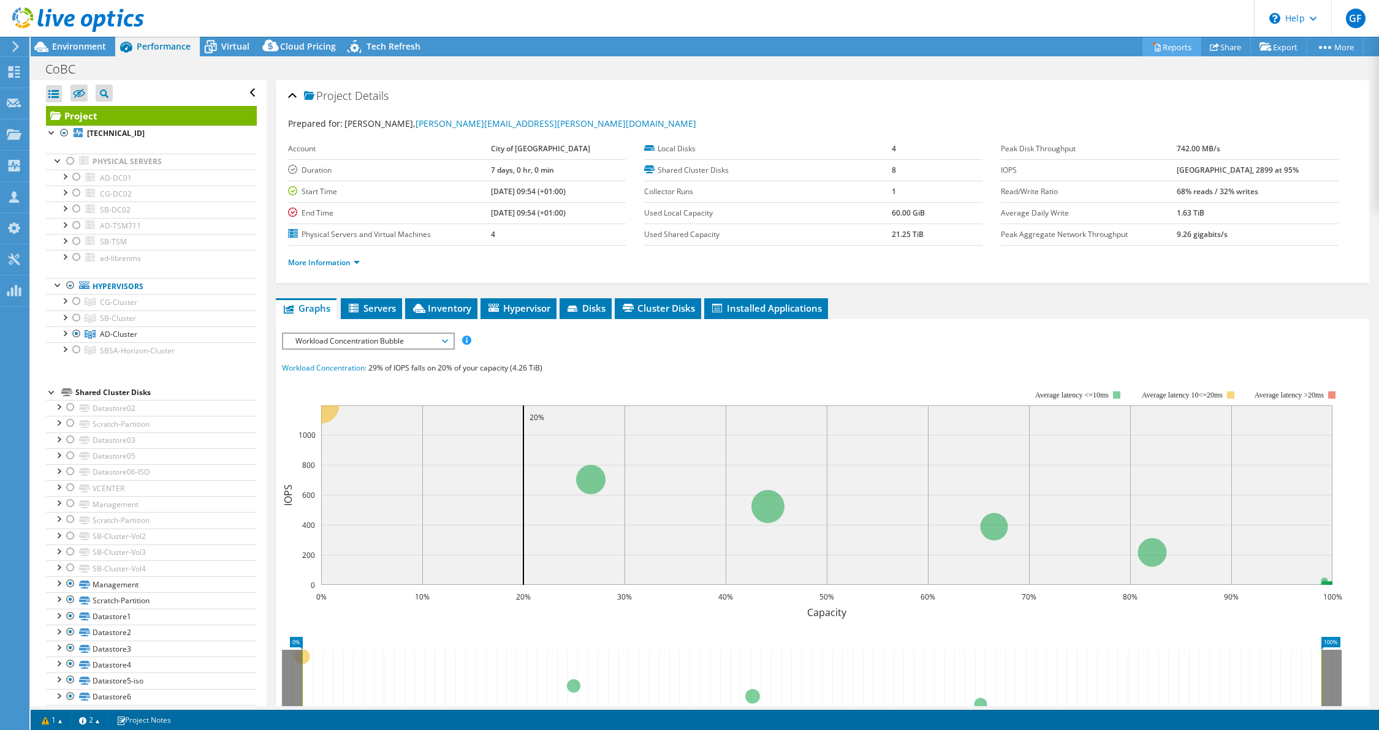
click at [1154, 49] on link "Reports" at bounding box center [1171, 46] width 59 height 19
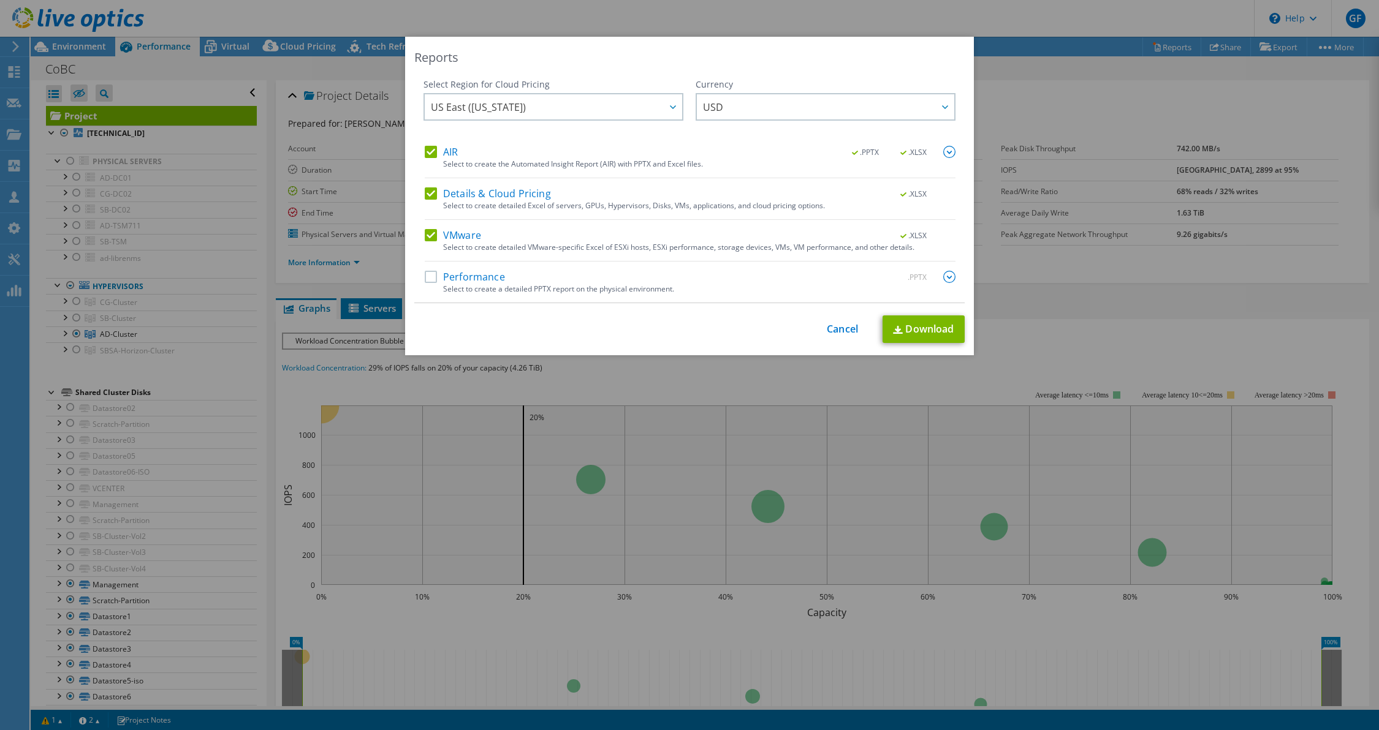
click at [425, 189] on label "Details & Cloud Pricing" at bounding box center [488, 194] width 126 height 12
click at [0, 0] on input "Details & Cloud Pricing" at bounding box center [0, 0] width 0 height 0
click at [425, 233] on label "VMware" at bounding box center [453, 235] width 56 height 12
click at [0, 0] on input "VMware" at bounding box center [0, 0] width 0 height 0
click at [947, 152] on img at bounding box center [949, 152] width 12 height 12
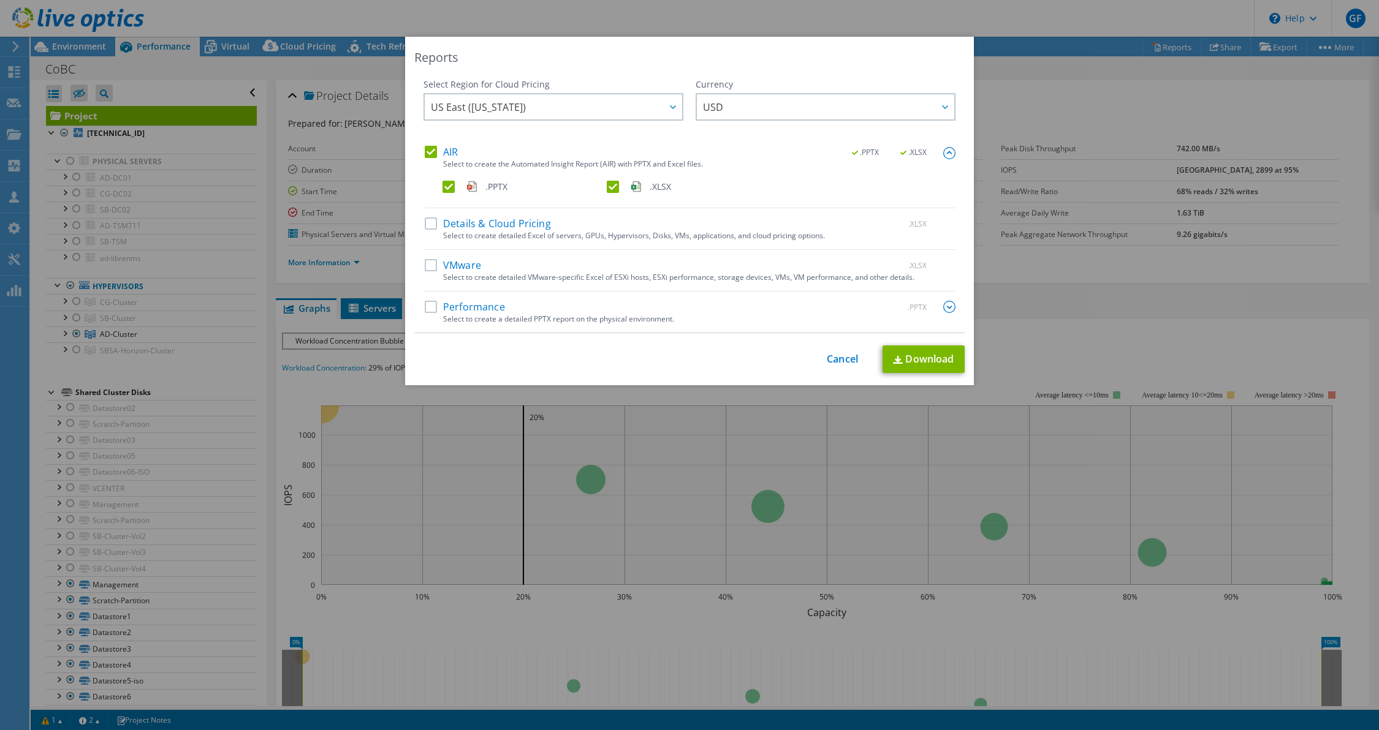
click at [607, 186] on label ".XLSX" at bounding box center [688, 187] width 162 height 12
click at [0, 0] on input ".XLSX" at bounding box center [0, 0] width 0 height 0
click at [939, 348] on link "Download" at bounding box center [923, 360] width 82 height 28
click at [853, 353] on div "This process may take a while, please wait... Cancel Download" at bounding box center [689, 360] width 550 height 28
click at [845, 357] on link "Cancel" at bounding box center [842, 360] width 31 height 12
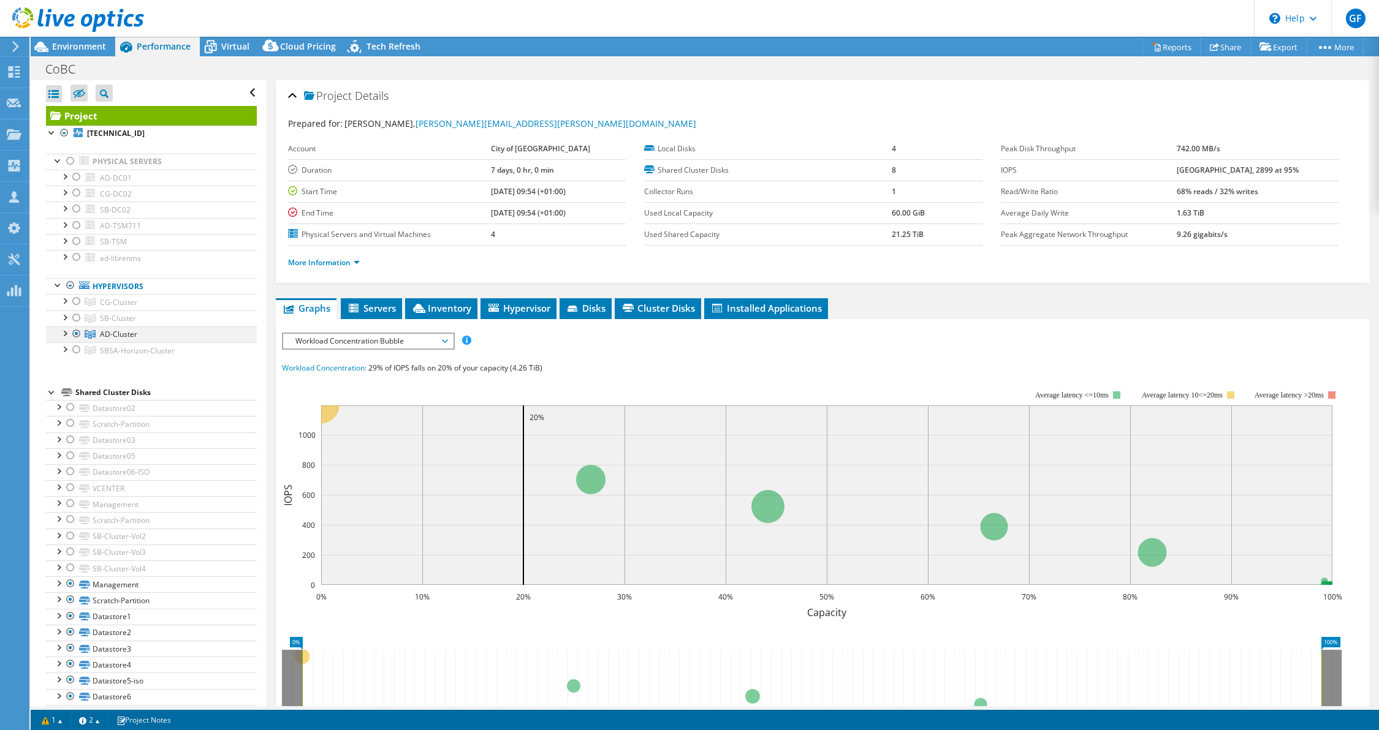
click at [76, 327] on div at bounding box center [76, 334] width 12 height 15
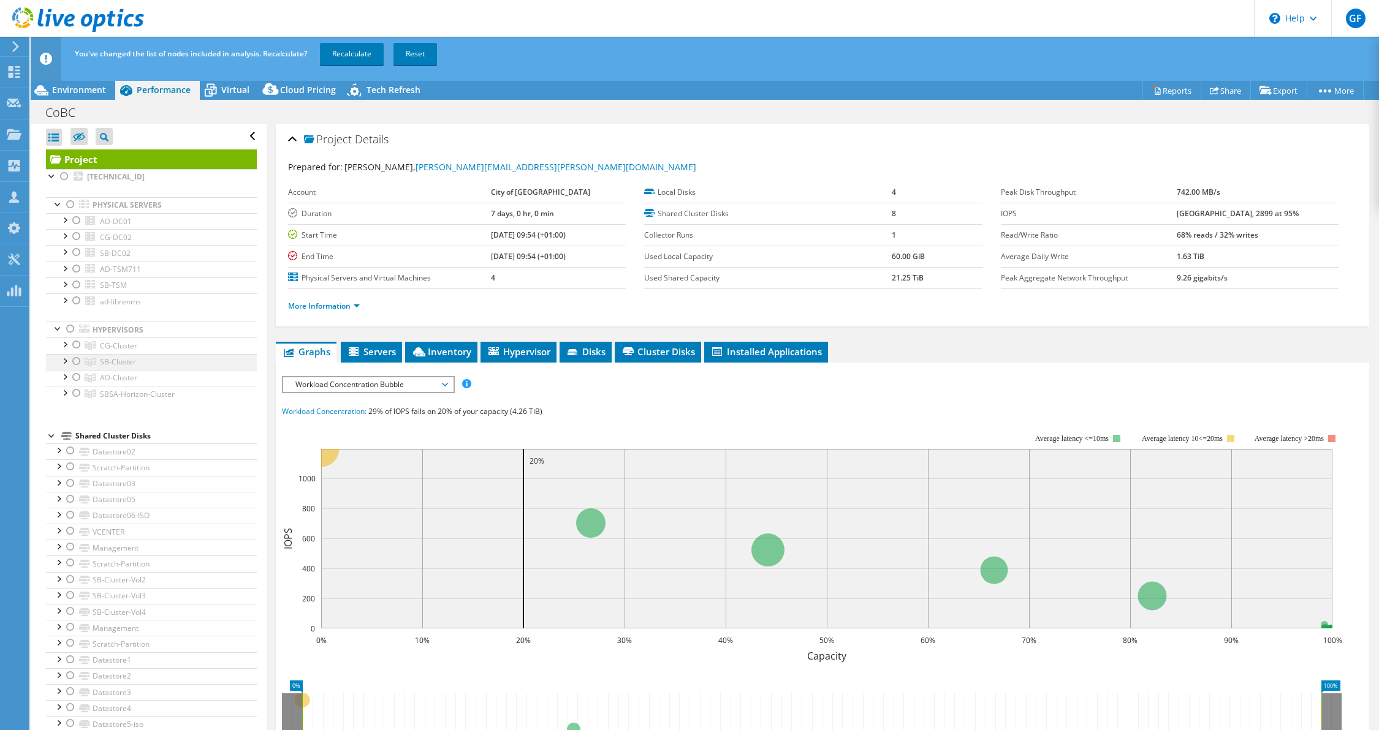
click at [76, 357] on div at bounding box center [76, 361] width 12 height 15
click at [352, 50] on link "Recalculate" at bounding box center [352, 54] width 64 height 22
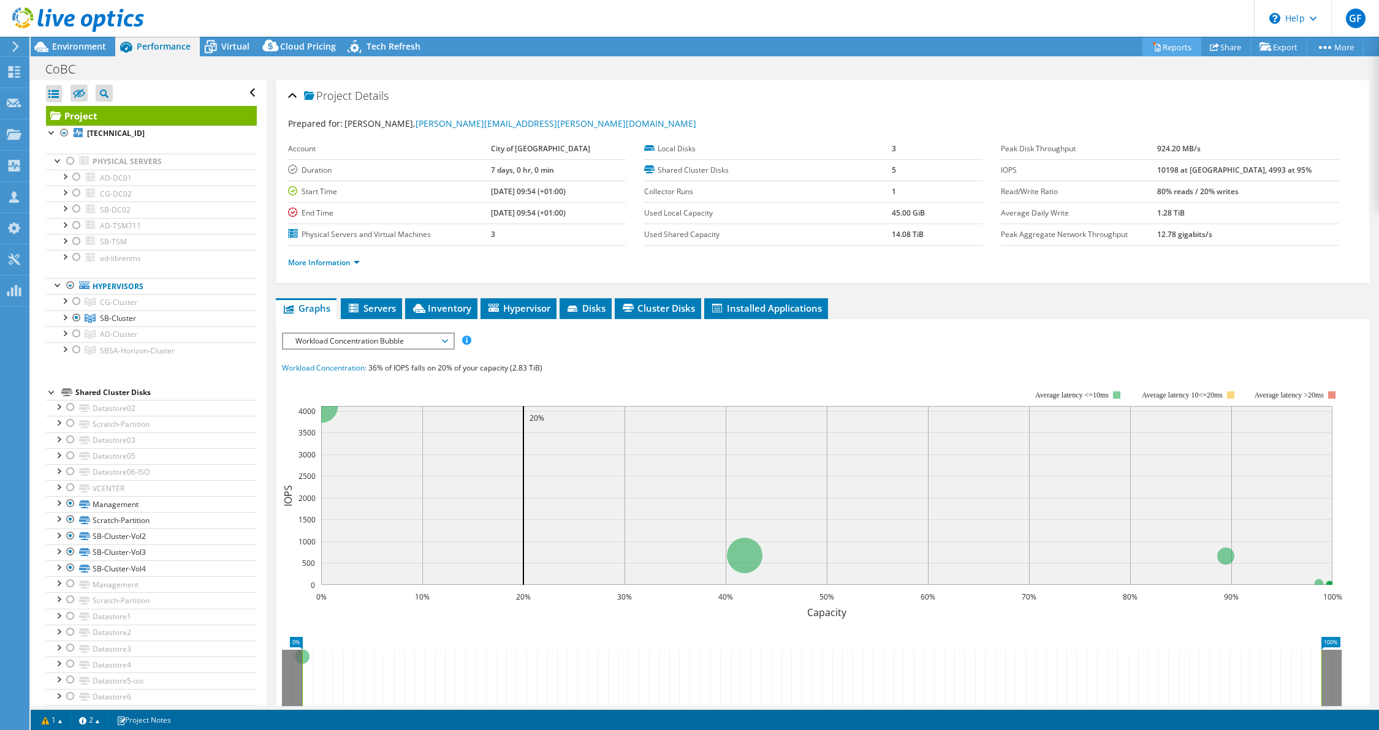
click at [1152, 47] on icon at bounding box center [1156, 46] width 9 height 9
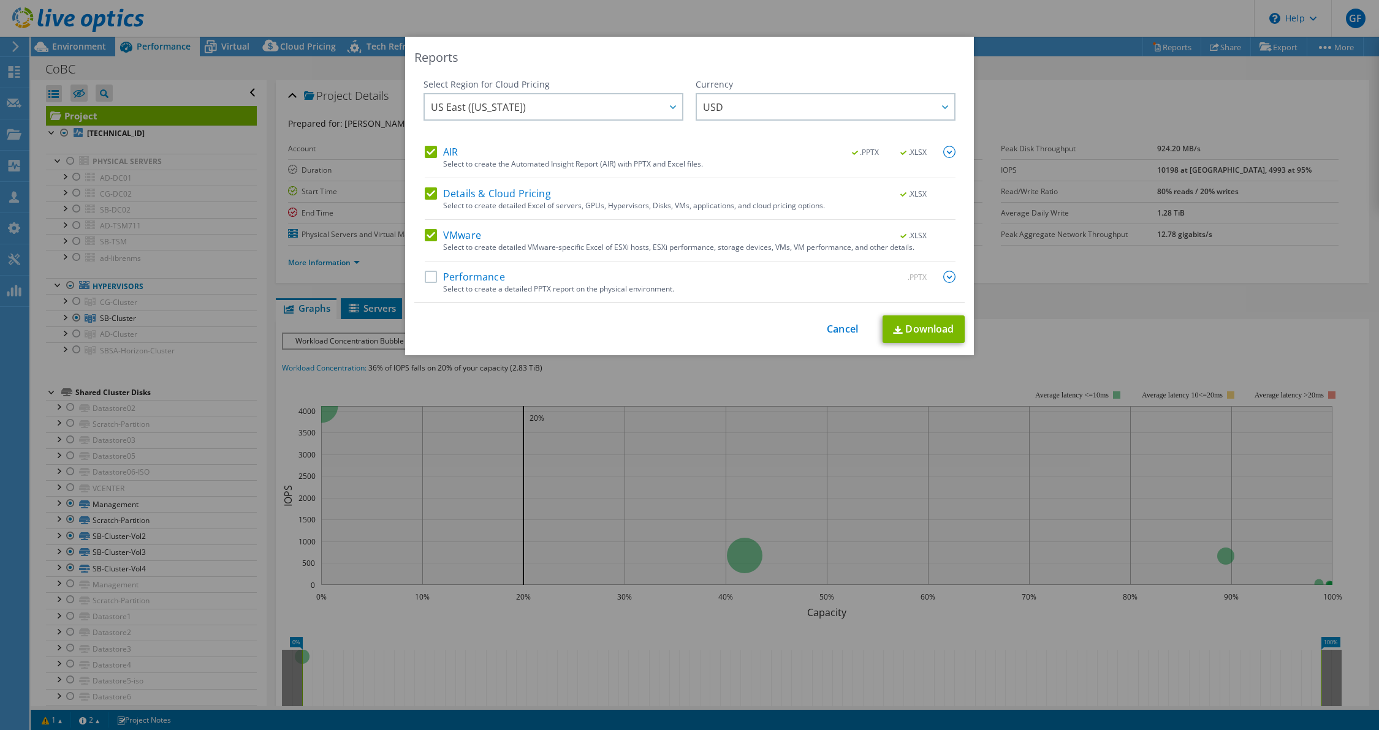
click at [425, 238] on label "VMware" at bounding box center [453, 235] width 56 height 12
click at [0, 0] on input "VMware" at bounding box center [0, 0] width 0 height 0
click at [432, 193] on label "Details & Cloud Pricing" at bounding box center [488, 194] width 126 height 12
click at [0, 0] on input "Details & Cloud Pricing" at bounding box center [0, 0] width 0 height 0
click at [944, 152] on img at bounding box center [949, 152] width 12 height 12
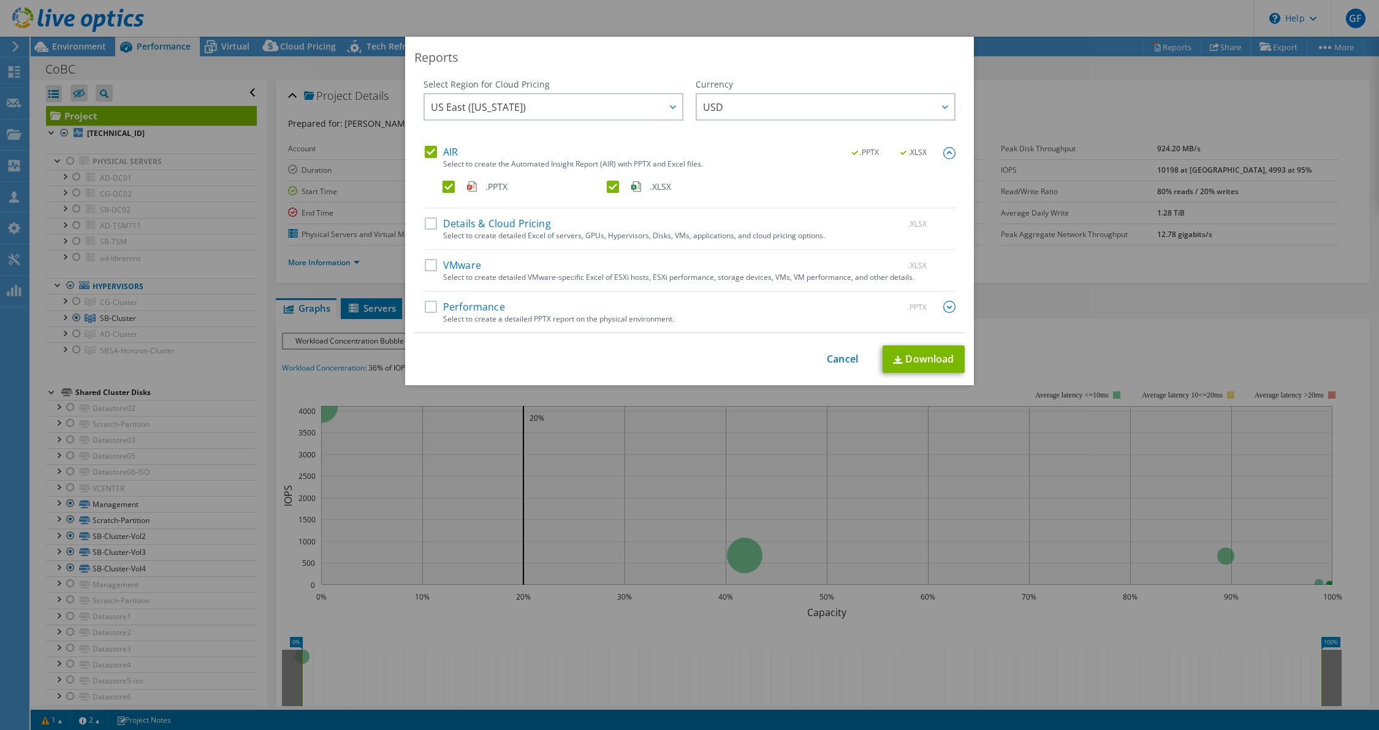
click at [607, 188] on label ".XLSX" at bounding box center [688, 187] width 162 height 12
click at [0, 0] on input ".XLSX" at bounding box center [0, 0] width 0 height 0
click at [911, 364] on link "Download" at bounding box center [923, 360] width 82 height 28
click at [830, 360] on link "Cancel" at bounding box center [842, 360] width 31 height 12
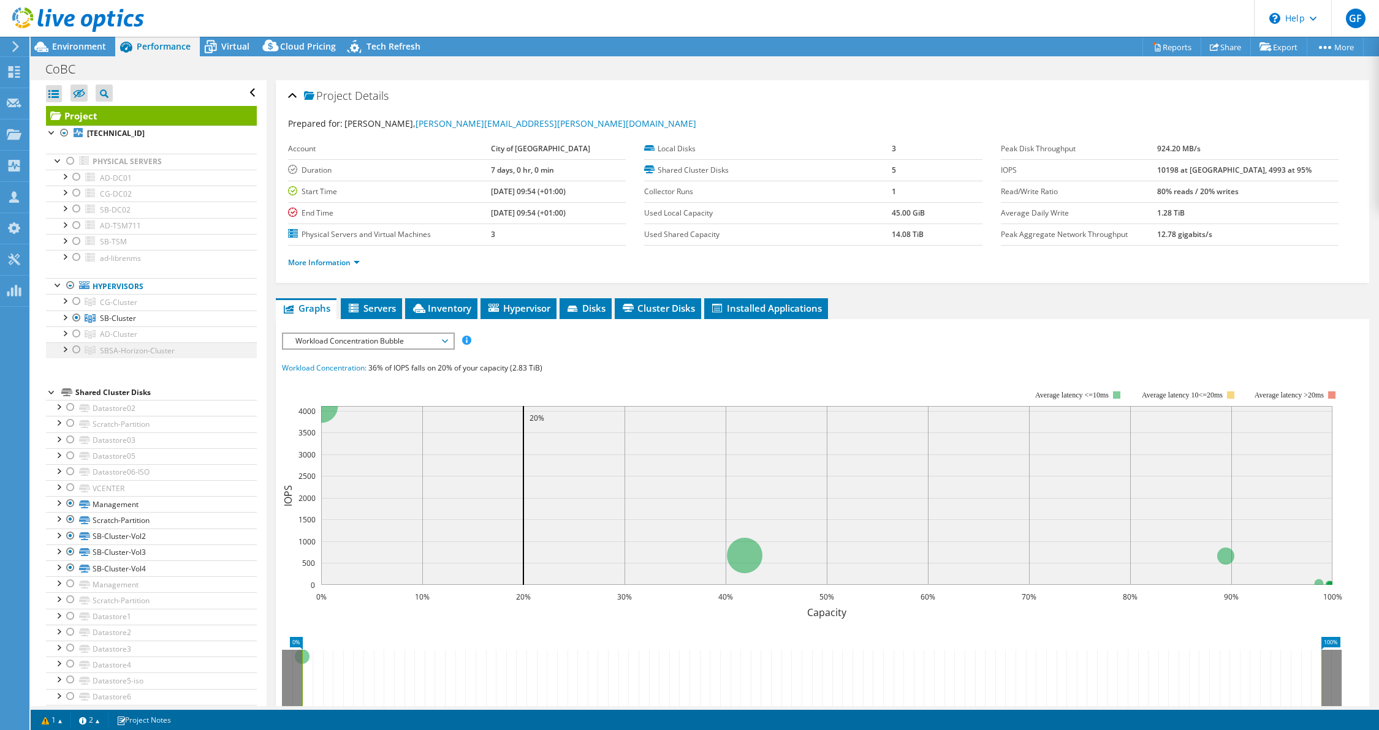
click at [77, 348] on div at bounding box center [76, 350] width 12 height 15
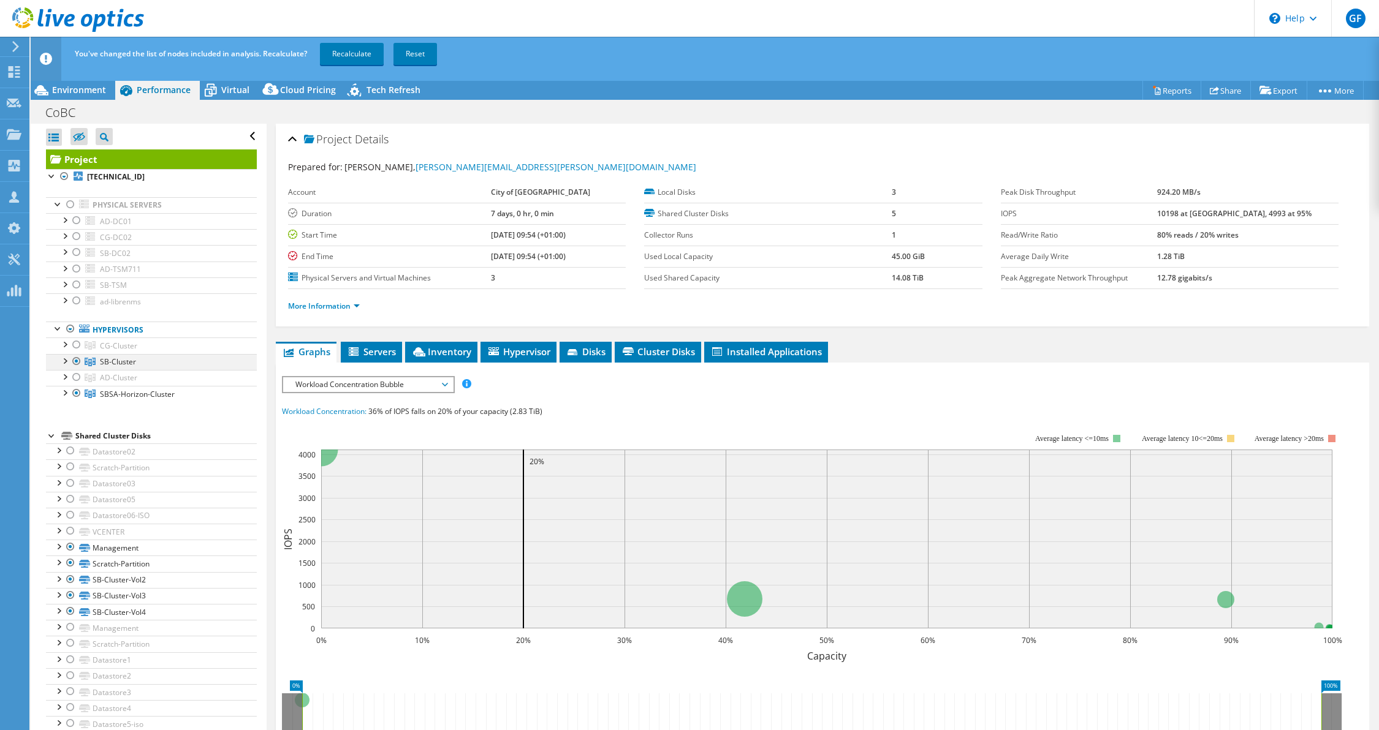
click at [76, 358] on div at bounding box center [76, 361] width 12 height 15
click at [345, 53] on link "Recalculate" at bounding box center [352, 54] width 64 height 22
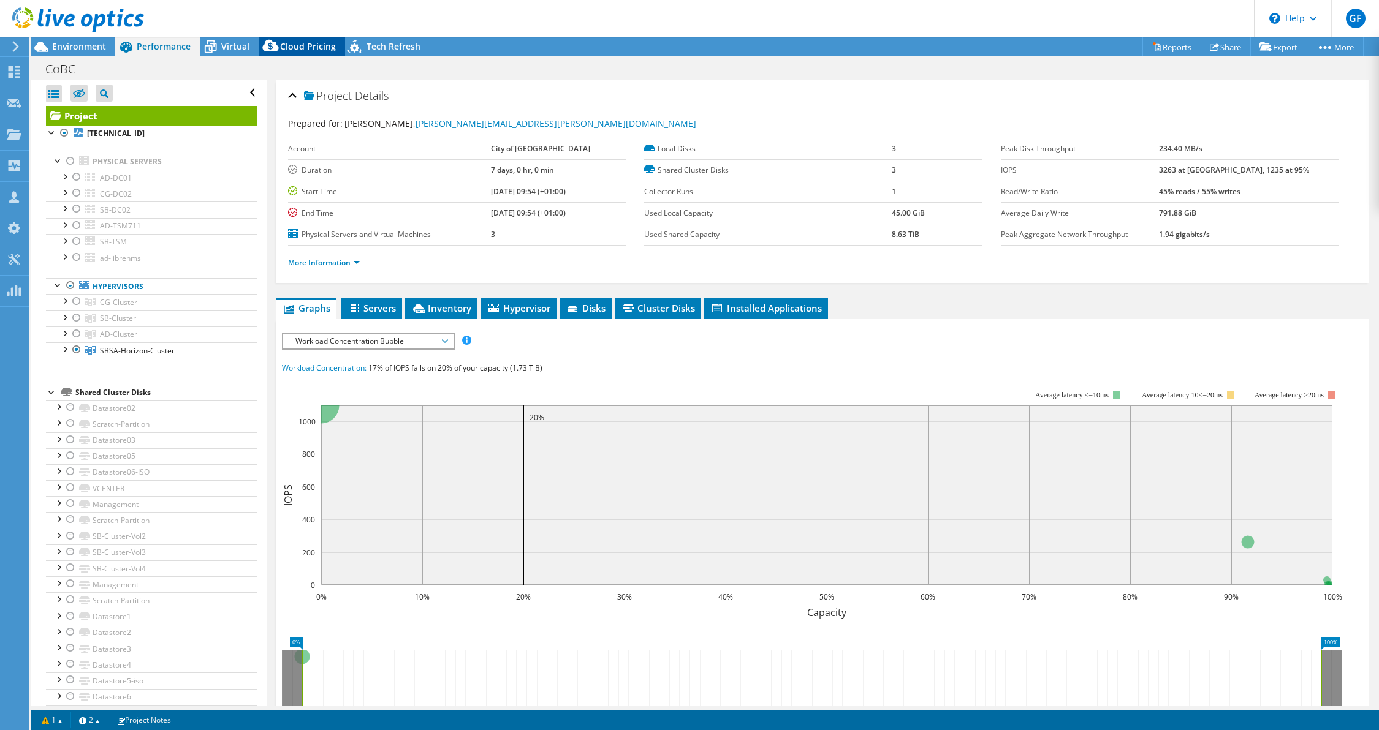
click at [306, 39] on div "Cloud Pricing" at bounding box center [302, 47] width 86 height 20
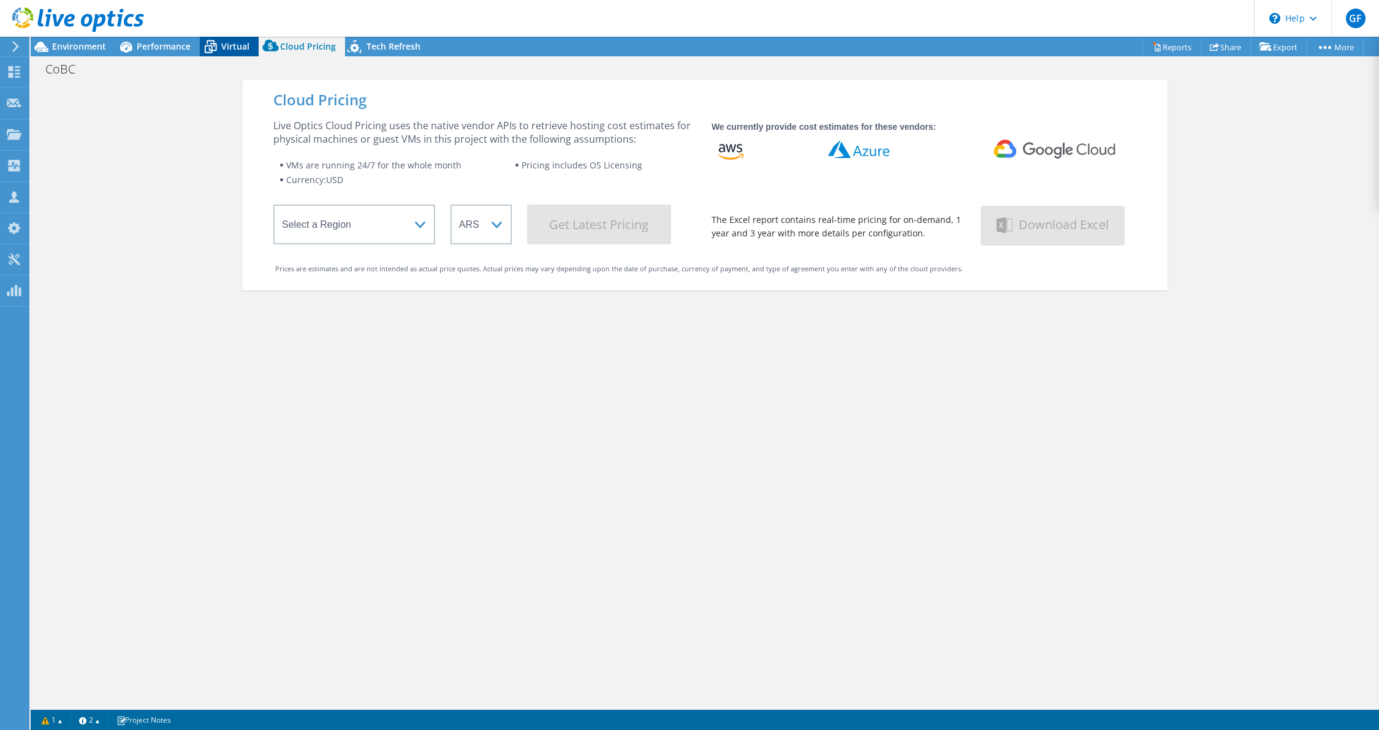
click at [227, 50] on span "Virtual" at bounding box center [235, 46] width 28 height 12
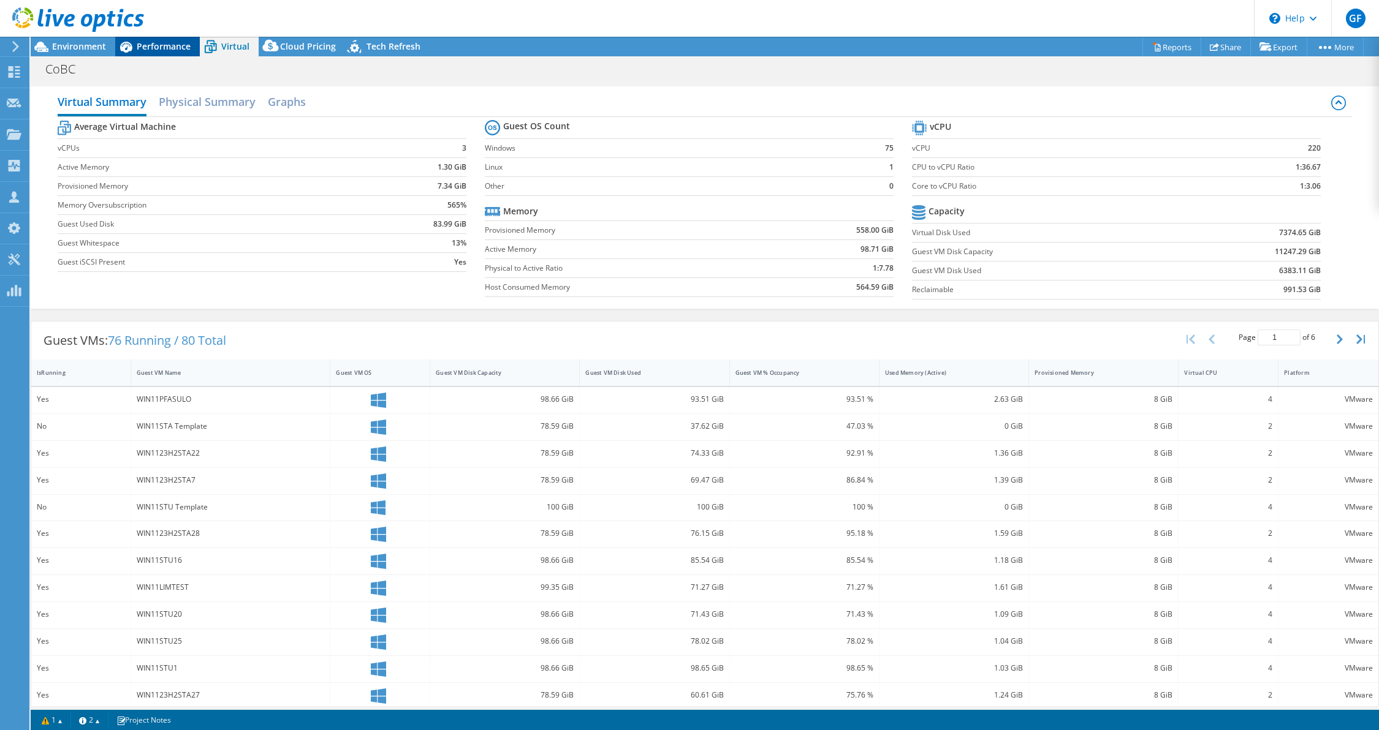
click at [153, 45] on span "Performance" at bounding box center [164, 46] width 54 height 12
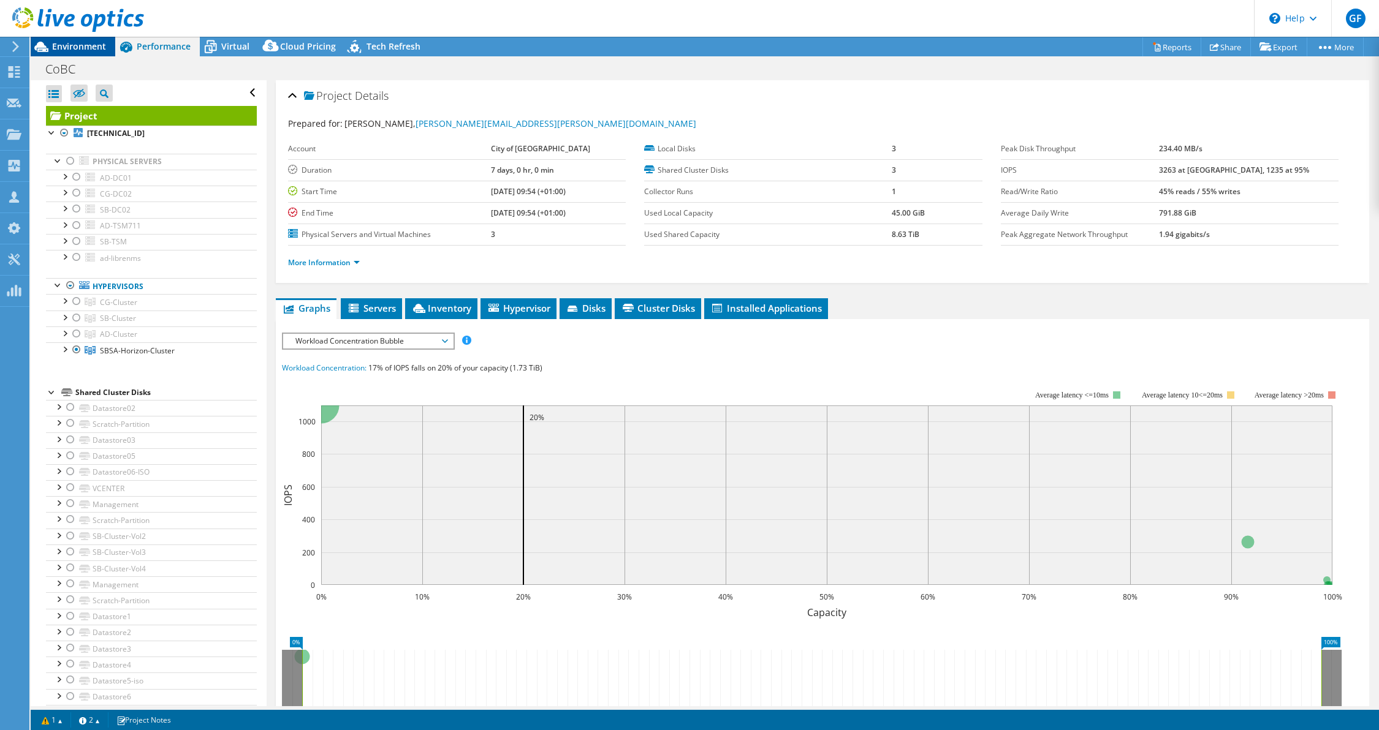
click at [89, 44] on span "Environment" at bounding box center [79, 46] width 54 height 12
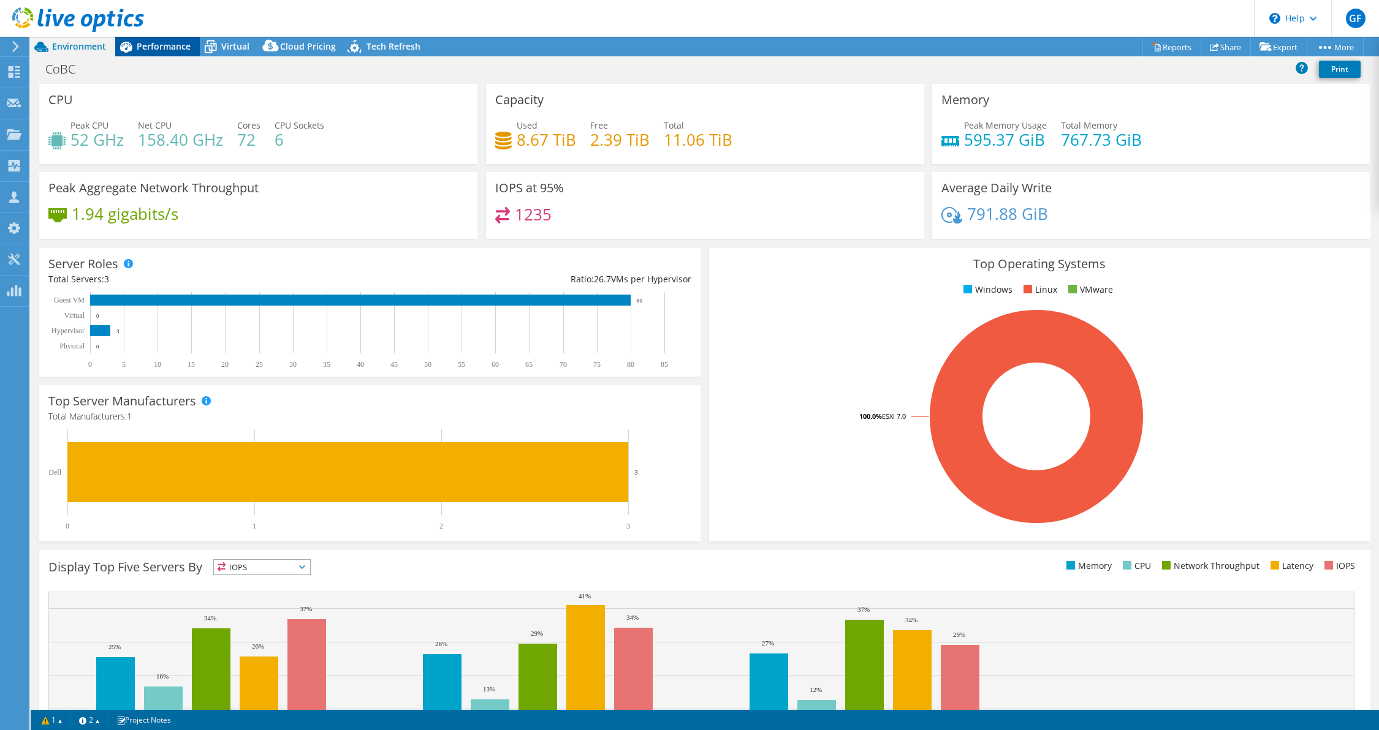
click at [154, 47] on span "Performance" at bounding box center [164, 46] width 54 height 12
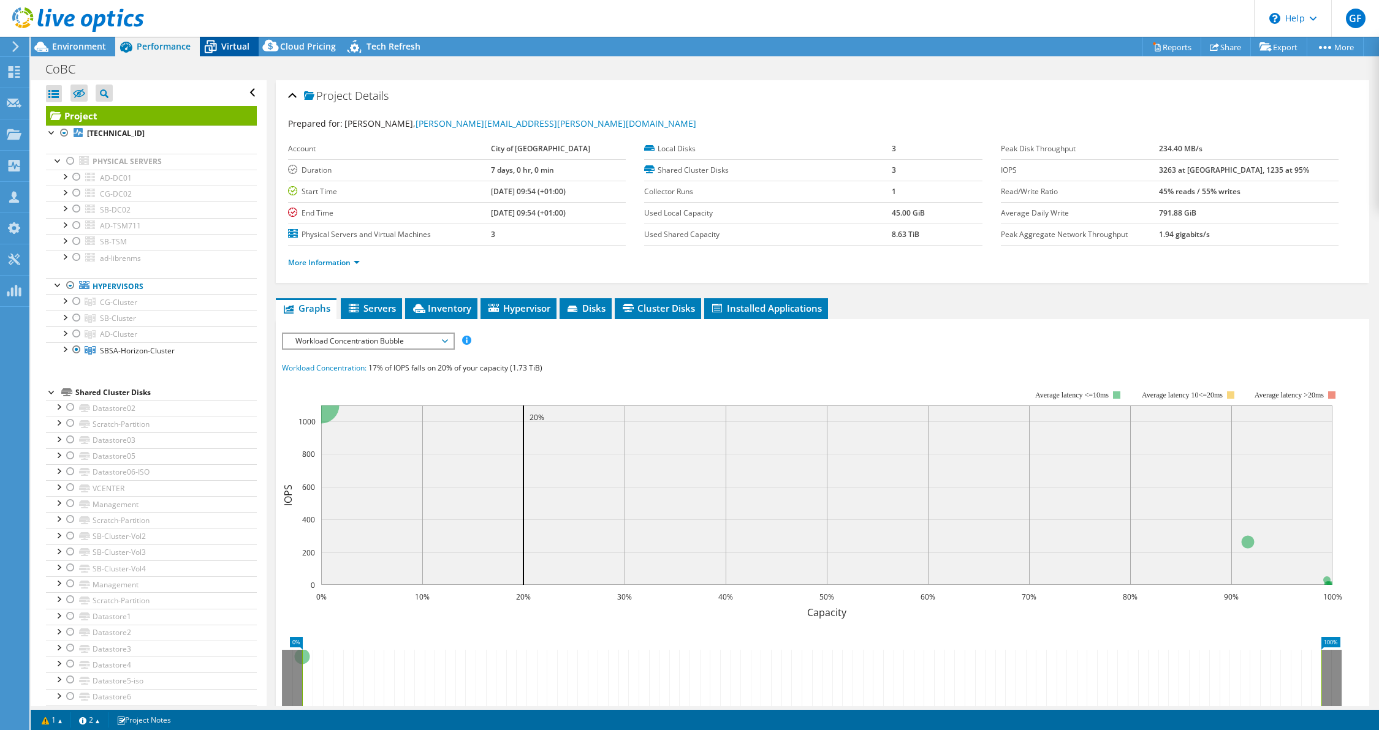
click at [239, 50] on span "Virtual" at bounding box center [235, 46] width 28 height 12
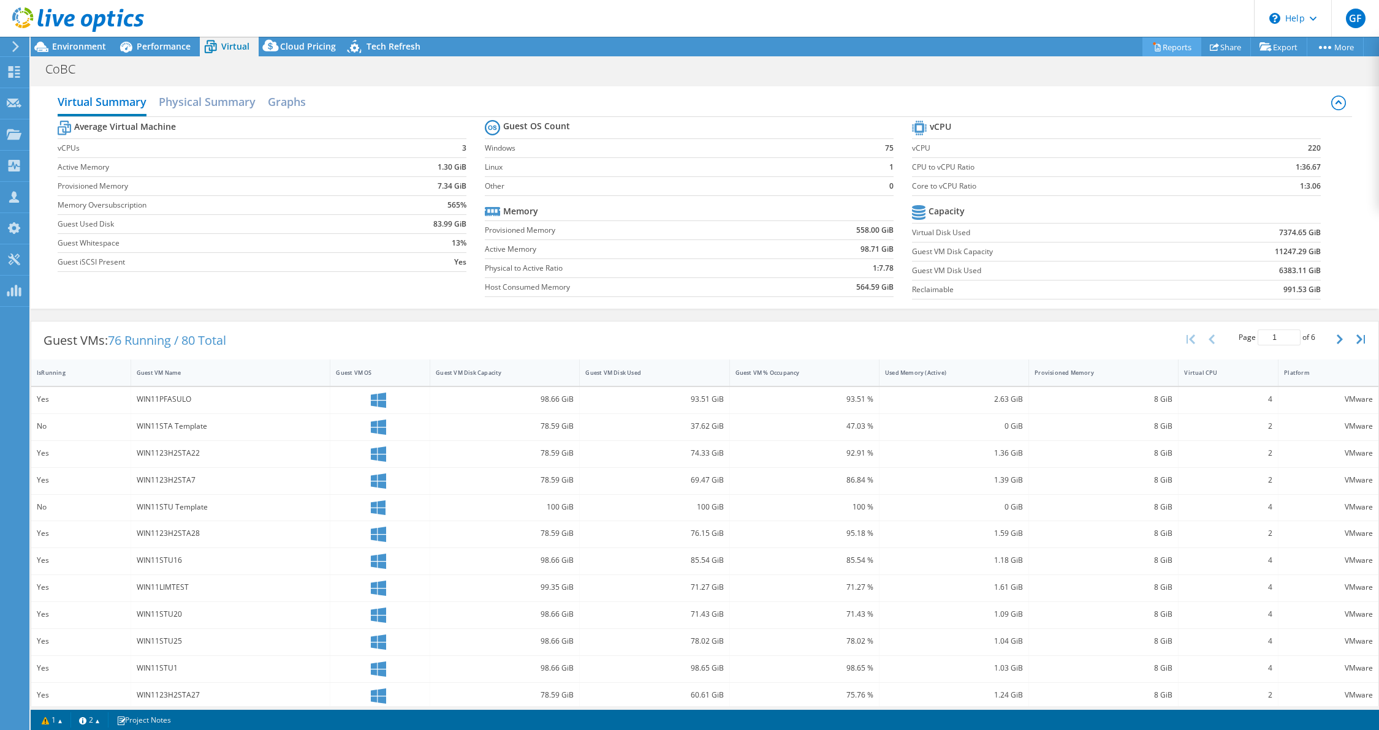
click at [1161, 47] on link "Reports" at bounding box center [1171, 46] width 59 height 19
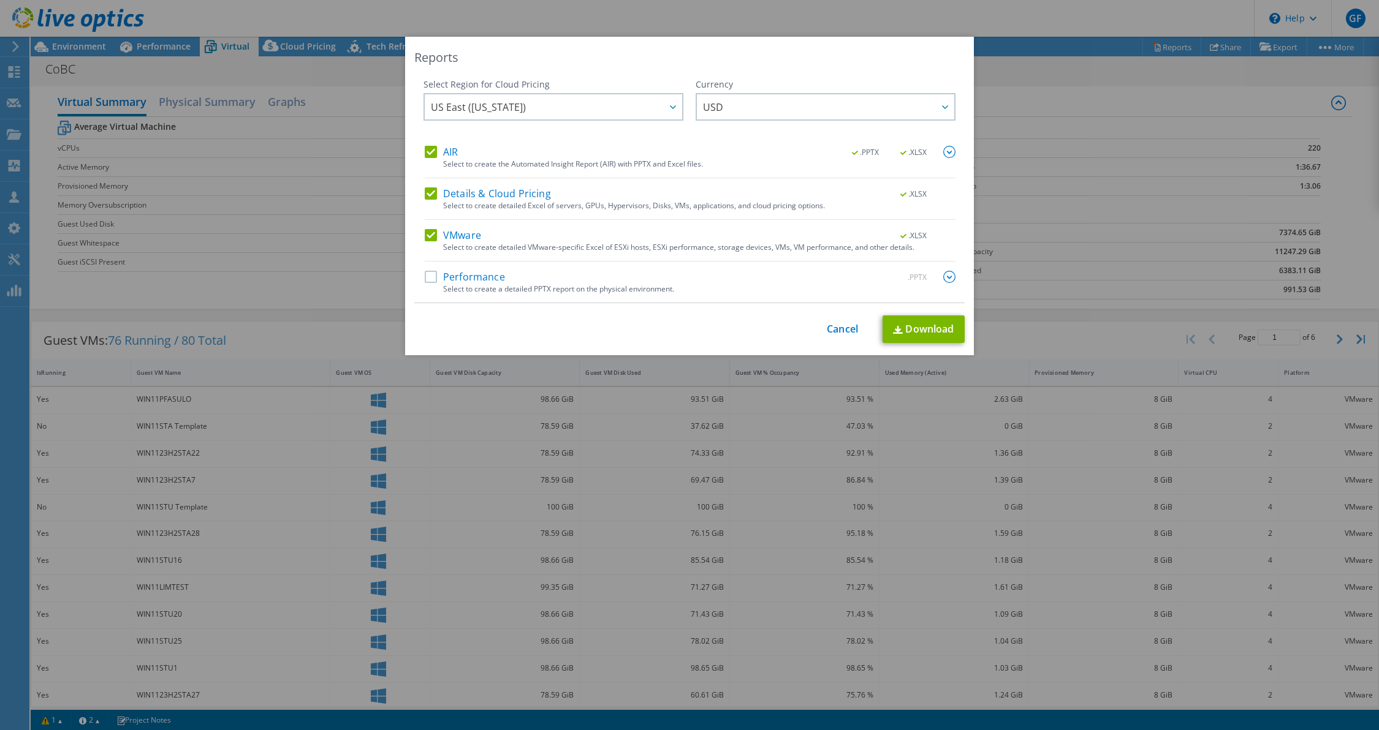
click at [425, 151] on label "AIR" at bounding box center [441, 152] width 33 height 12
click at [0, 0] on input "AIR" at bounding box center [0, 0] width 0 height 0
click at [425, 190] on label "Details & Cloud Pricing" at bounding box center [488, 194] width 126 height 12
click at [0, 0] on input "Details & Cloud Pricing" at bounding box center [0, 0] width 0 height 0
click at [431, 233] on label "VMware" at bounding box center [453, 235] width 56 height 12
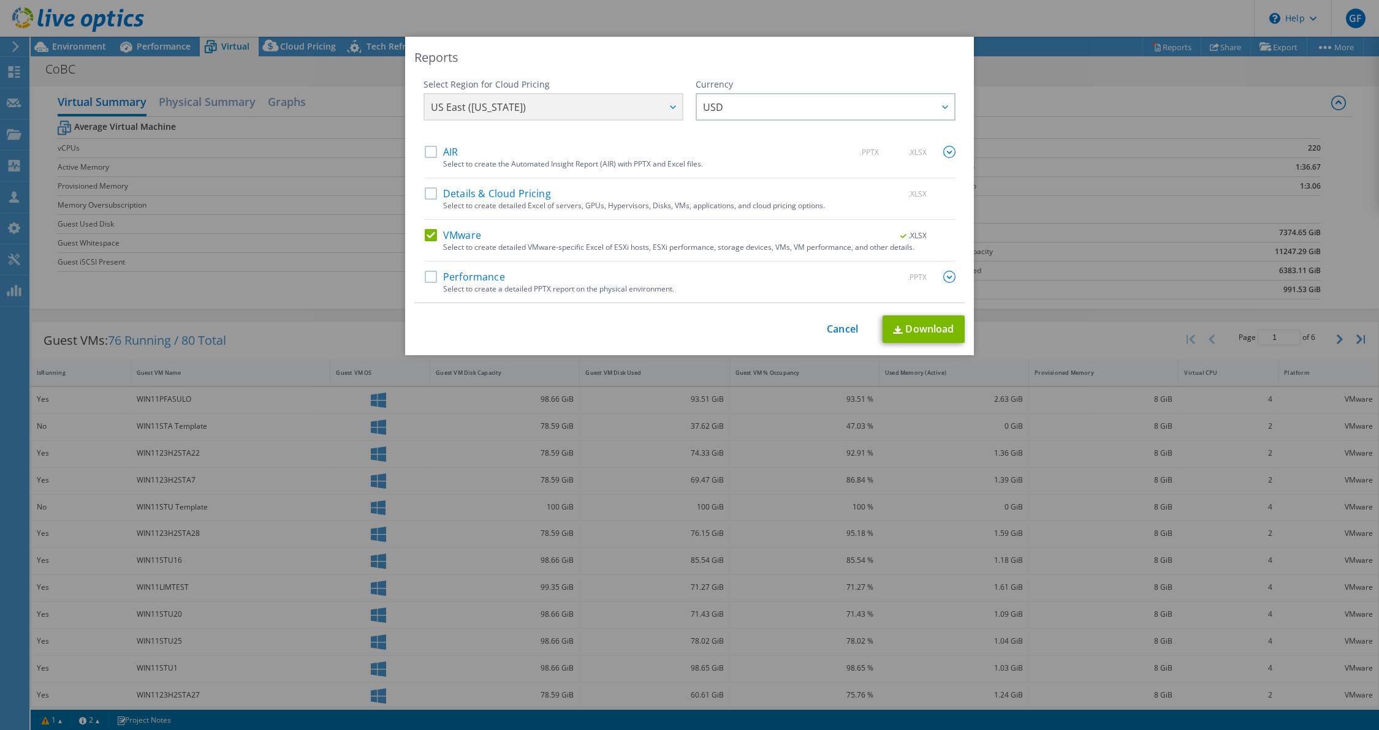
click at [0, 0] on input "VMware" at bounding box center [0, 0] width 0 height 0
click at [425, 158] on div "AIR .PPTX .XLSX" at bounding box center [690, 153] width 531 height 14
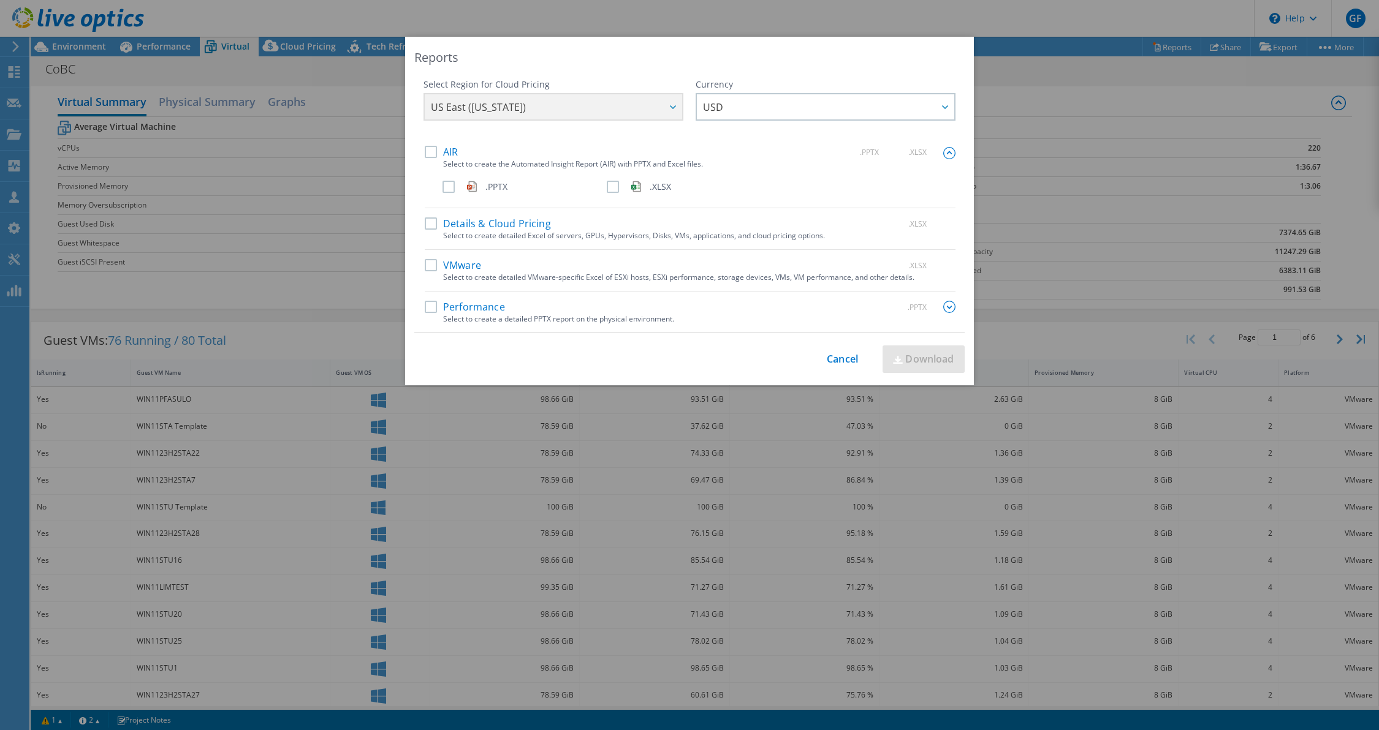
click at [442, 184] on label ".PPTX" at bounding box center [523, 187] width 162 height 12
click at [0, 0] on input ".PPTX" at bounding box center [0, 0] width 0 height 0
click at [927, 359] on link "Download" at bounding box center [923, 360] width 82 height 28
click at [847, 363] on link "Cancel" at bounding box center [842, 360] width 31 height 12
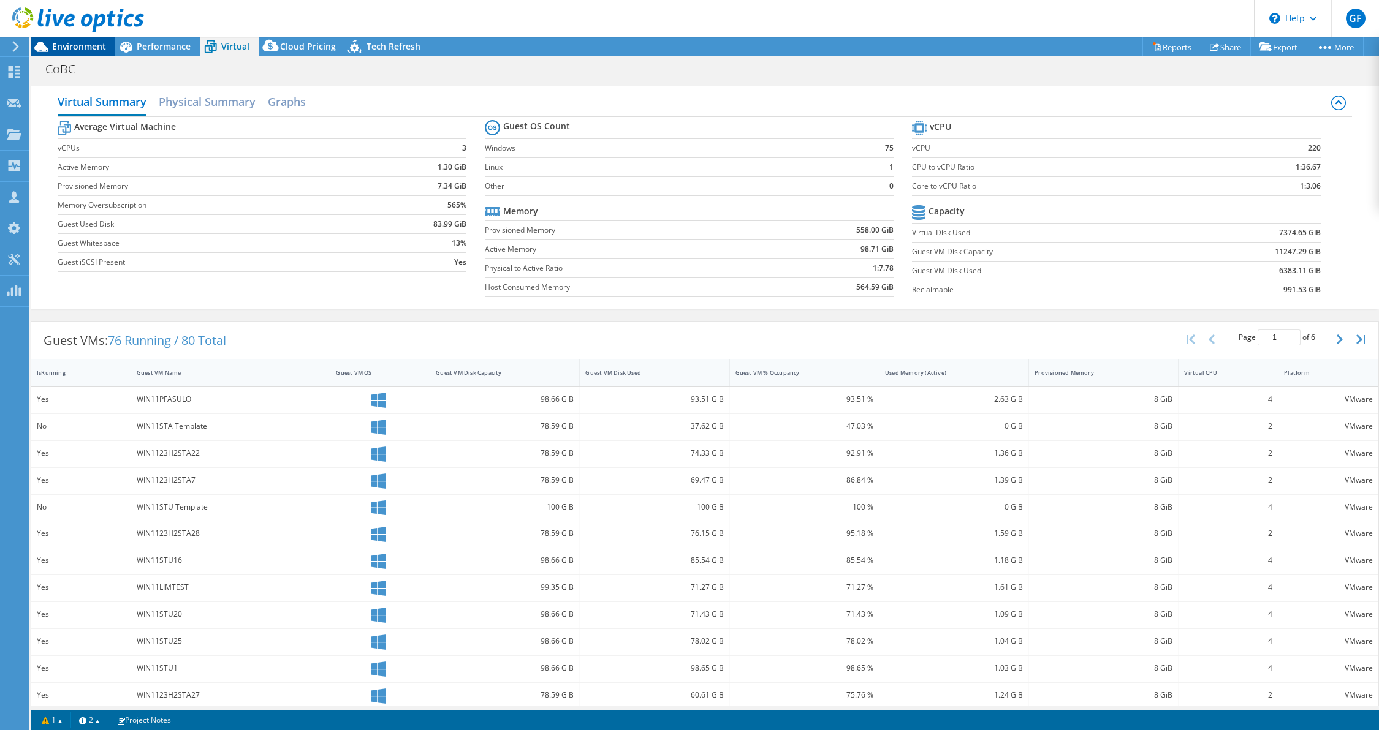
click at [57, 45] on span "Environment" at bounding box center [79, 46] width 54 height 12
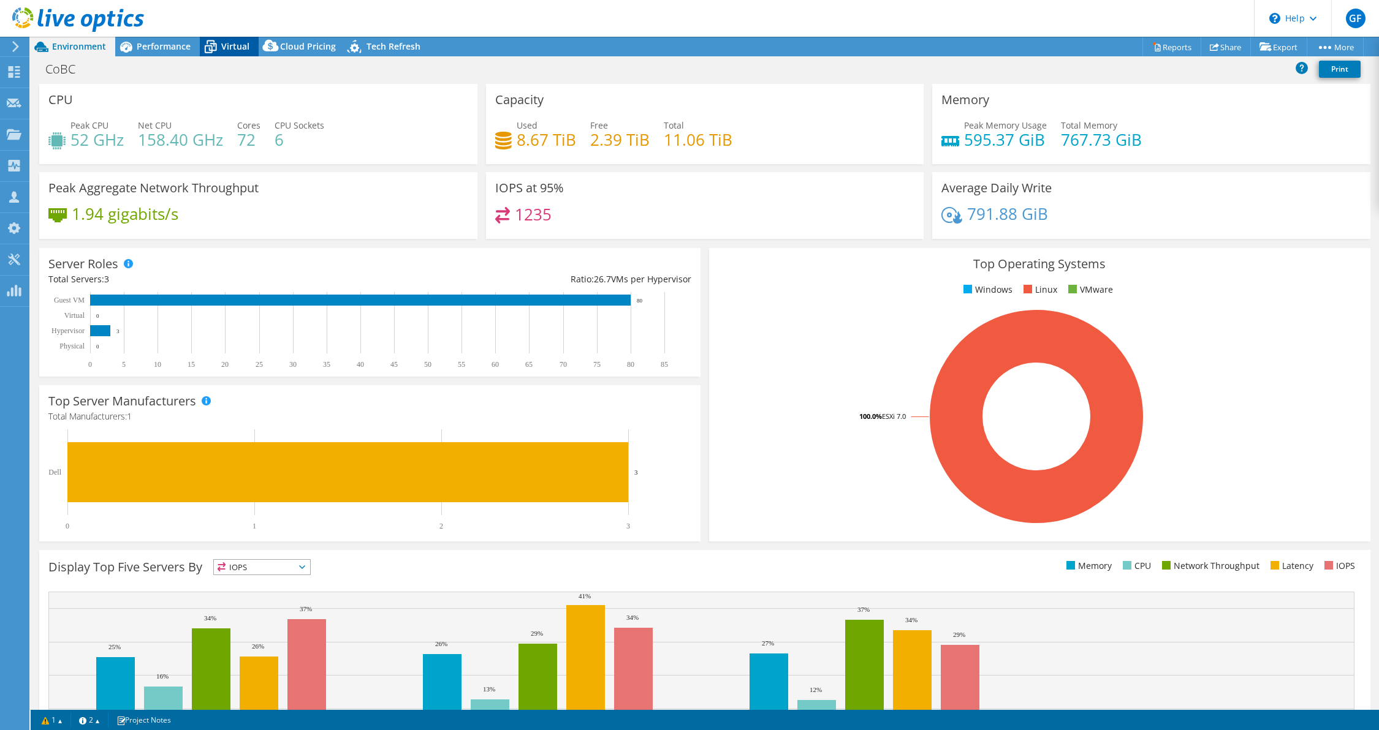
click at [215, 52] on icon at bounding box center [210, 46] width 21 height 21
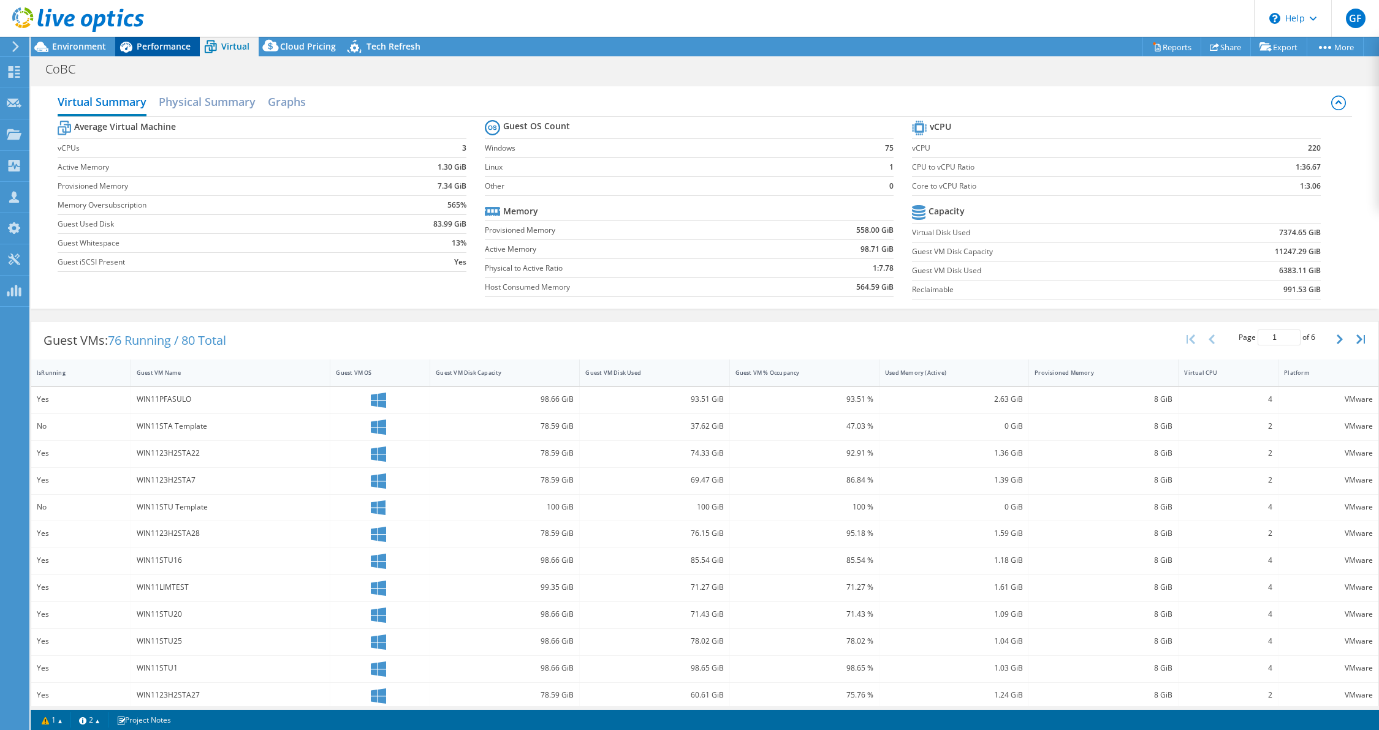
click at [138, 44] on span "Performance" at bounding box center [164, 46] width 54 height 12
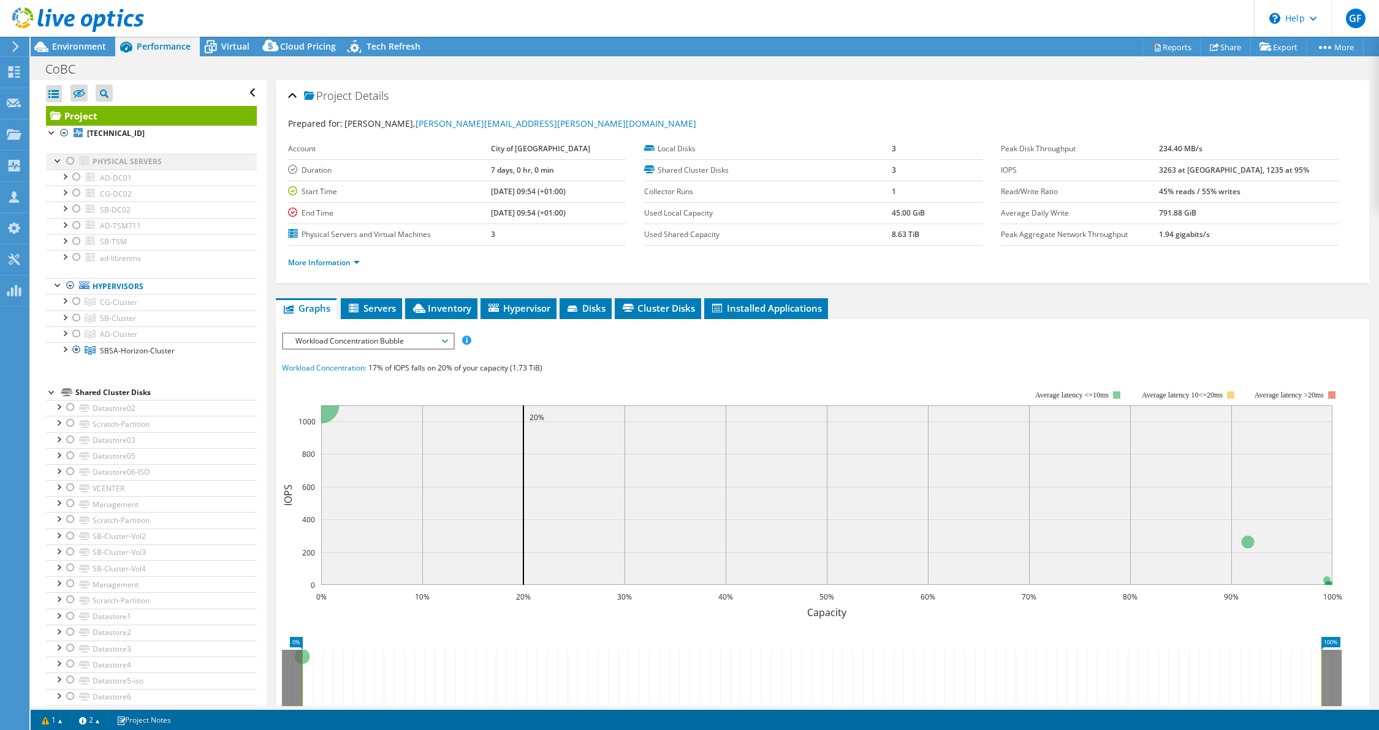
click at [74, 165] on div at bounding box center [70, 161] width 12 height 15
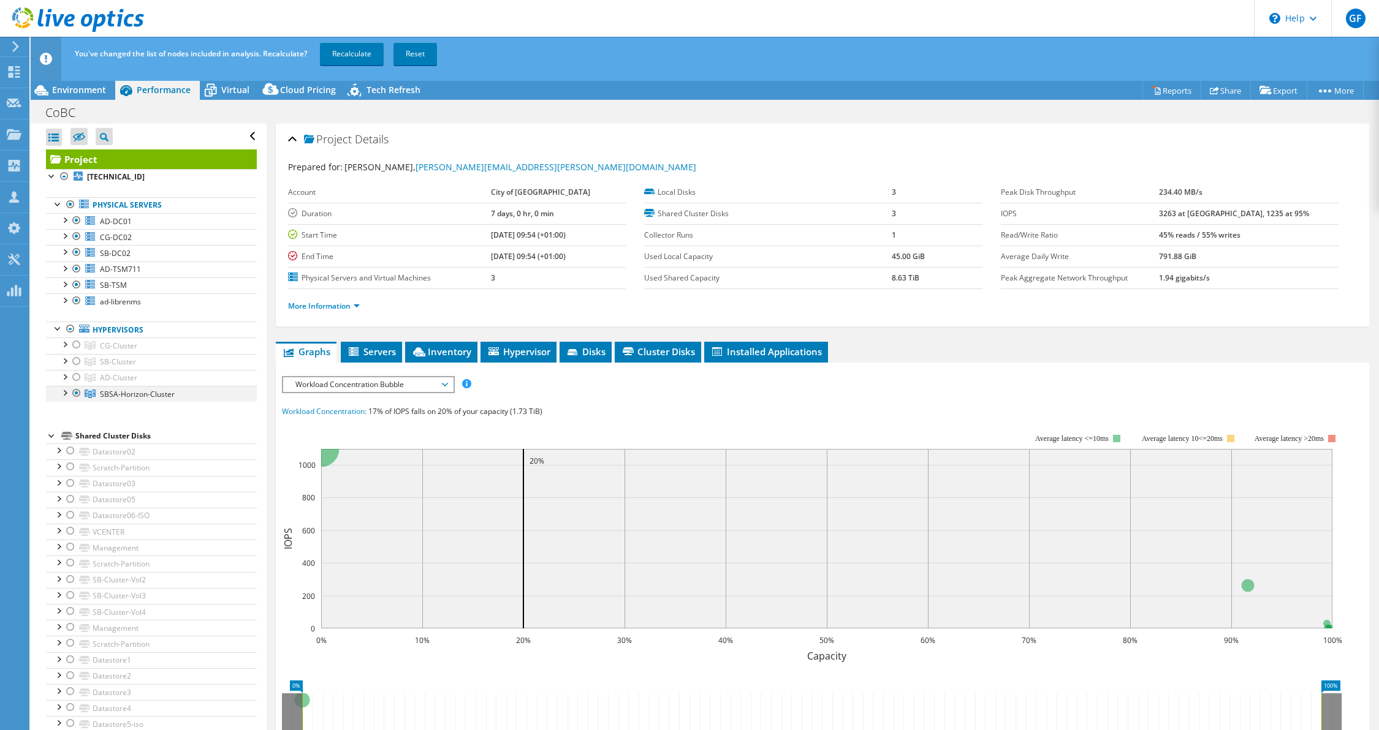
click at [75, 392] on div at bounding box center [76, 393] width 12 height 15
click at [351, 50] on link "Recalculate" at bounding box center [352, 54] width 64 height 22
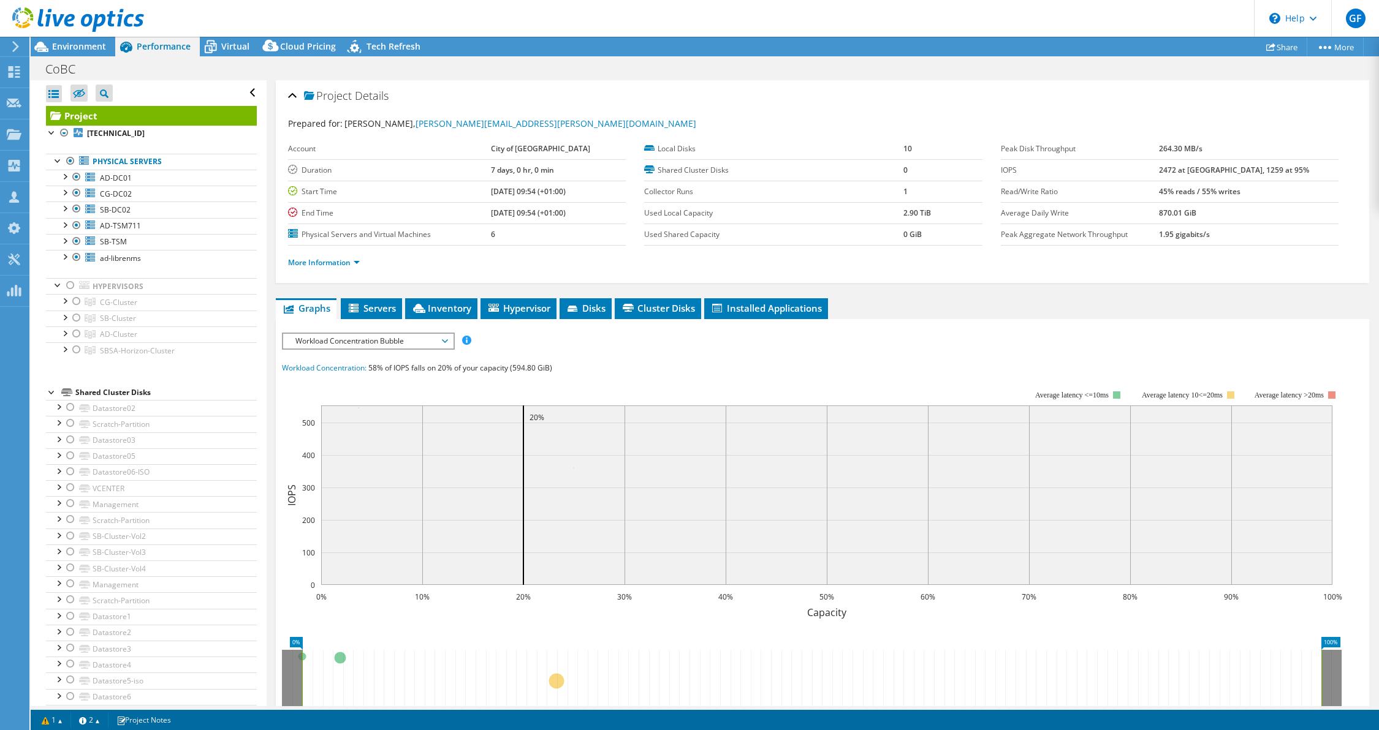
radio input "false"
radio input "true"
click at [211, 48] on icon at bounding box center [211, 48] width 12 height 10
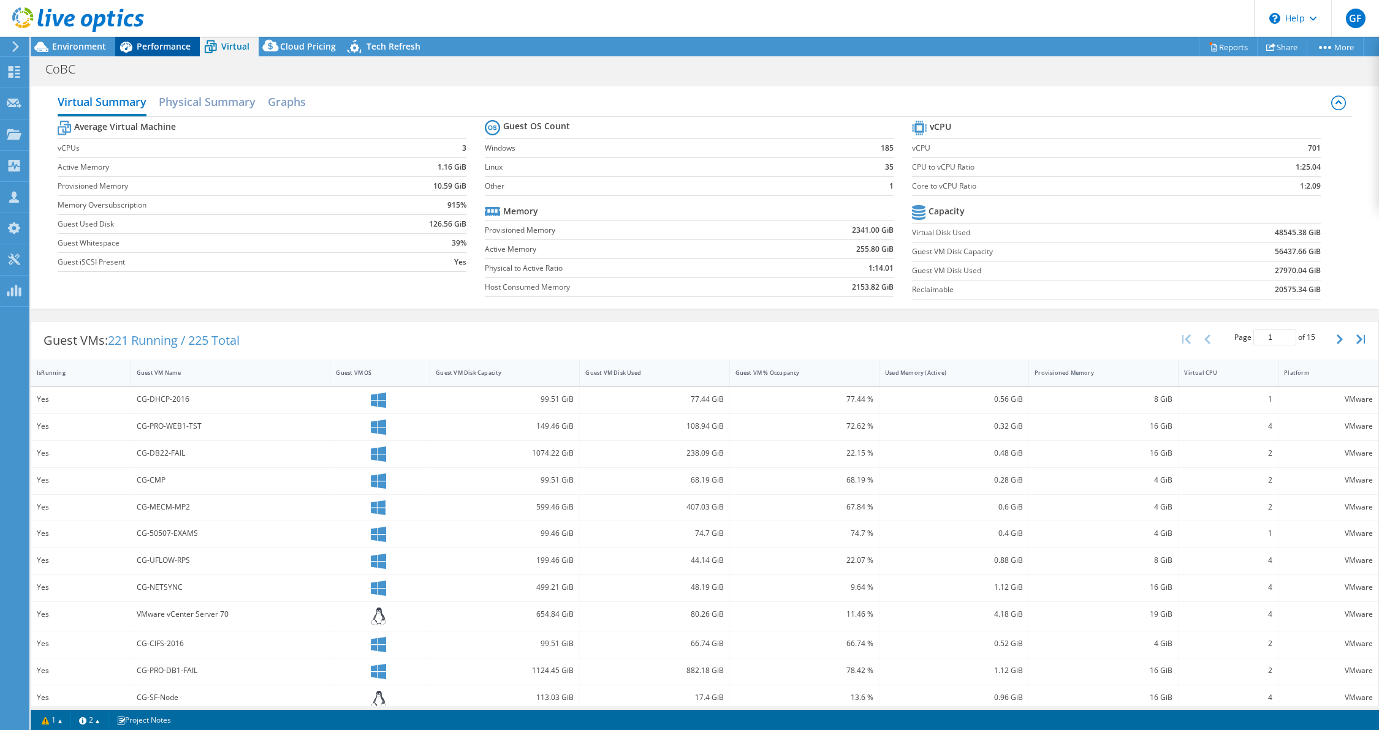
click at [166, 43] on span "Performance" at bounding box center [164, 46] width 54 height 12
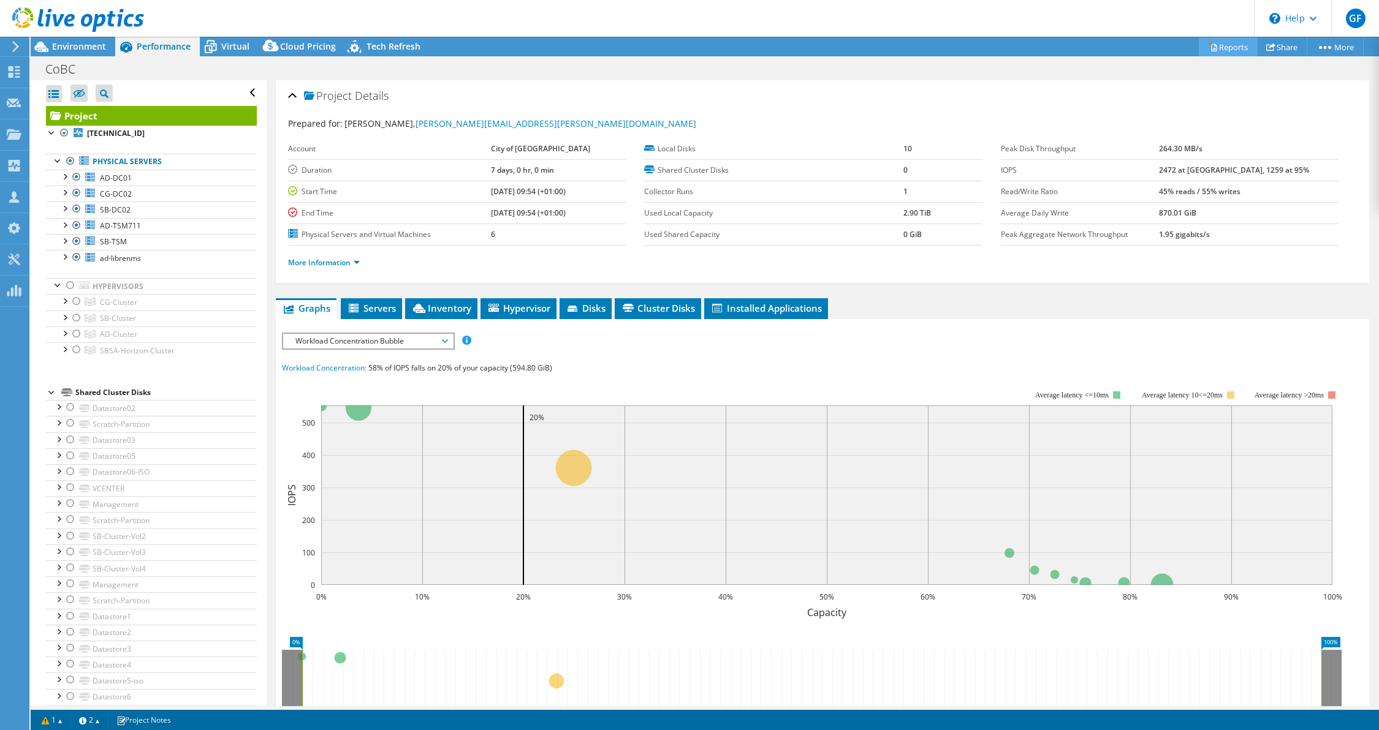
click at [1219, 49] on link "Reports" at bounding box center [1228, 46] width 59 height 19
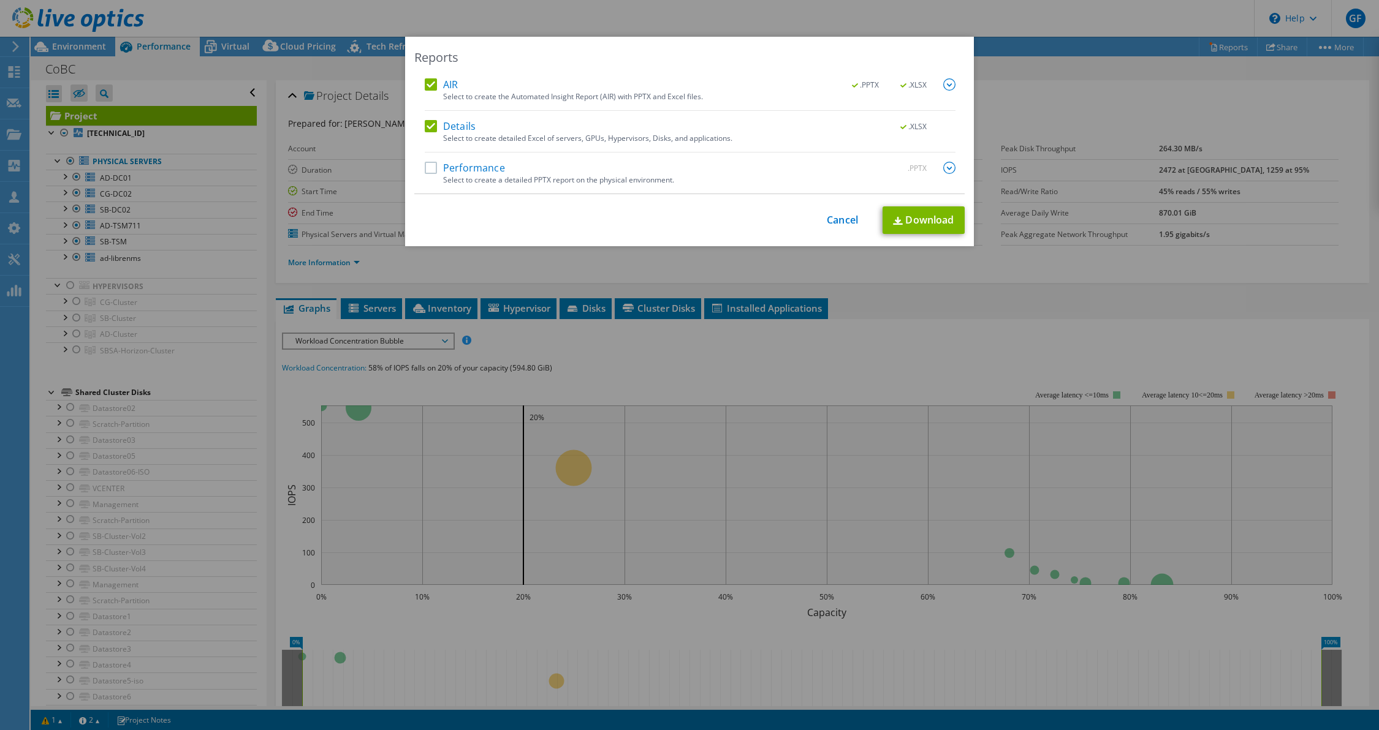
click at [433, 126] on label "Details" at bounding box center [450, 126] width 51 height 12
click at [0, 0] on input "Details" at bounding box center [0, 0] width 0 height 0
click at [945, 79] on img at bounding box center [949, 84] width 12 height 12
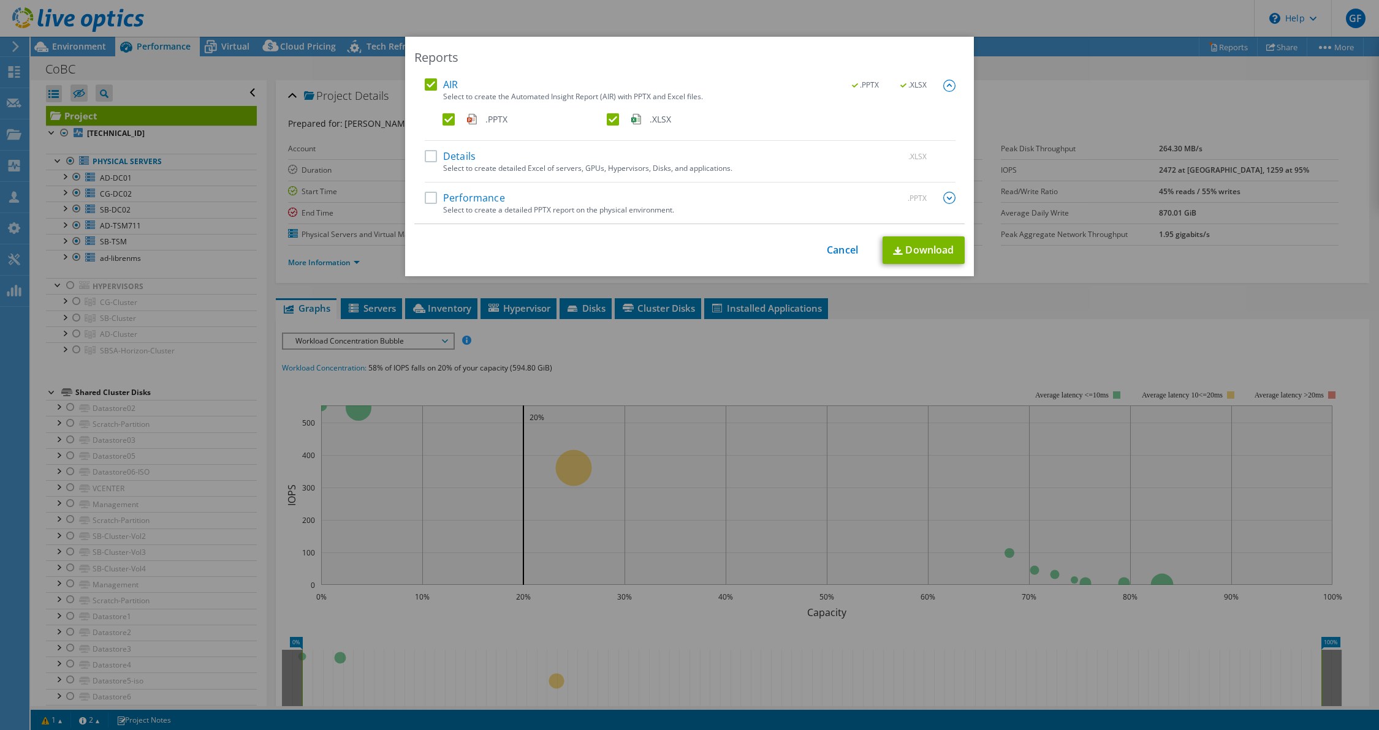
click at [607, 116] on label ".XLSX" at bounding box center [688, 119] width 162 height 12
click at [0, 0] on input ".XLSX" at bounding box center [0, 0] width 0 height 0
click at [924, 246] on link "Download" at bounding box center [923, 251] width 82 height 28
